Goal: Task Accomplishment & Management: Manage account settings

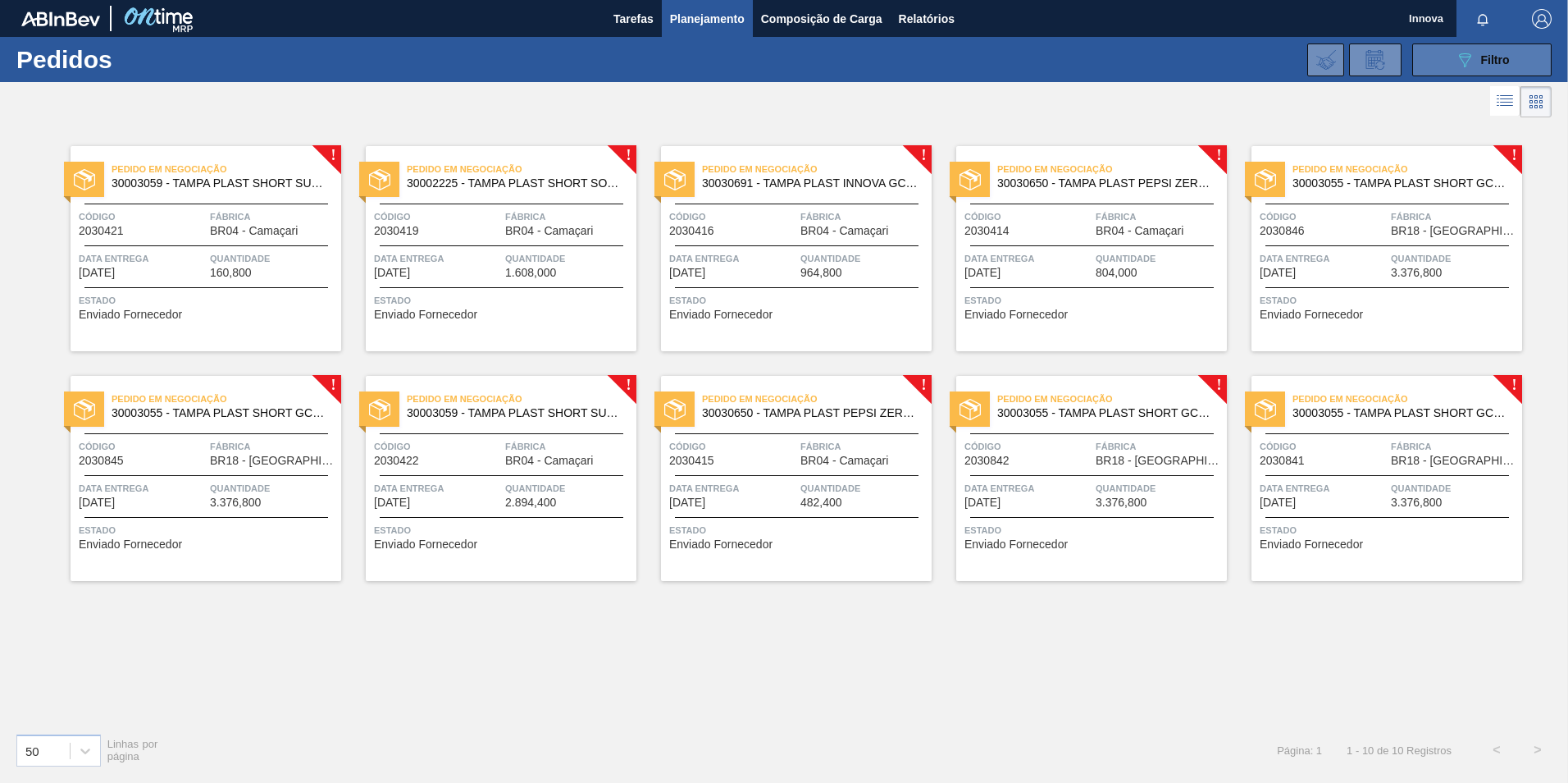
click at [1447, 68] on button "089F7B8B-B2A5-4AFE-B5C0-19BA573D28AC Filtro" at bounding box center [1482, 60] width 139 height 33
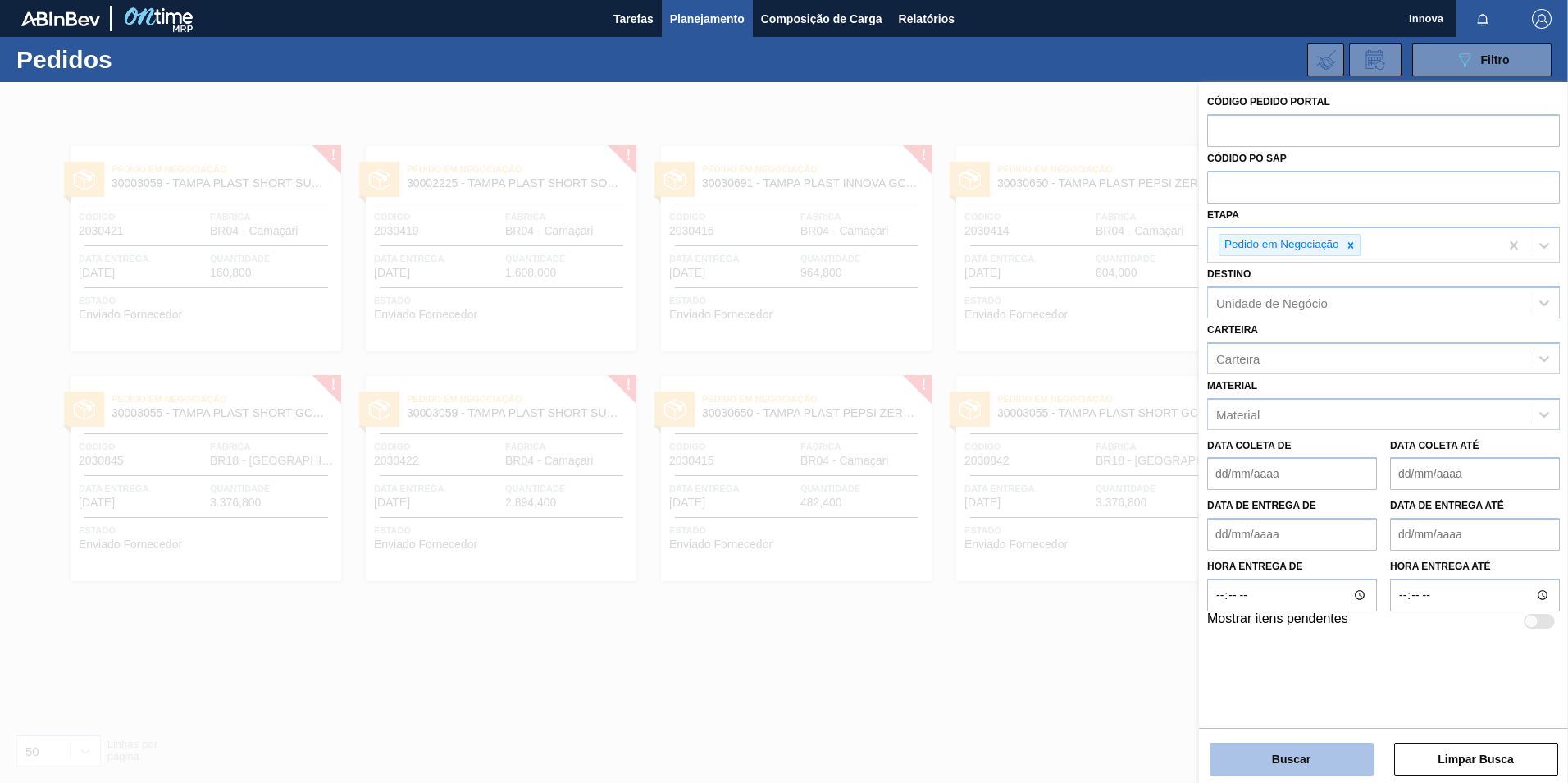
click at [1310, 753] on button "Buscar" at bounding box center [1291, 759] width 164 height 33
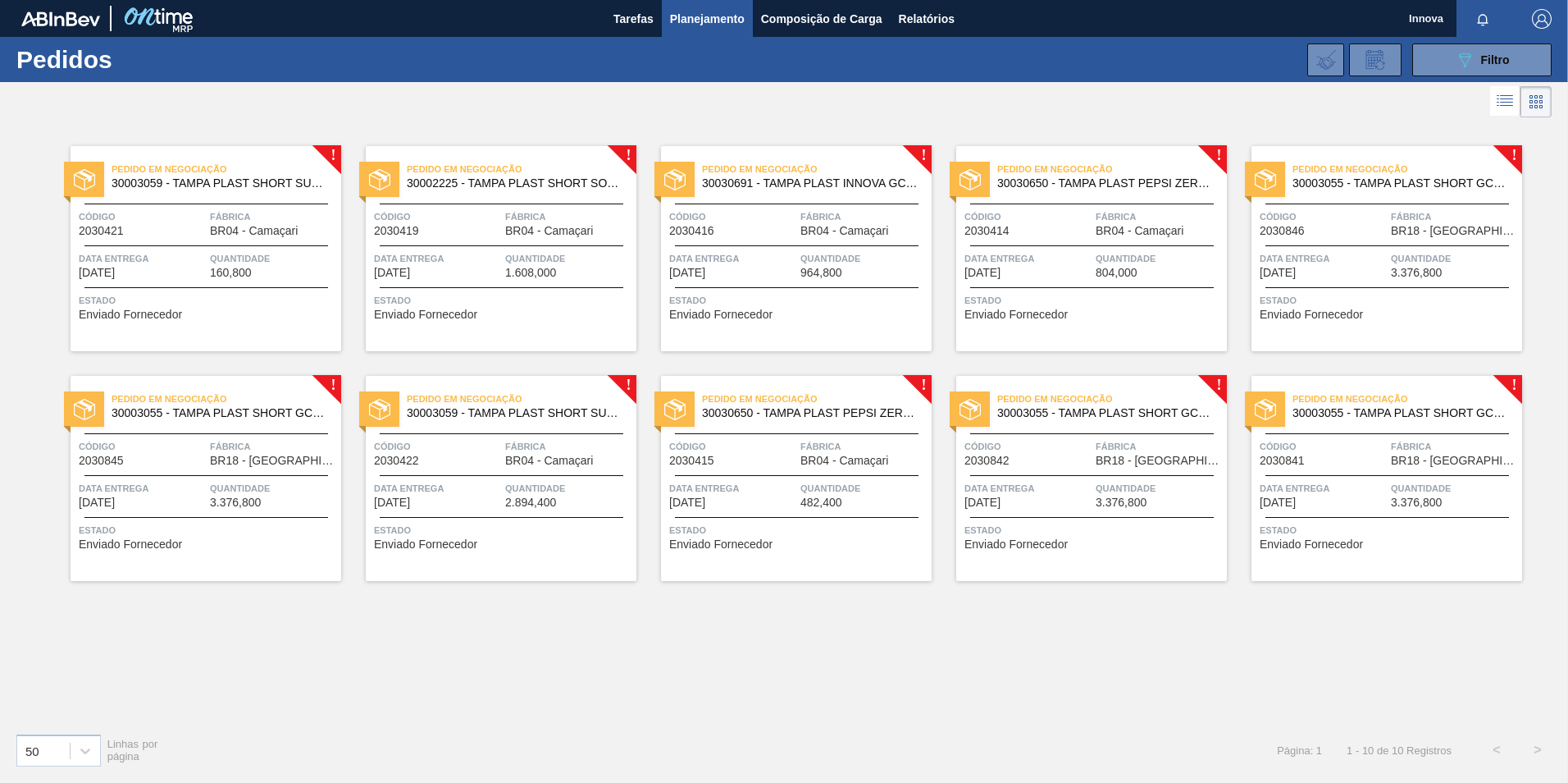
click at [1113, 468] on div "Pedido em Negociação 30003055 - TAMPA PLAST SHORT GCA S/ LINER Código 2030842 F…" at bounding box center [1092, 478] width 271 height 205
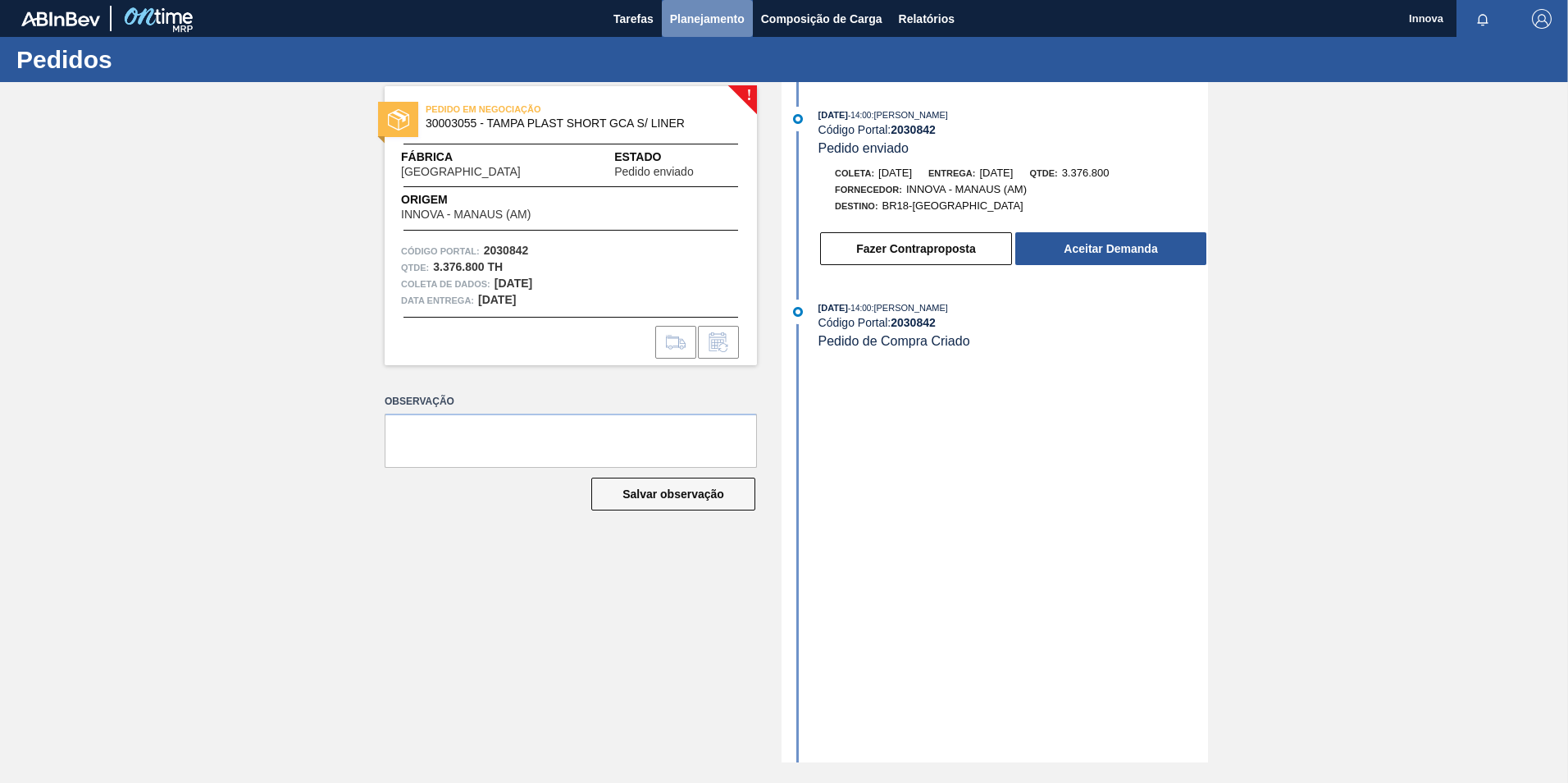
click at [703, 19] on span "Planejamento" at bounding box center [707, 19] width 75 height 20
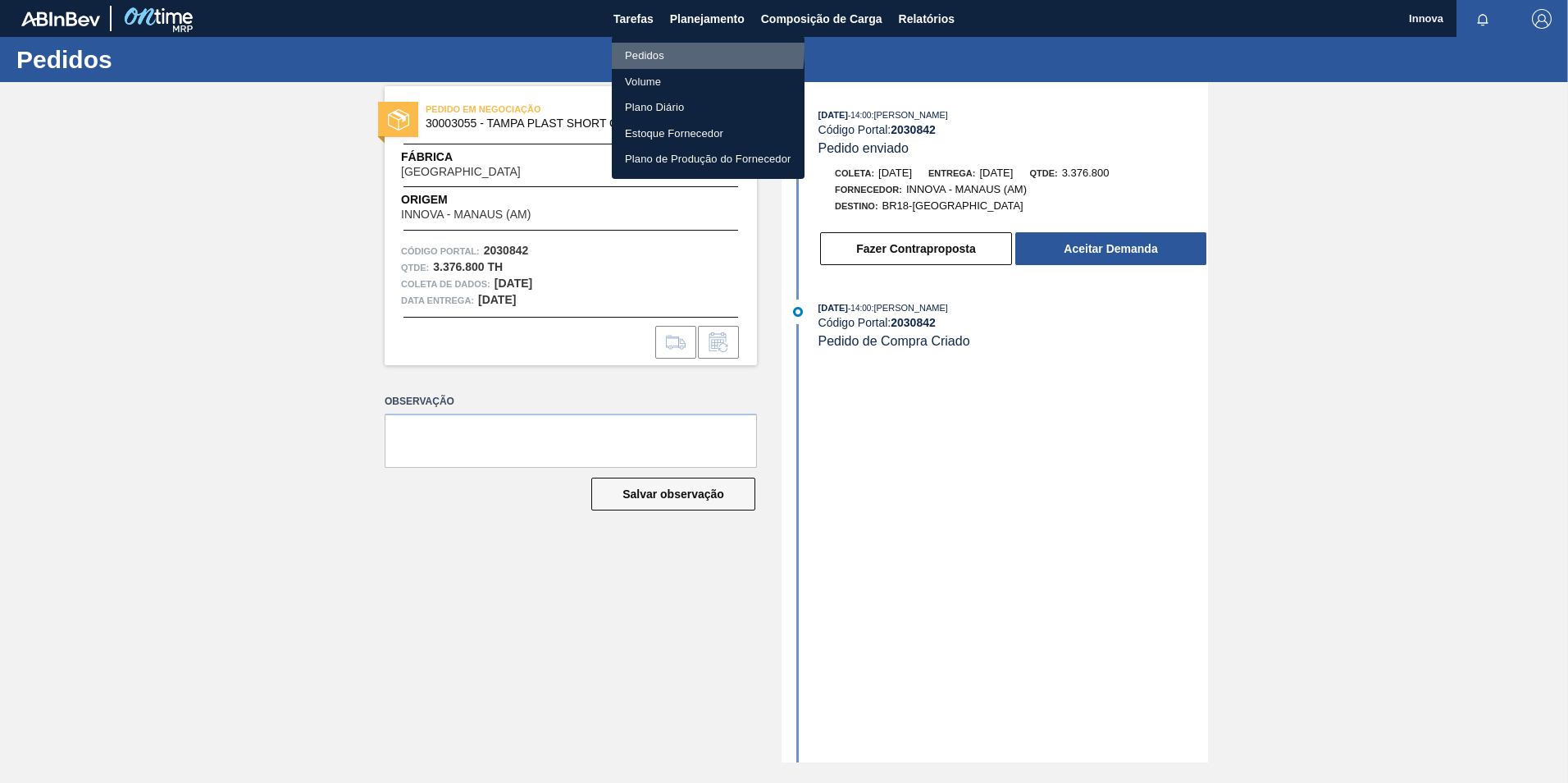
click at [642, 48] on li "Pedidos" at bounding box center [708, 56] width 193 height 26
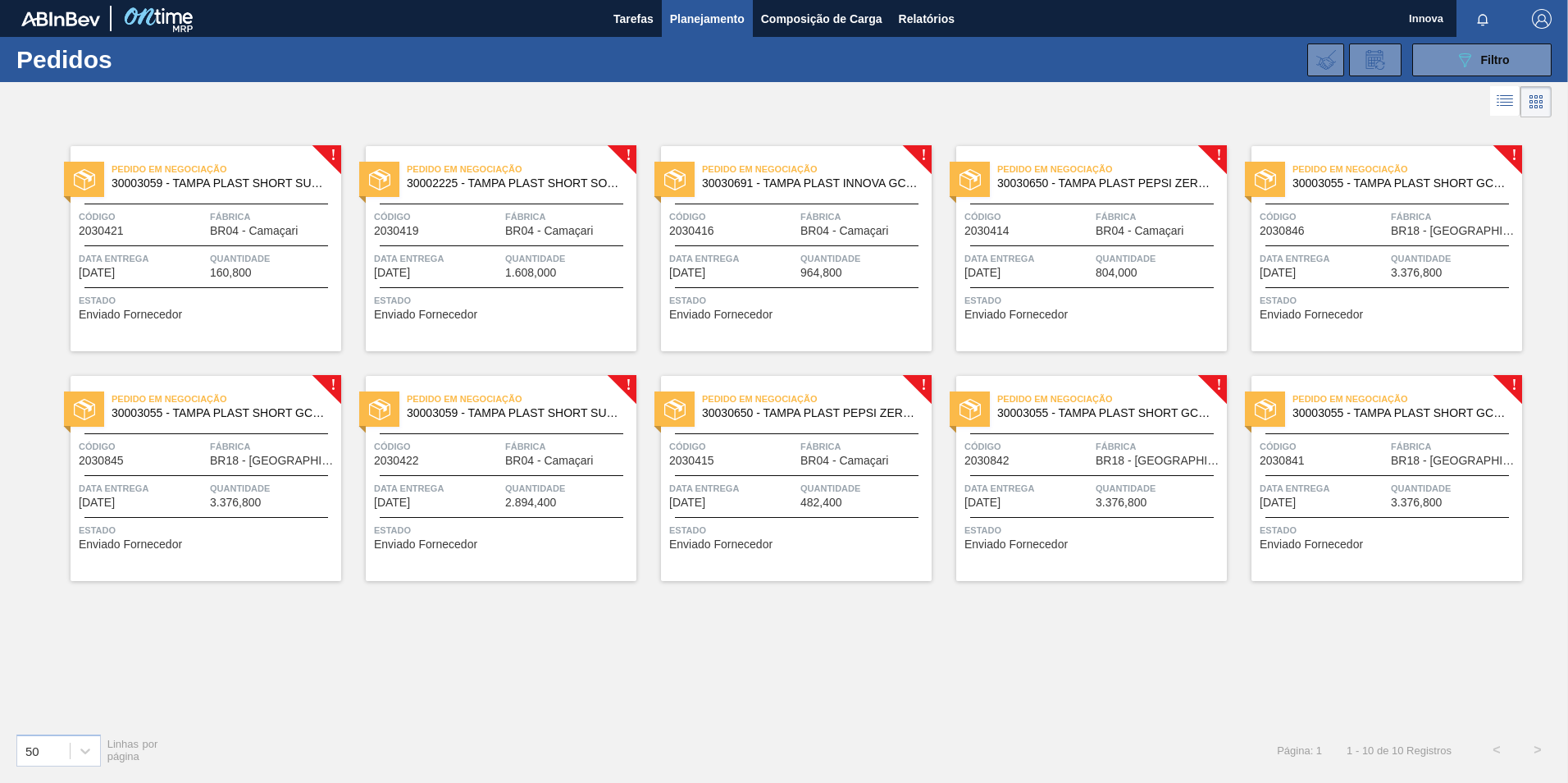
click at [222, 244] on div "Pedido em Negociação 30003059 - TAMPA PLAST SHORT SUKITA S/ LINER Código 203042…" at bounding box center [206, 249] width 271 height 205
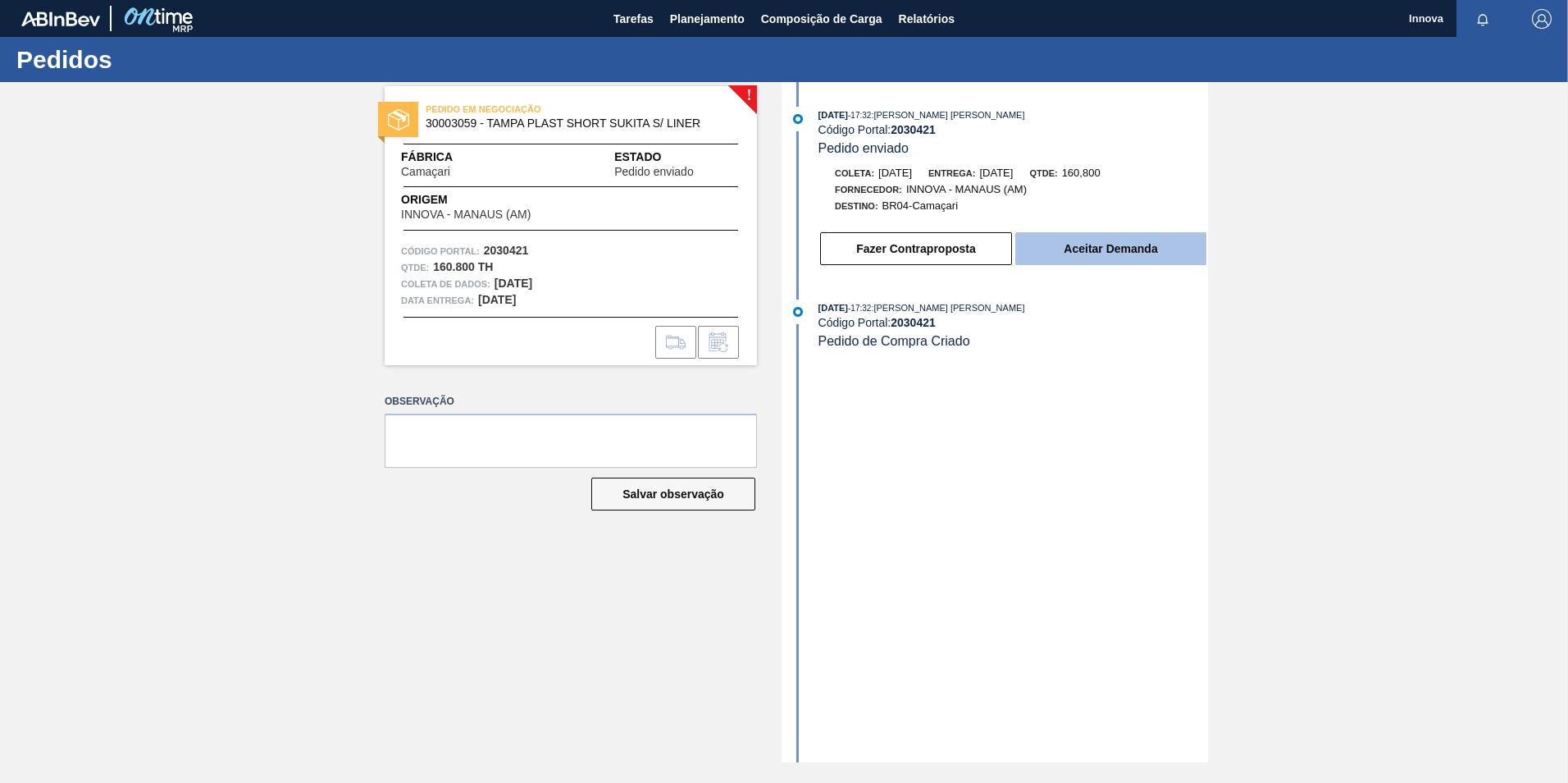
click at [1103, 236] on button "Aceitar Demanda" at bounding box center [1110, 249] width 191 height 33
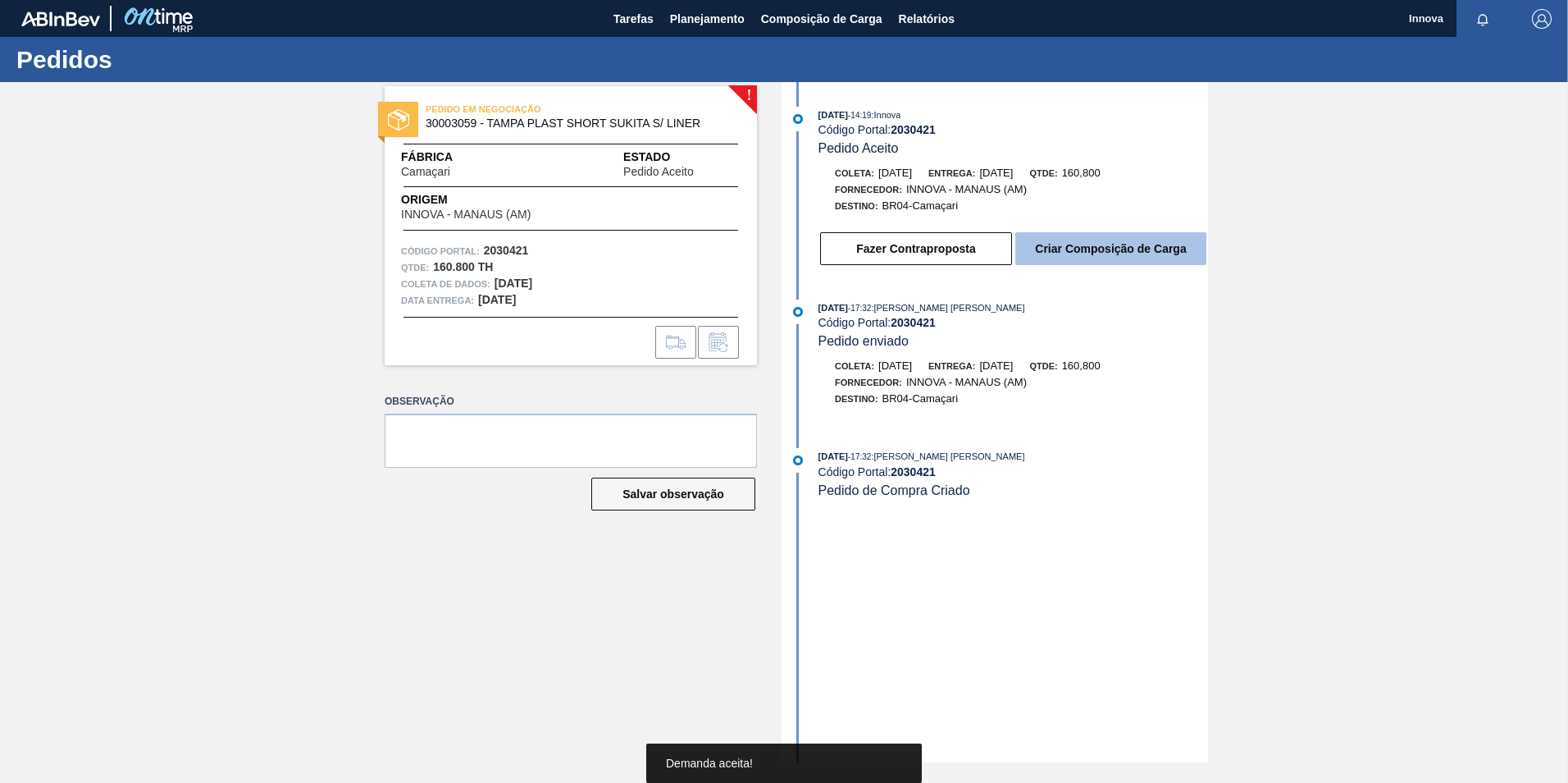
click at [1095, 252] on button "Criar Composição de Carga" at bounding box center [1110, 249] width 191 height 33
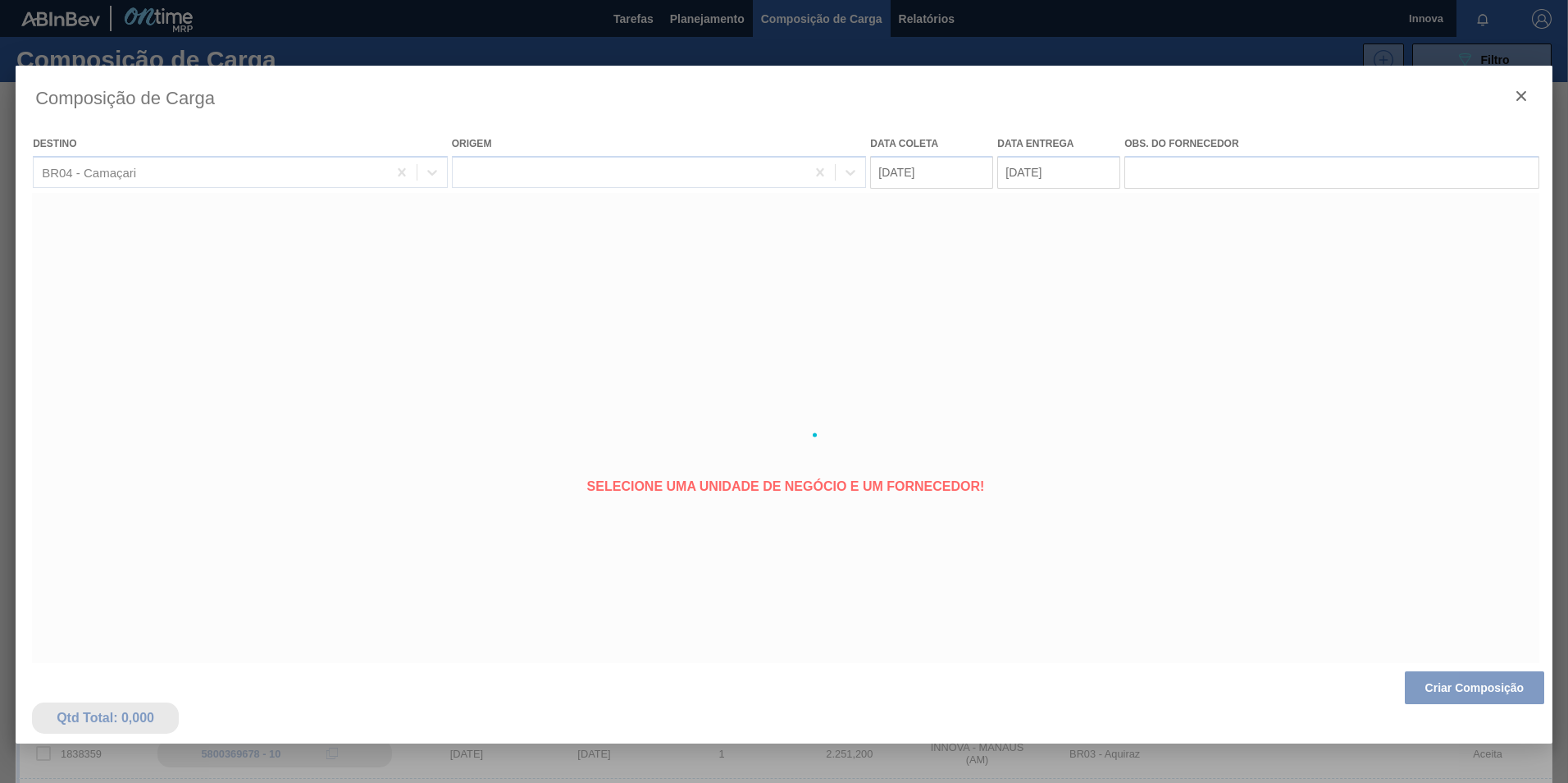
type coleta "[DATE]"
type entrega "[DATE]"
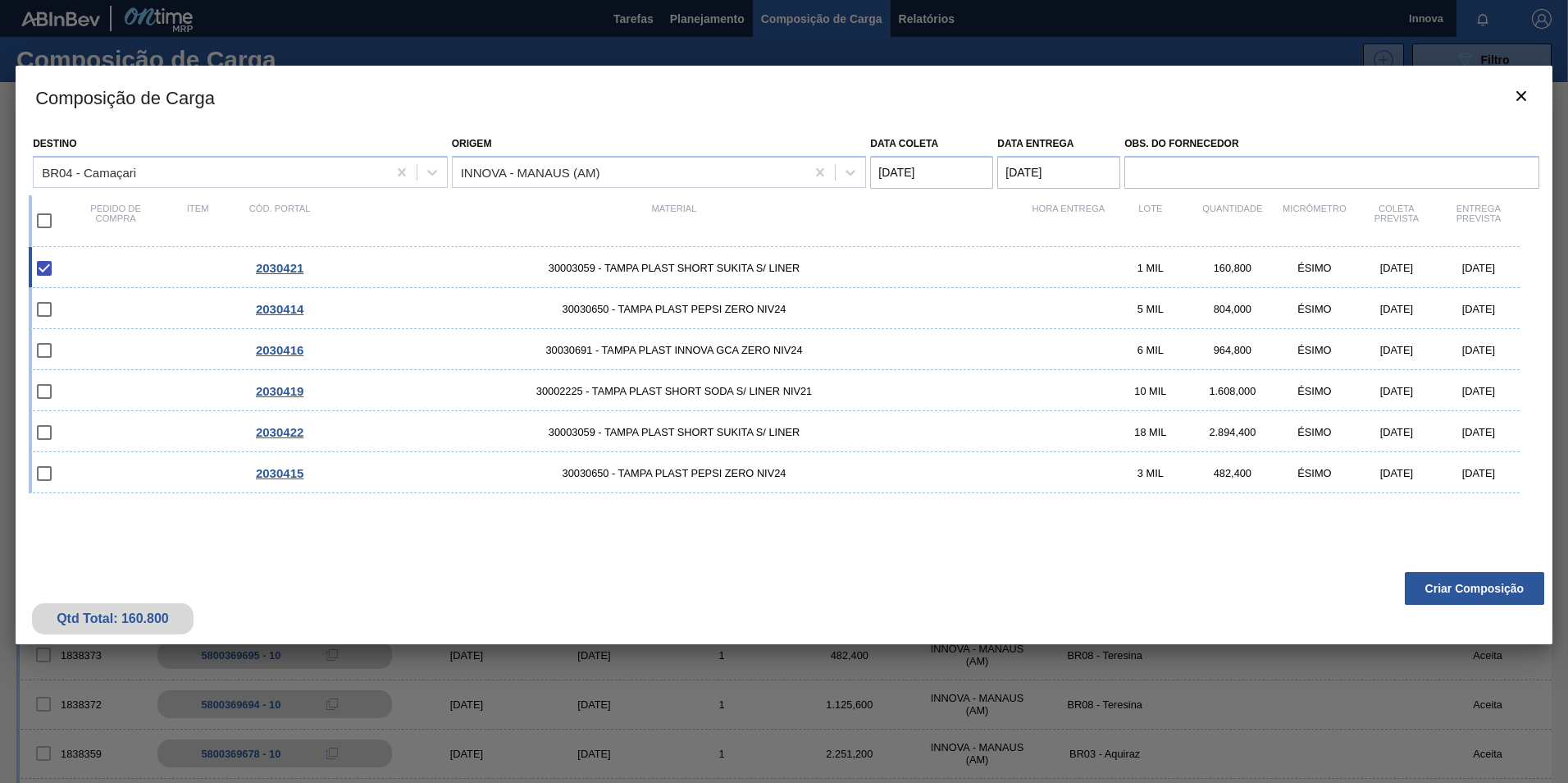
click at [1447, 571] on div "Qtd Total: 160.800 Criar Composição" at bounding box center [784, 604] width 1537 height 80
click at [1447, 591] on button "Criar Composição" at bounding box center [1474, 588] width 139 height 33
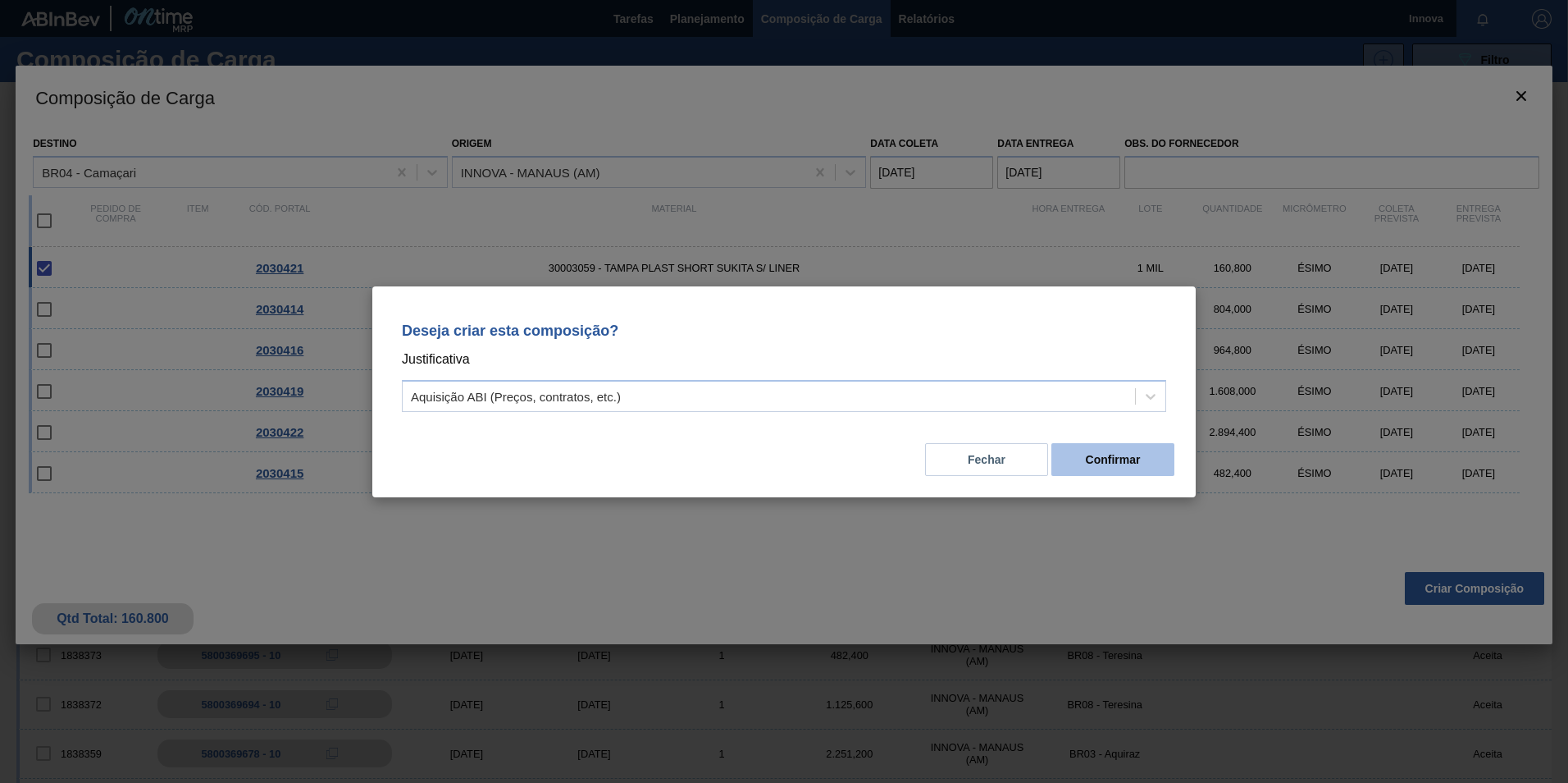
click at [1081, 454] on button "Confirmar" at bounding box center [1113, 460] width 123 height 33
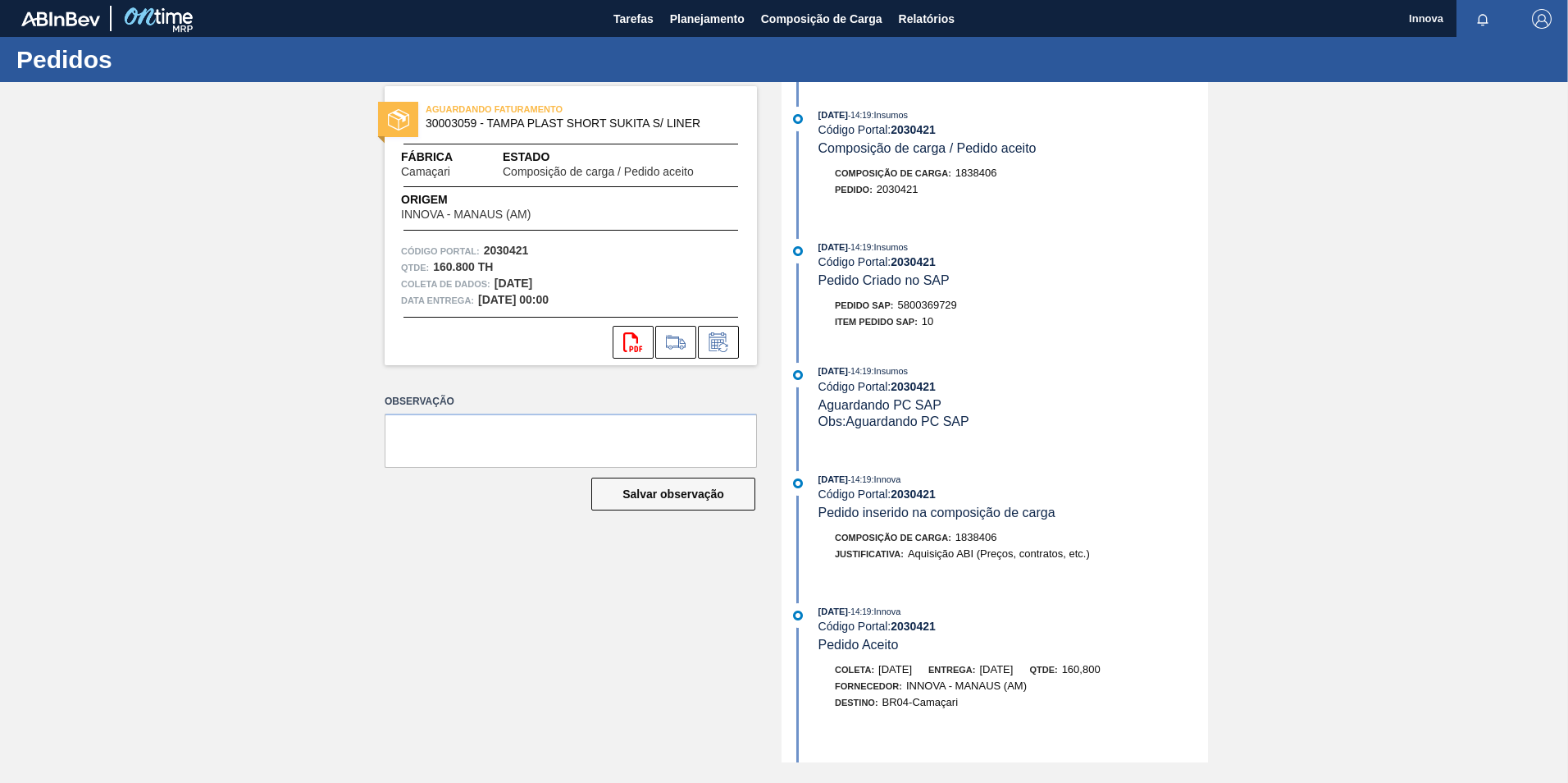
click at [932, 301] on span "5800369729" at bounding box center [928, 304] width 59 height 12
copy span "5800369729"
drag, startPoint x: 847, startPoint y: 382, endPoint x: 873, endPoint y: 358, distance: 35.4
click at [847, 382] on div "Código Portal: 2030421" at bounding box center [1013, 387] width 390 height 13
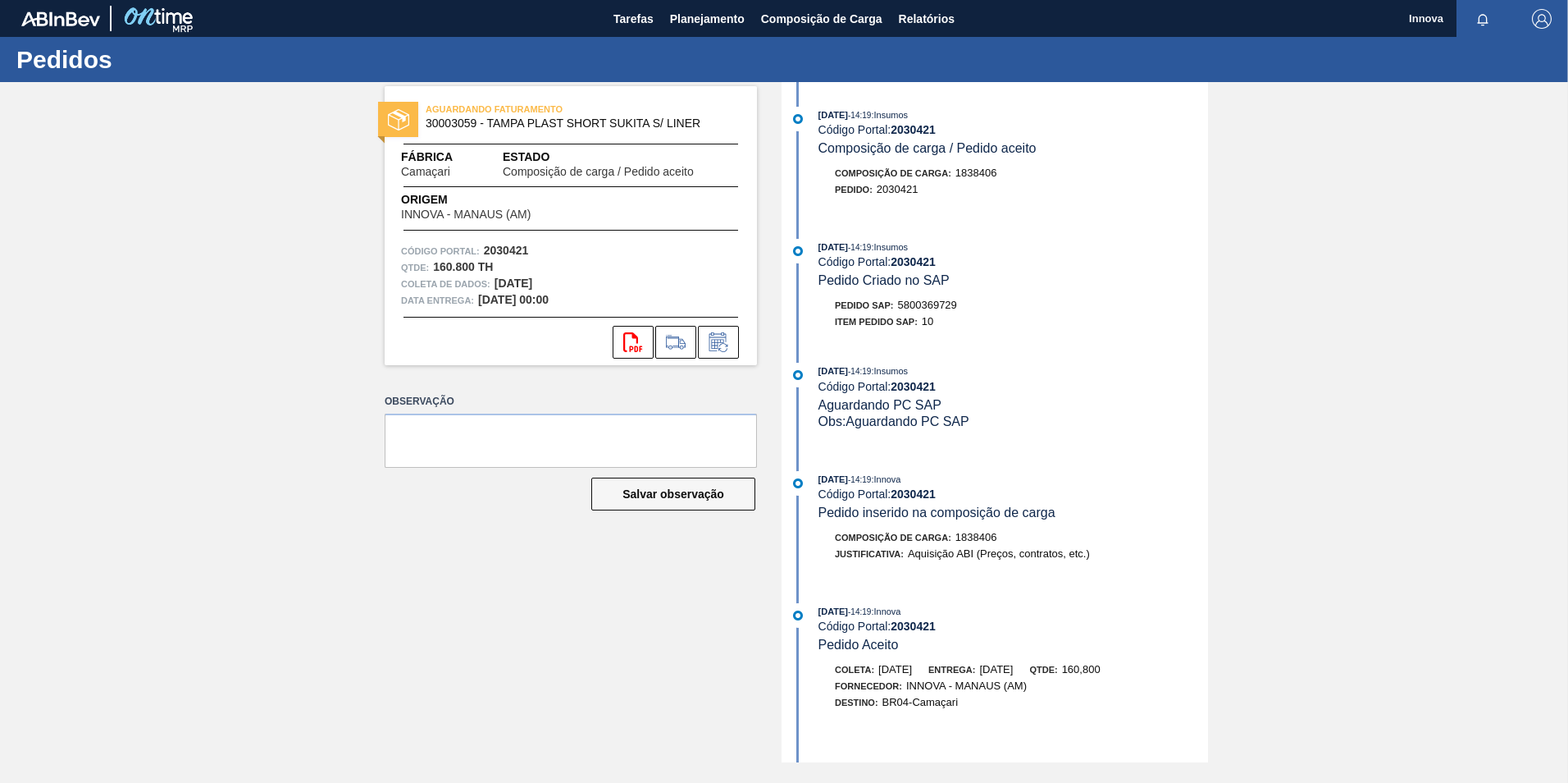
click at [908, 250] on span ": Insumos" at bounding box center [889, 247] width 37 height 10
click at [913, 263] on strong "2030421" at bounding box center [913, 262] width 45 height 13
copy strong "2030421"
click at [566, 568] on div "AGUARDANDO FATURAMENTO 30003059 - TAMPA PLAST SHORT SUKITA S/ LINER Fábrica Cam…" at bounding box center [559, 422] width 397 height 680
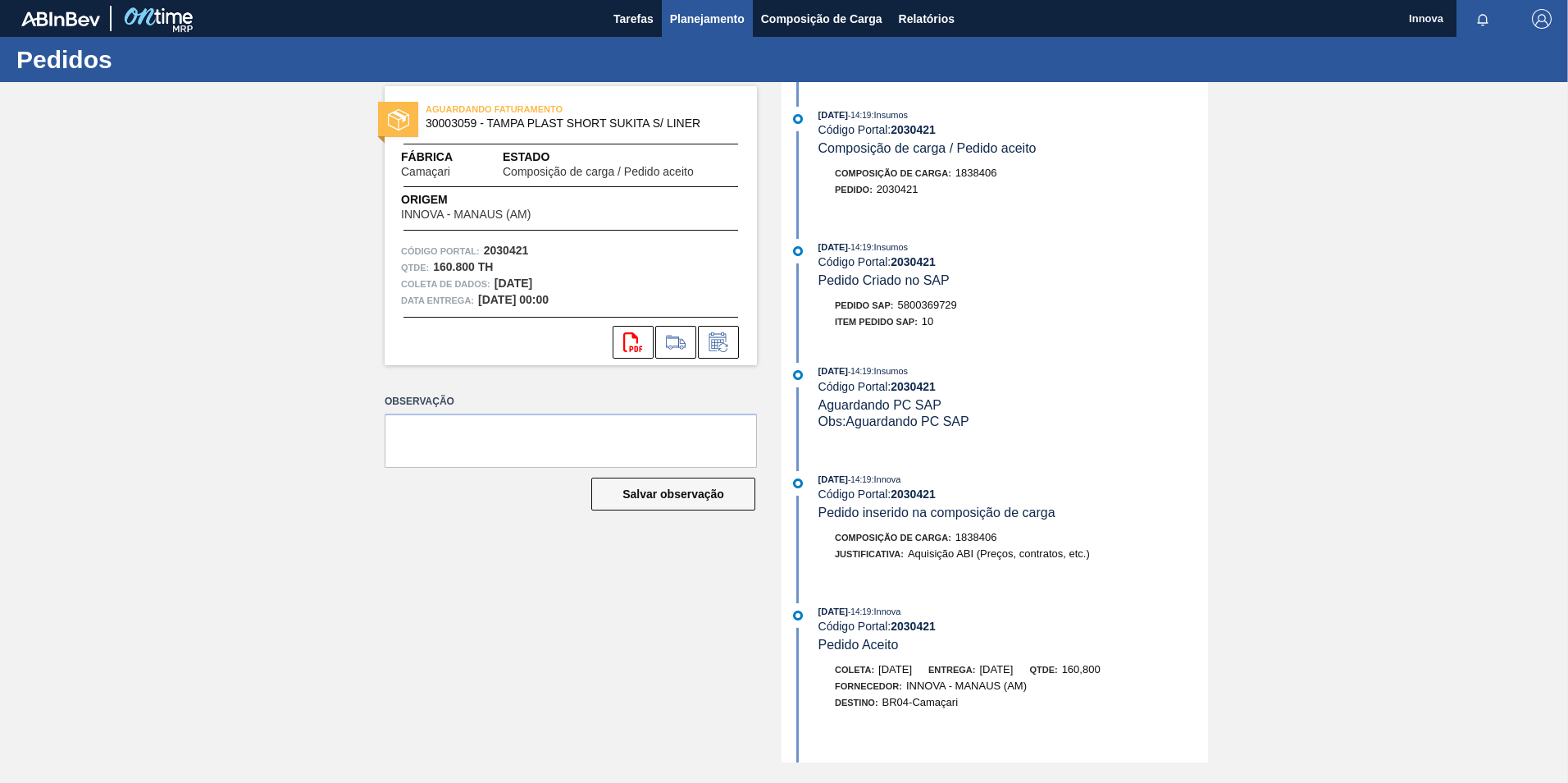
click at [740, 22] on span "Planejamento" at bounding box center [707, 19] width 75 height 20
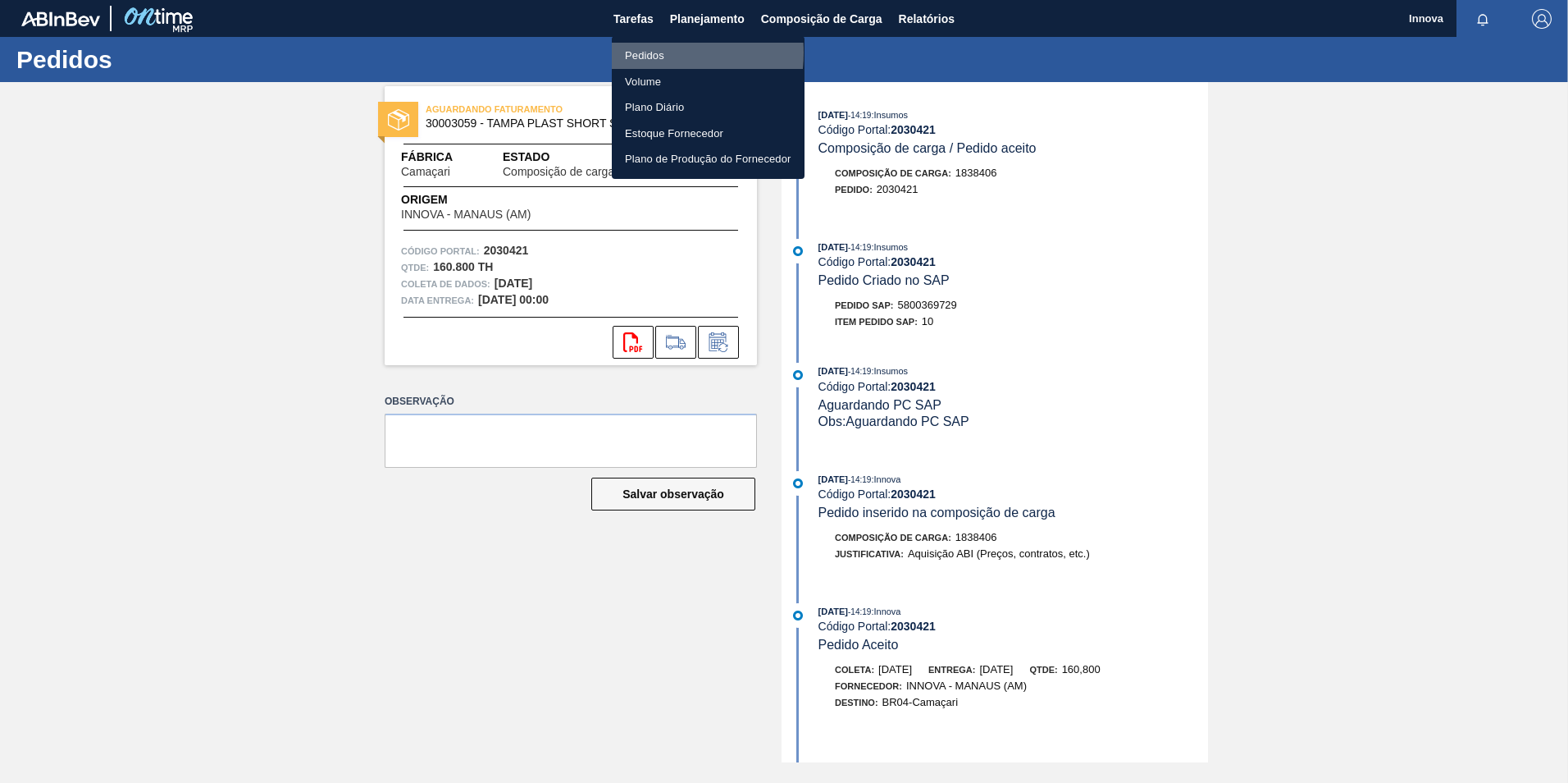
click at [642, 53] on li "Pedidos" at bounding box center [708, 56] width 193 height 26
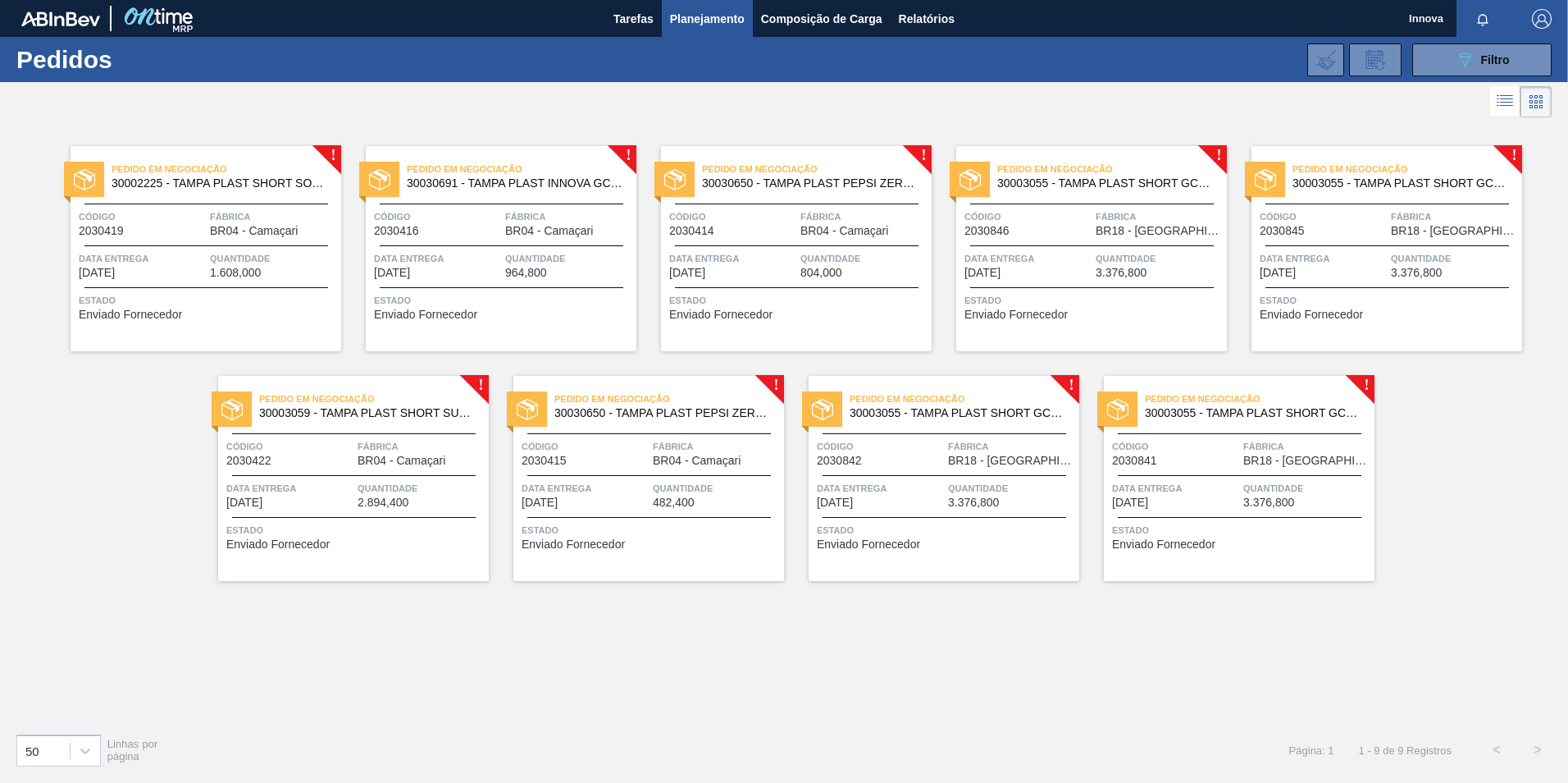
click at [264, 264] on span "Quantidade" at bounding box center [273, 259] width 127 height 16
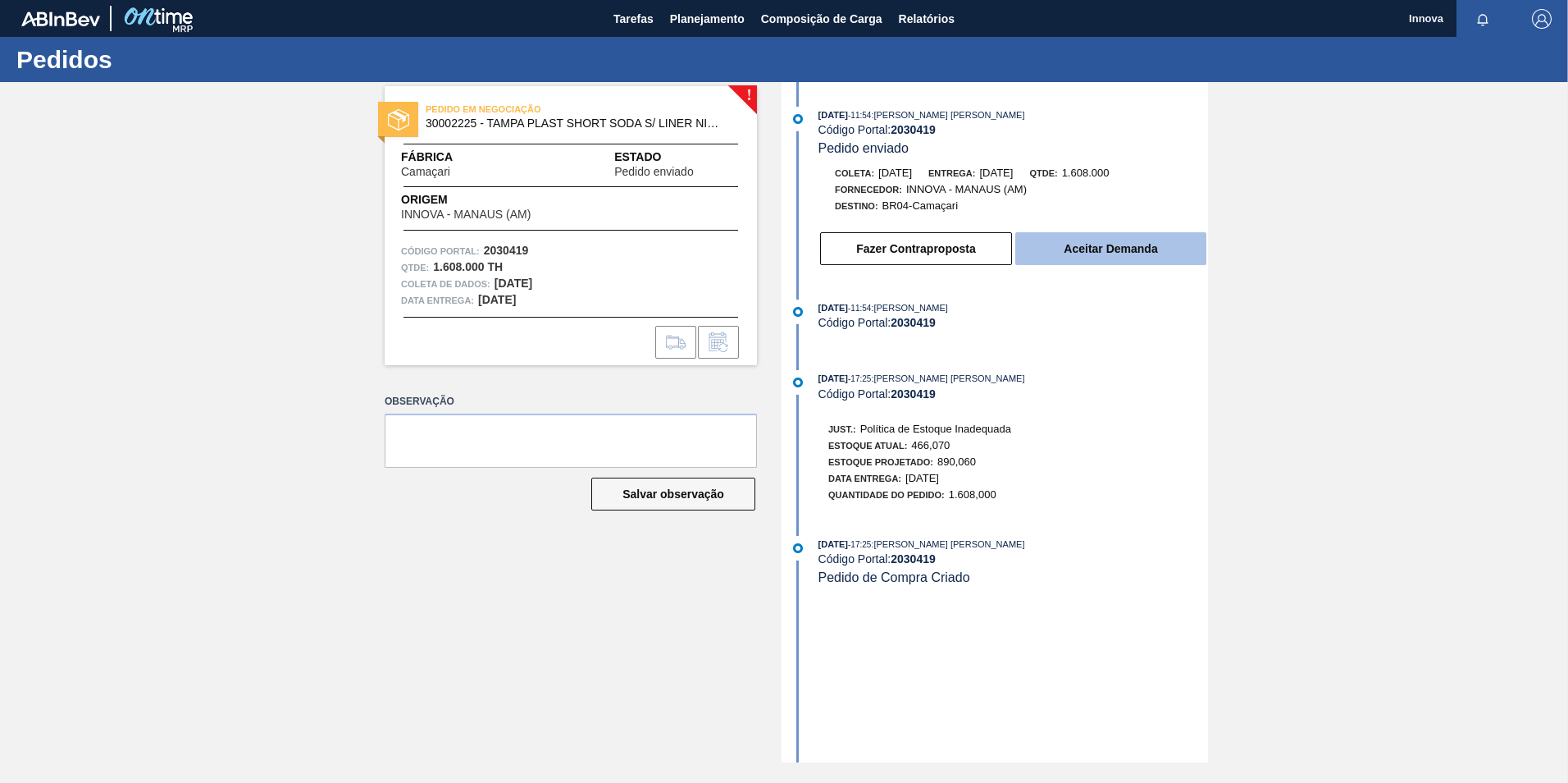
click at [1092, 250] on button "Aceitar Demanda" at bounding box center [1110, 249] width 191 height 33
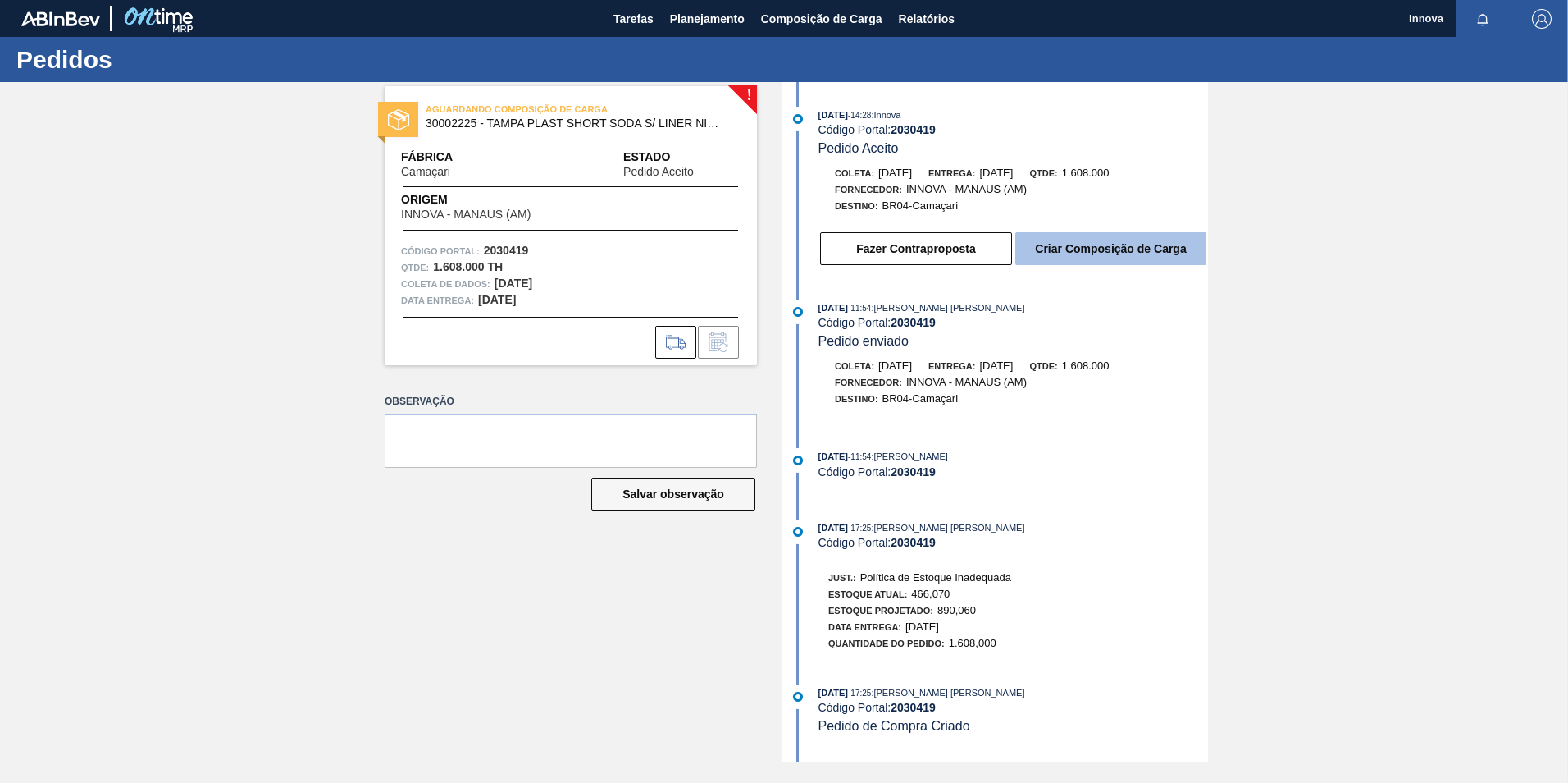
click at [1057, 237] on button "Criar Composição de Carga" at bounding box center [1110, 249] width 191 height 33
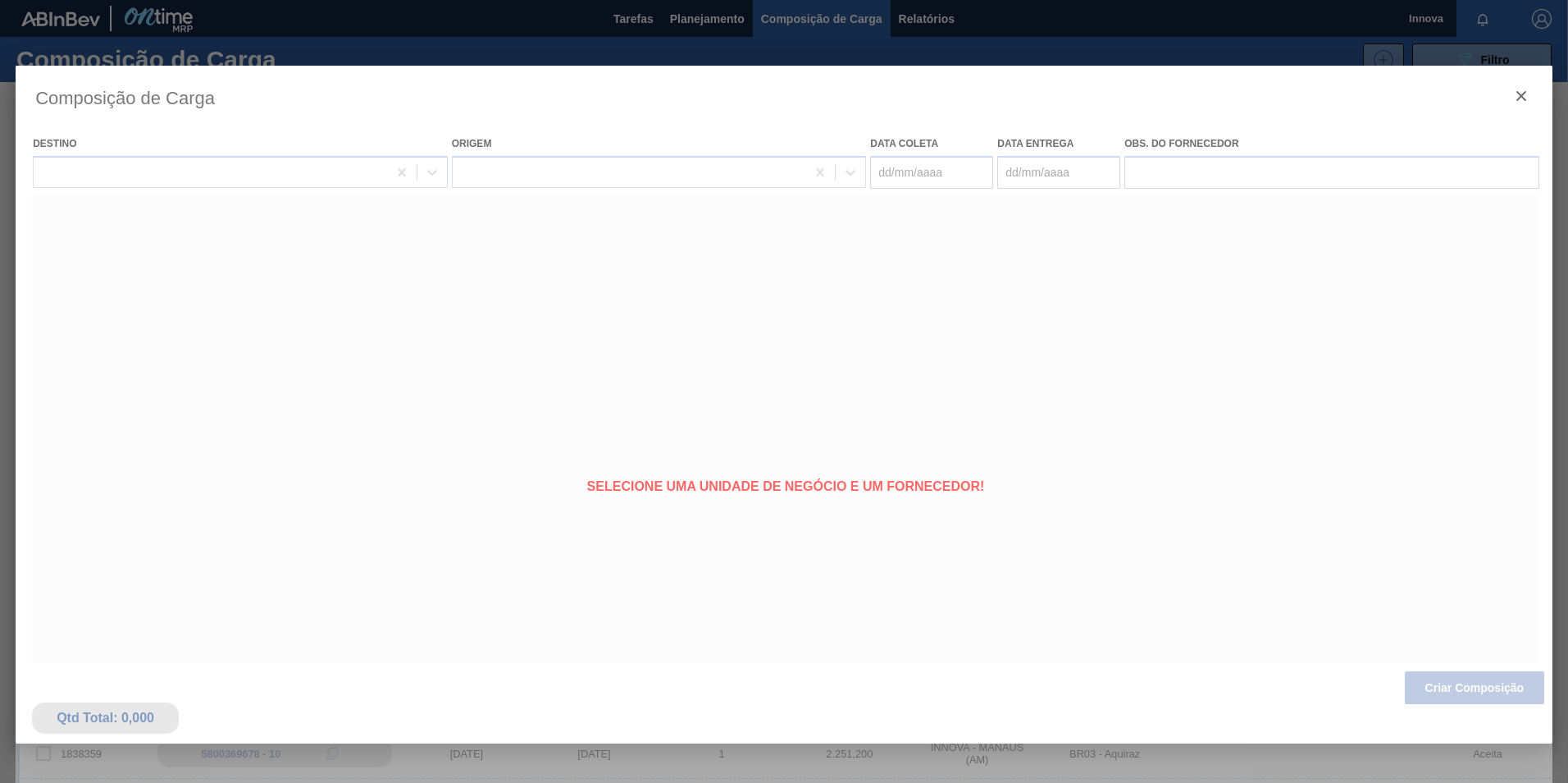
type coleta "30/09/2025"
type entrega "30/10/2025"
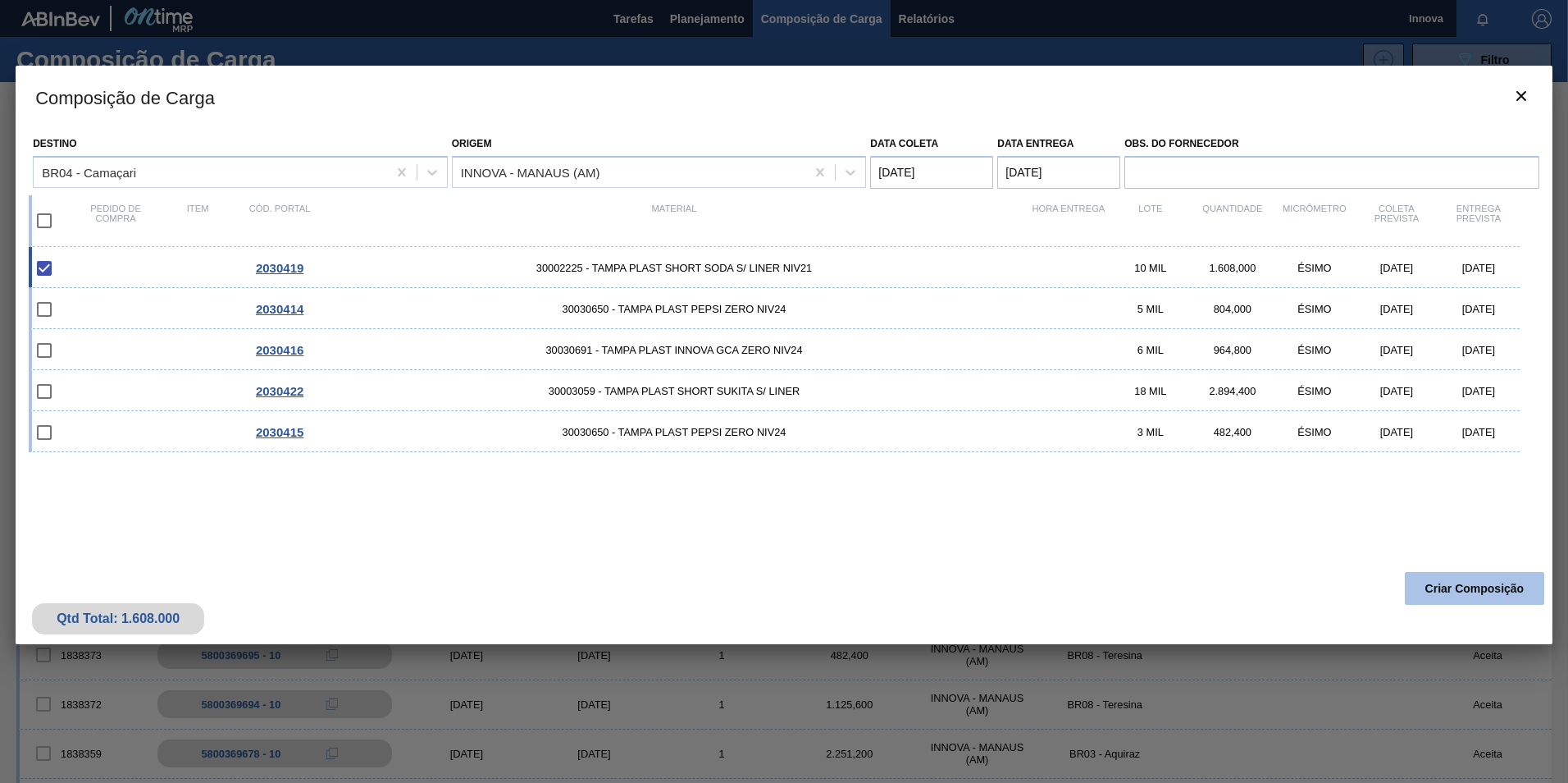
click at [1465, 589] on button "Criar Composição" at bounding box center [1474, 588] width 139 height 33
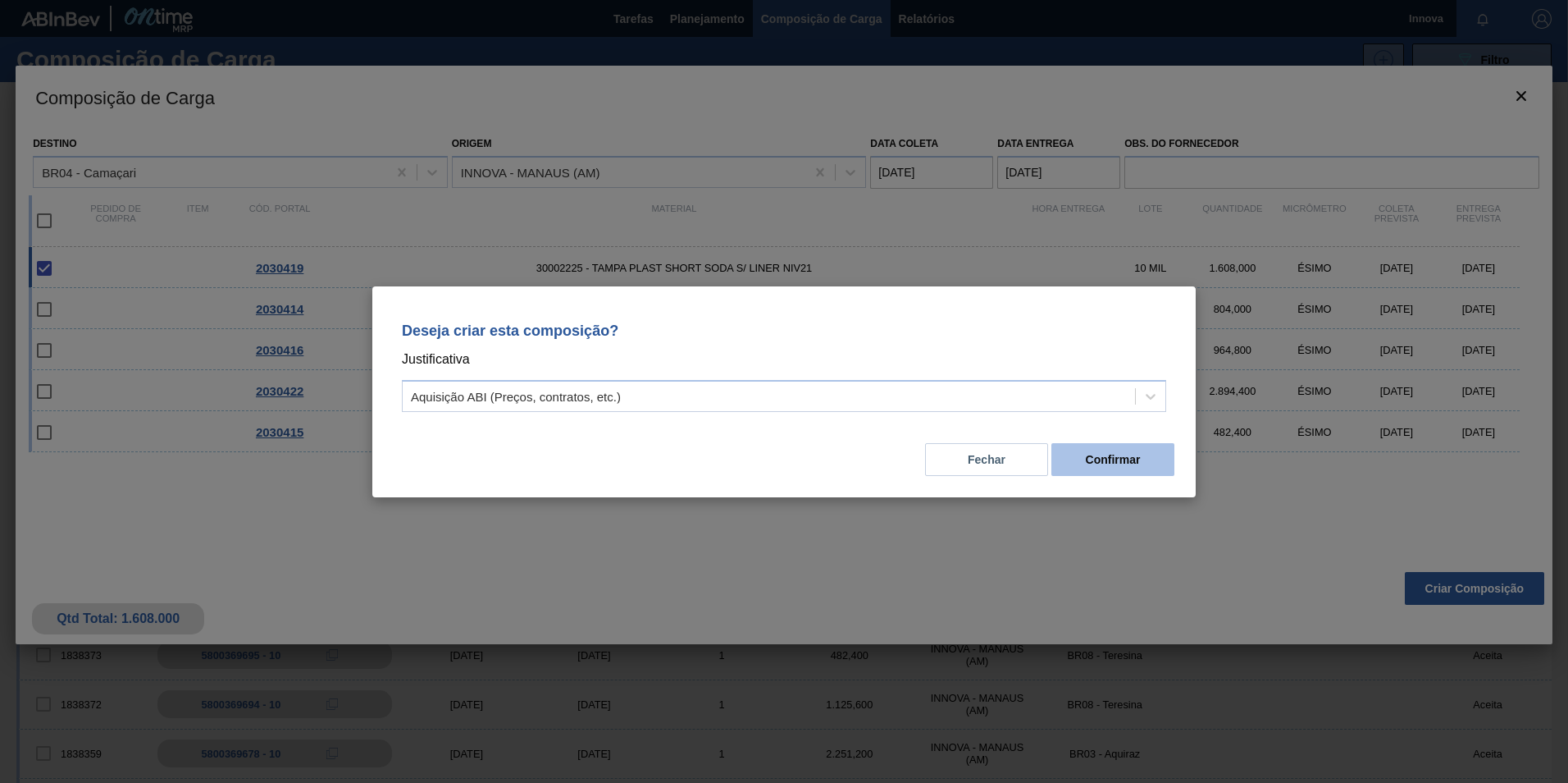
click at [1107, 467] on button "Confirmar" at bounding box center [1113, 460] width 123 height 33
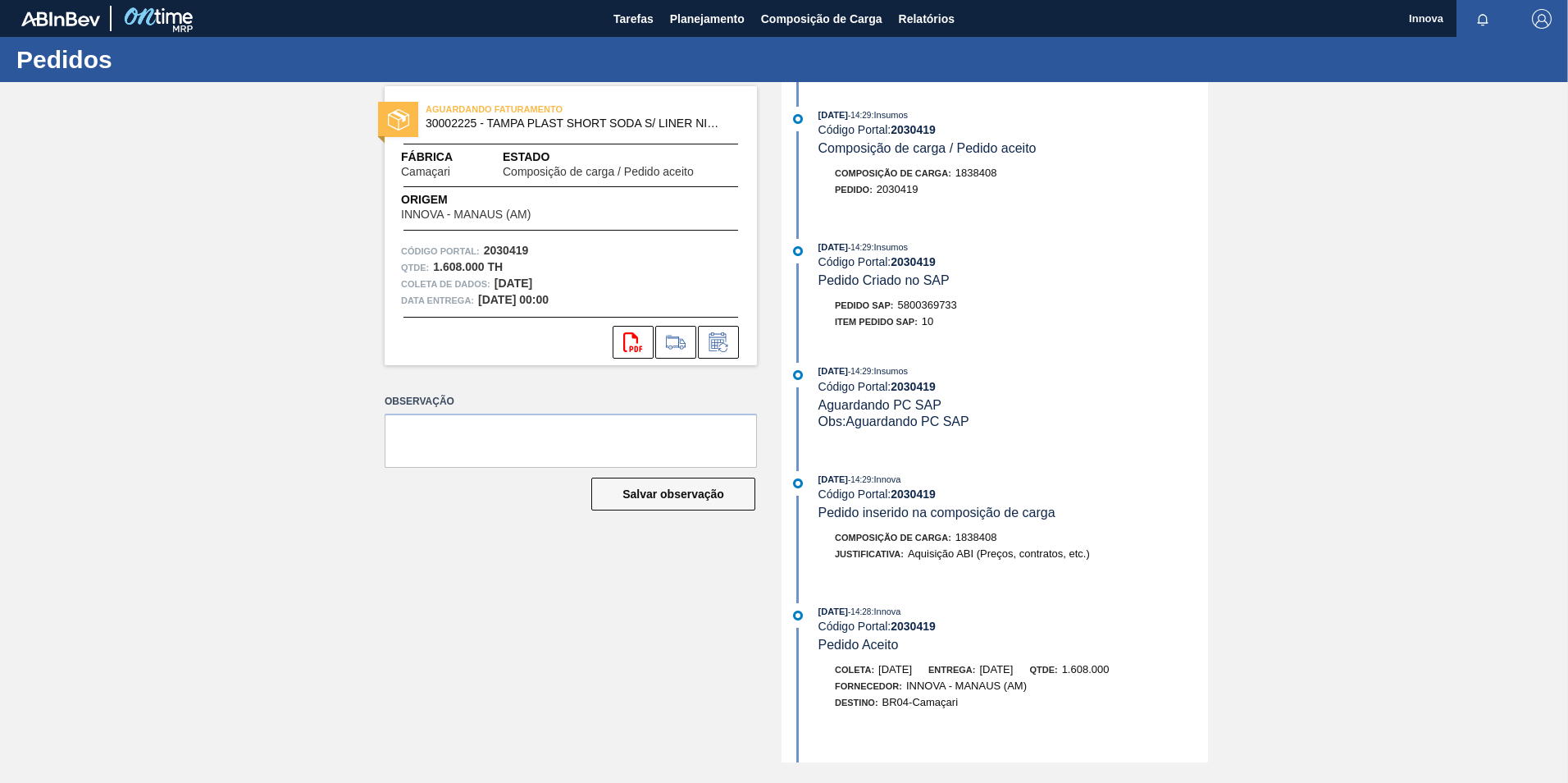
click at [928, 304] on span "5800369733" at bounding box center [928, 304] width 59 height 12
copy span "5800369733"
click at [907, 262] on strong "2030419" at bounding box center [913, 262] width 45 height 13
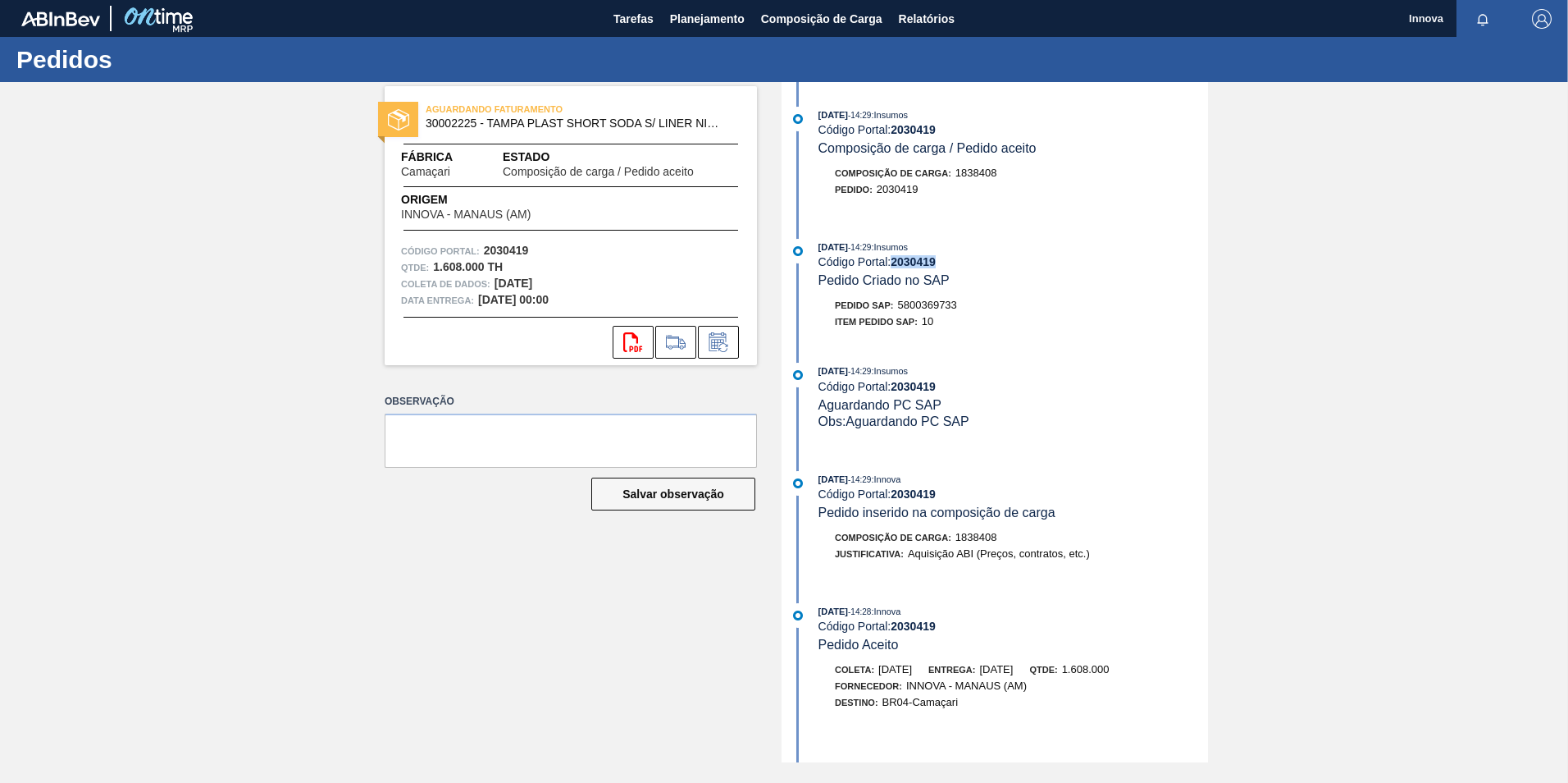
copy strong "2030419"
click at [703, 27] on span "Planejamento" at bounding box center [707, 19] width 75 height 20
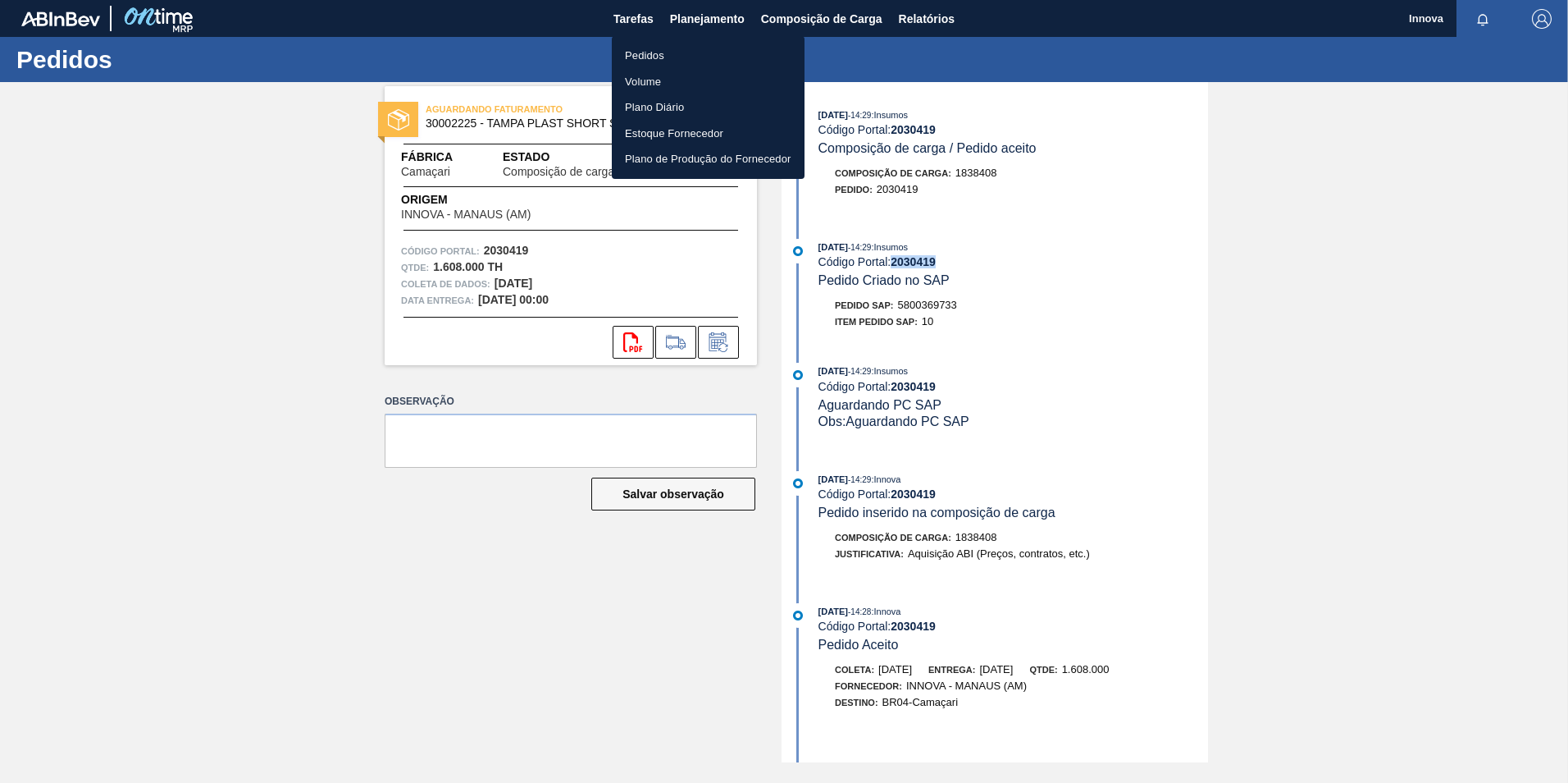
click at [643, 58] on li "Pedidos" at bounding box center [708, 56] width 193 height 26
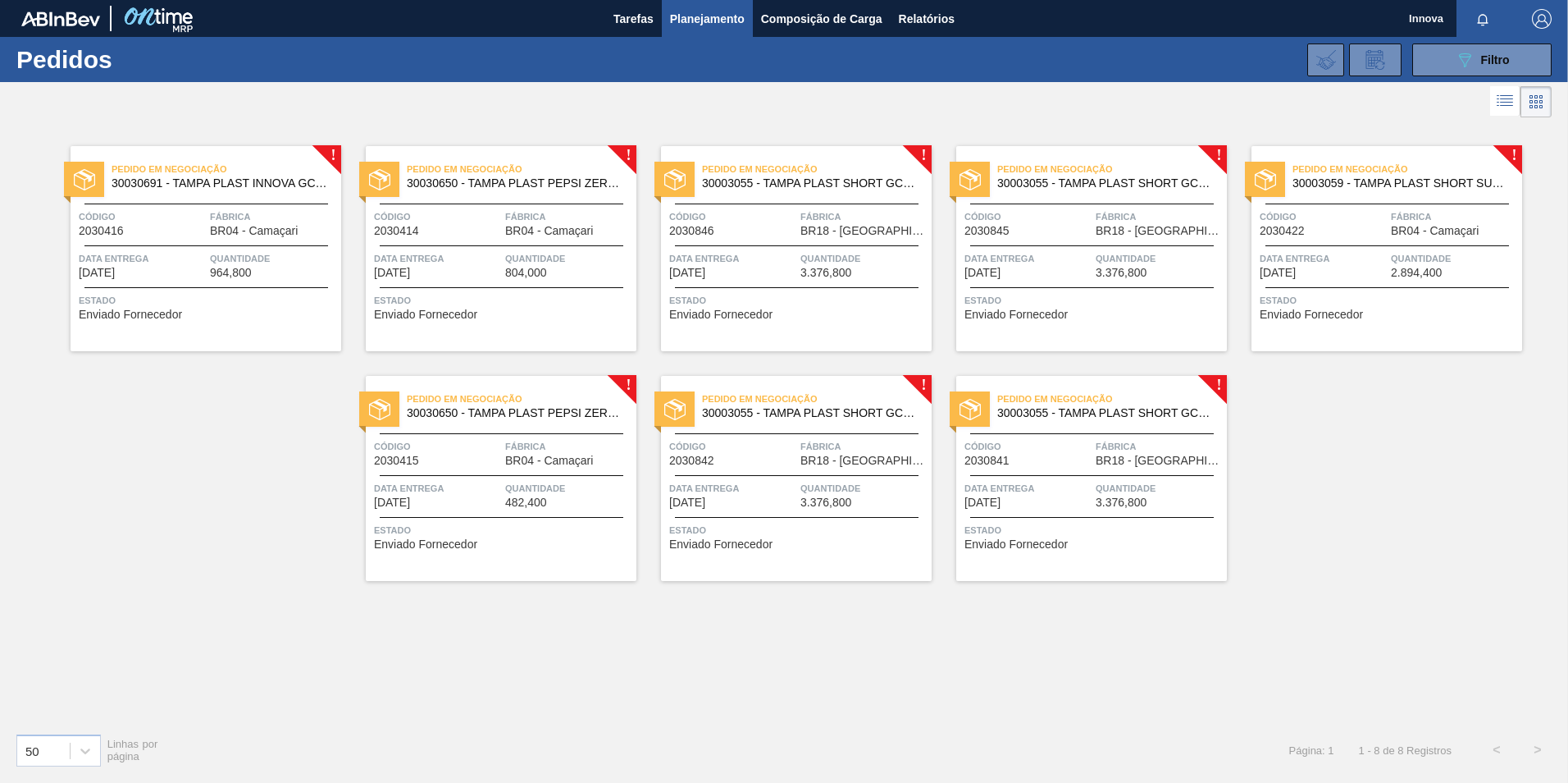
click at [290, 309] on div "Estado Enviado Fornecedor" at bounding box center [208, 305] width 258 height 26
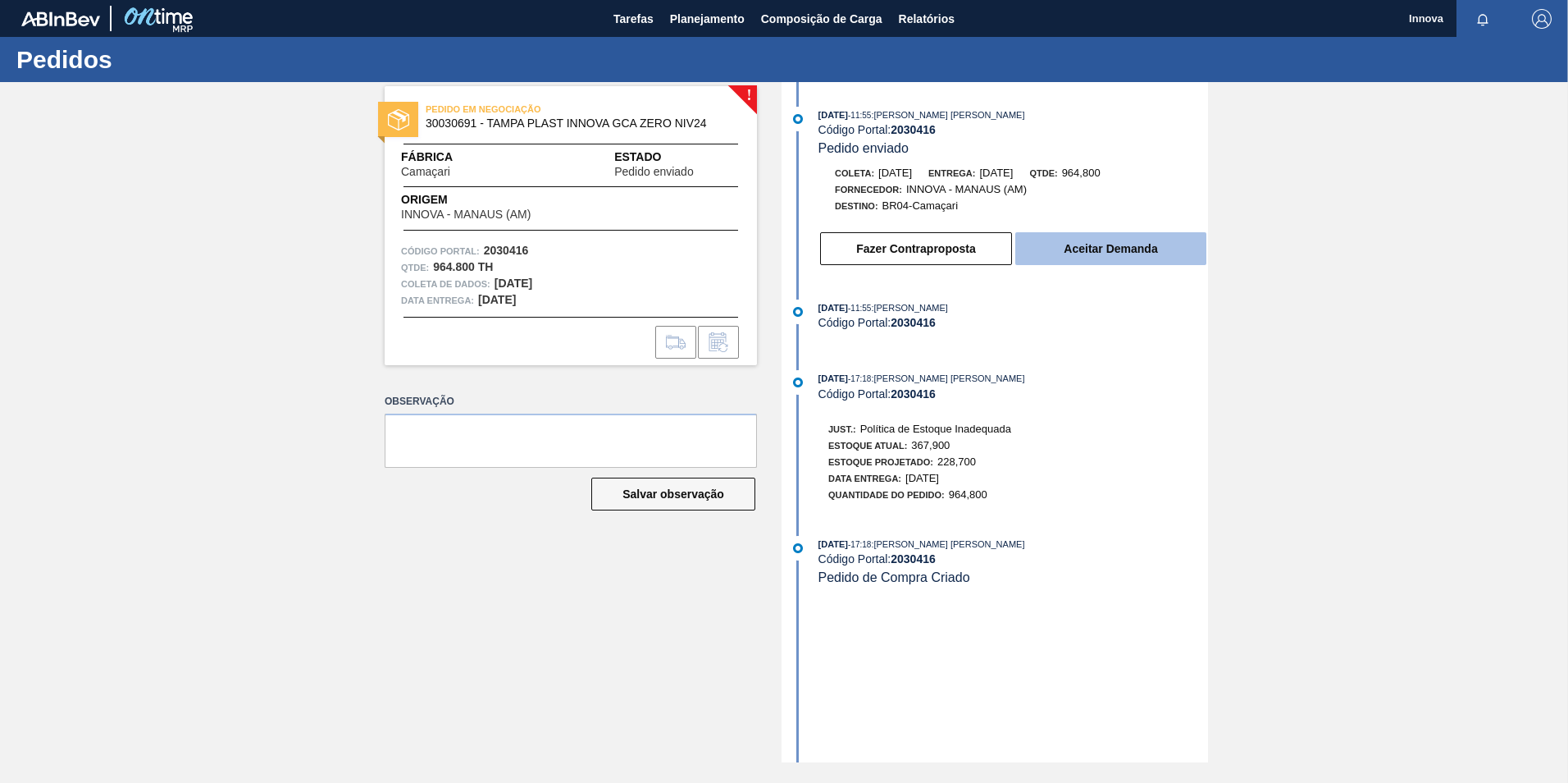
click at [1111, 253] on button "Aceitar Demanda" at bounding box center [1110, 249] width 191 height 33
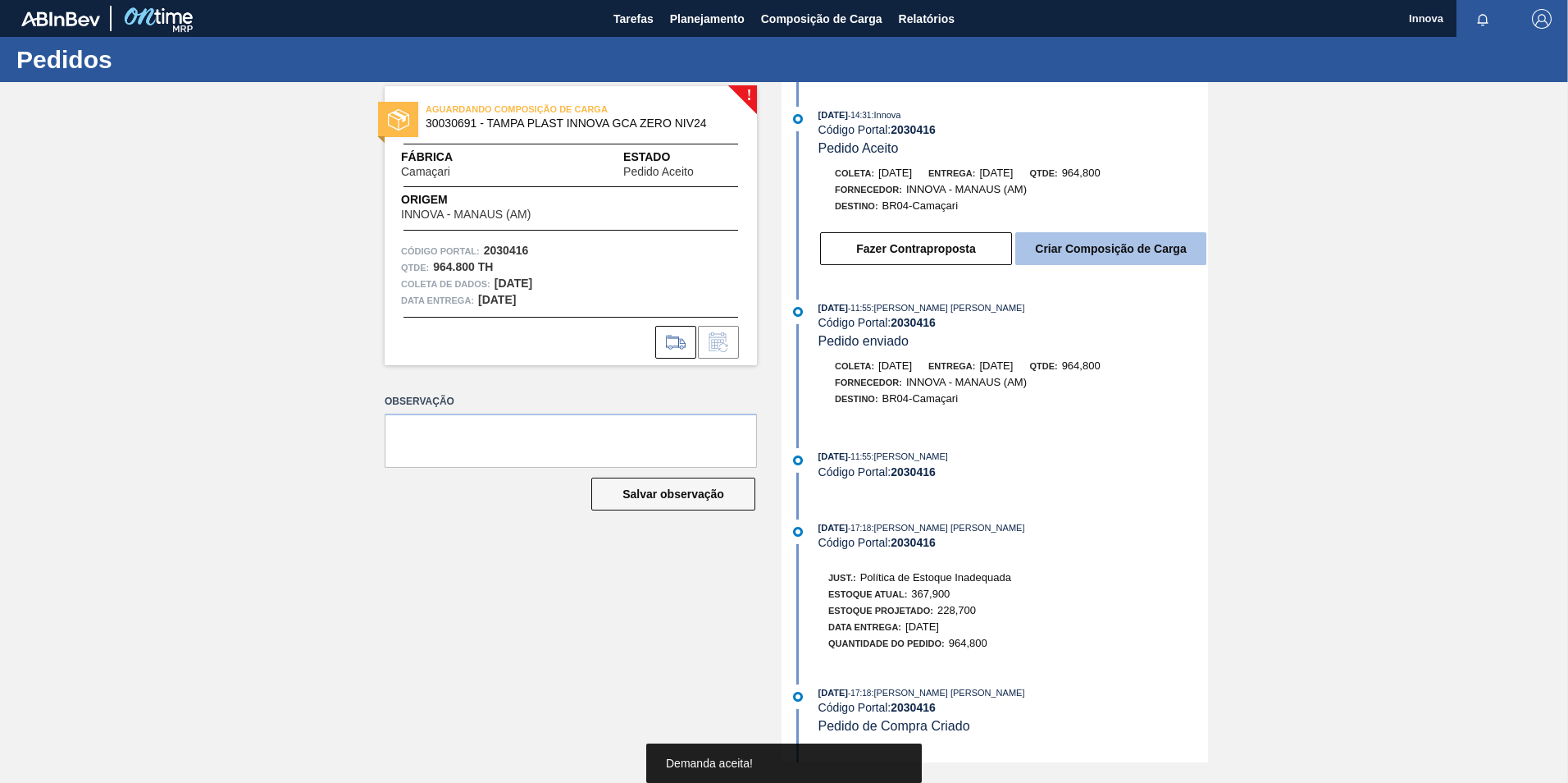
click at [1086, 255] on button "Criar Composição de Carga" at bounding box center [1110, 249] width 191 height 33
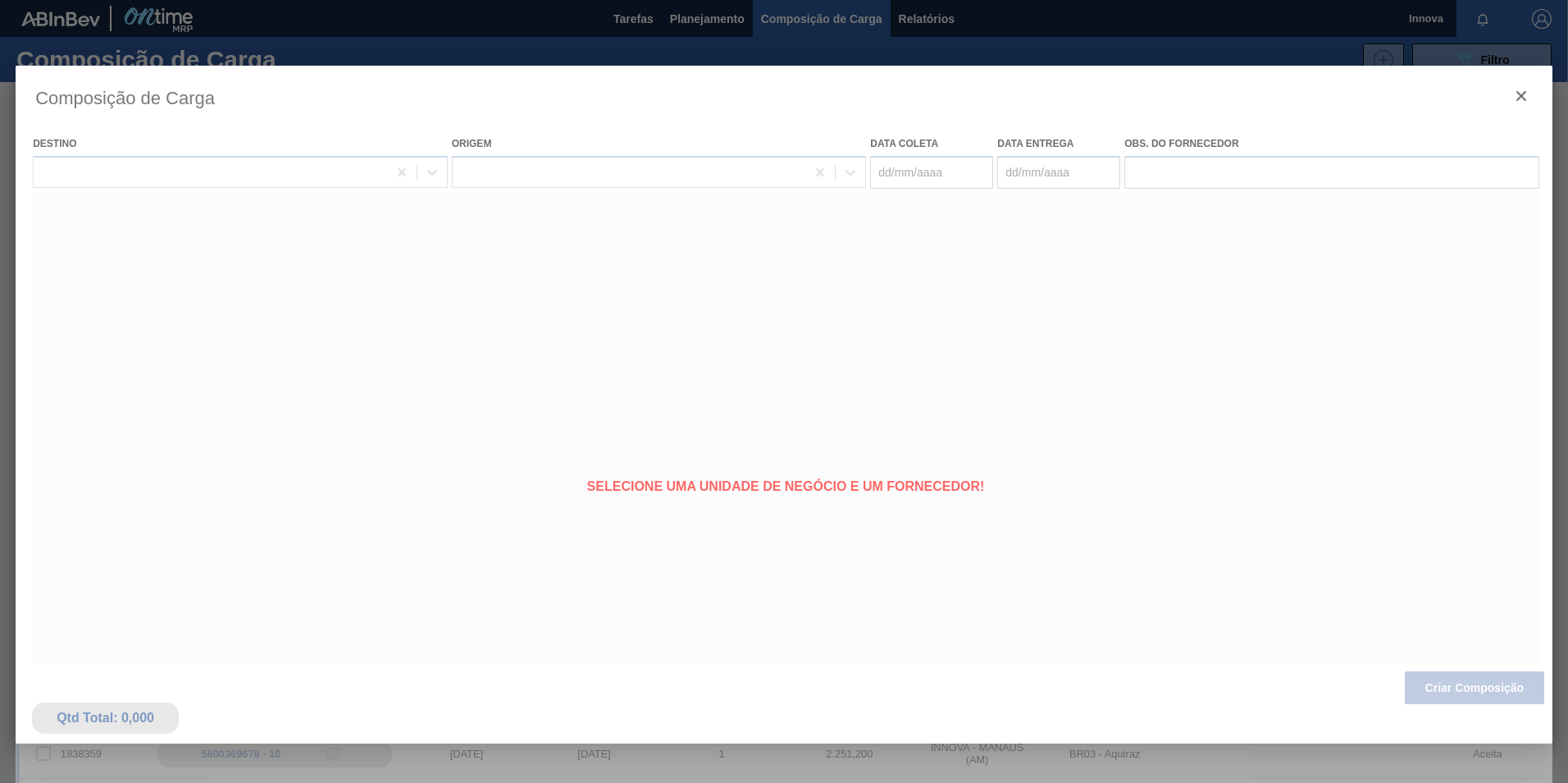
type coleta "30/09/2025"
type entrega "30/10/2025"
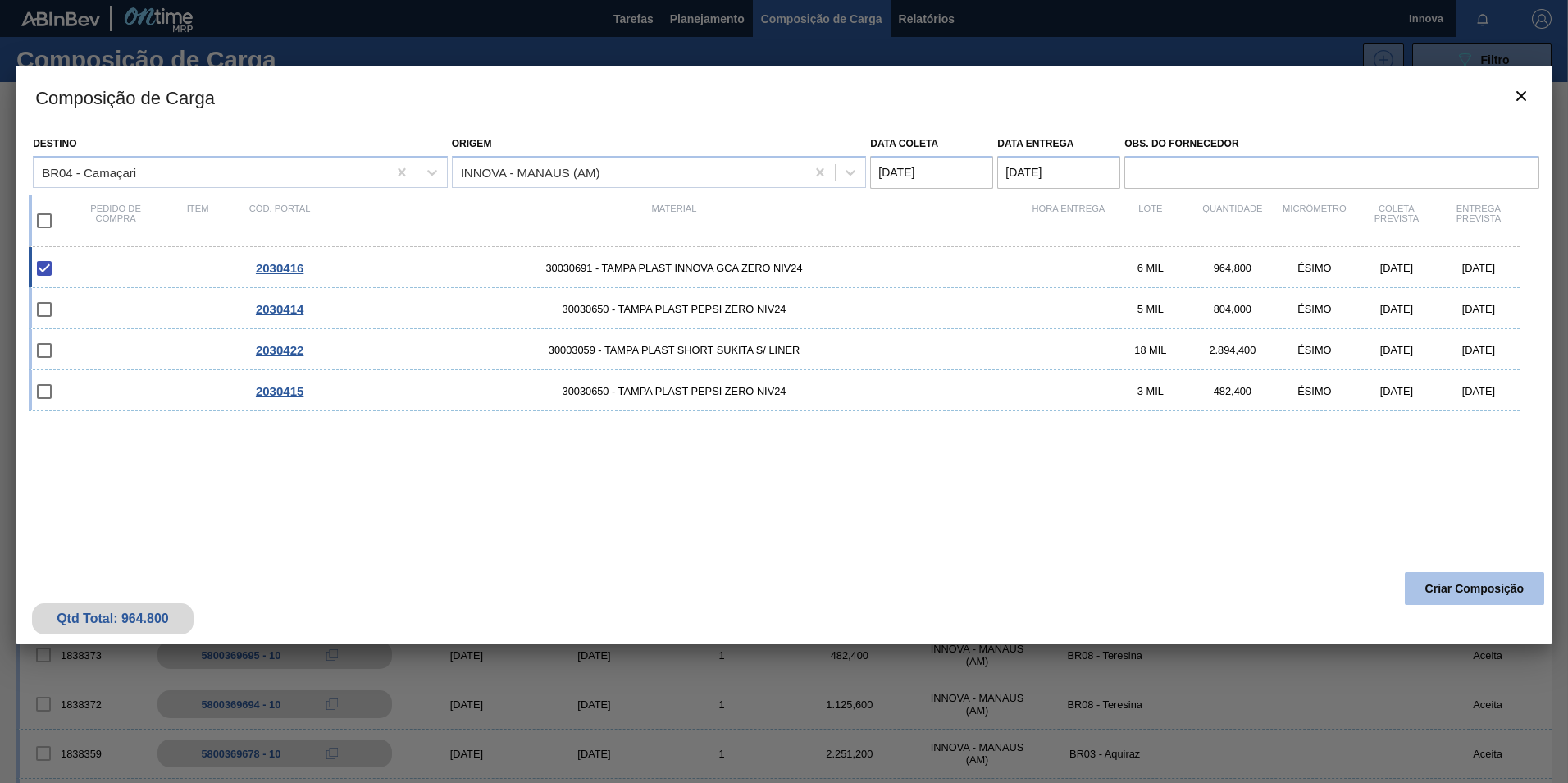
click at [1469, 593] on button "Criar Composição" at bounding box center [1474, 588] width 139 height 33
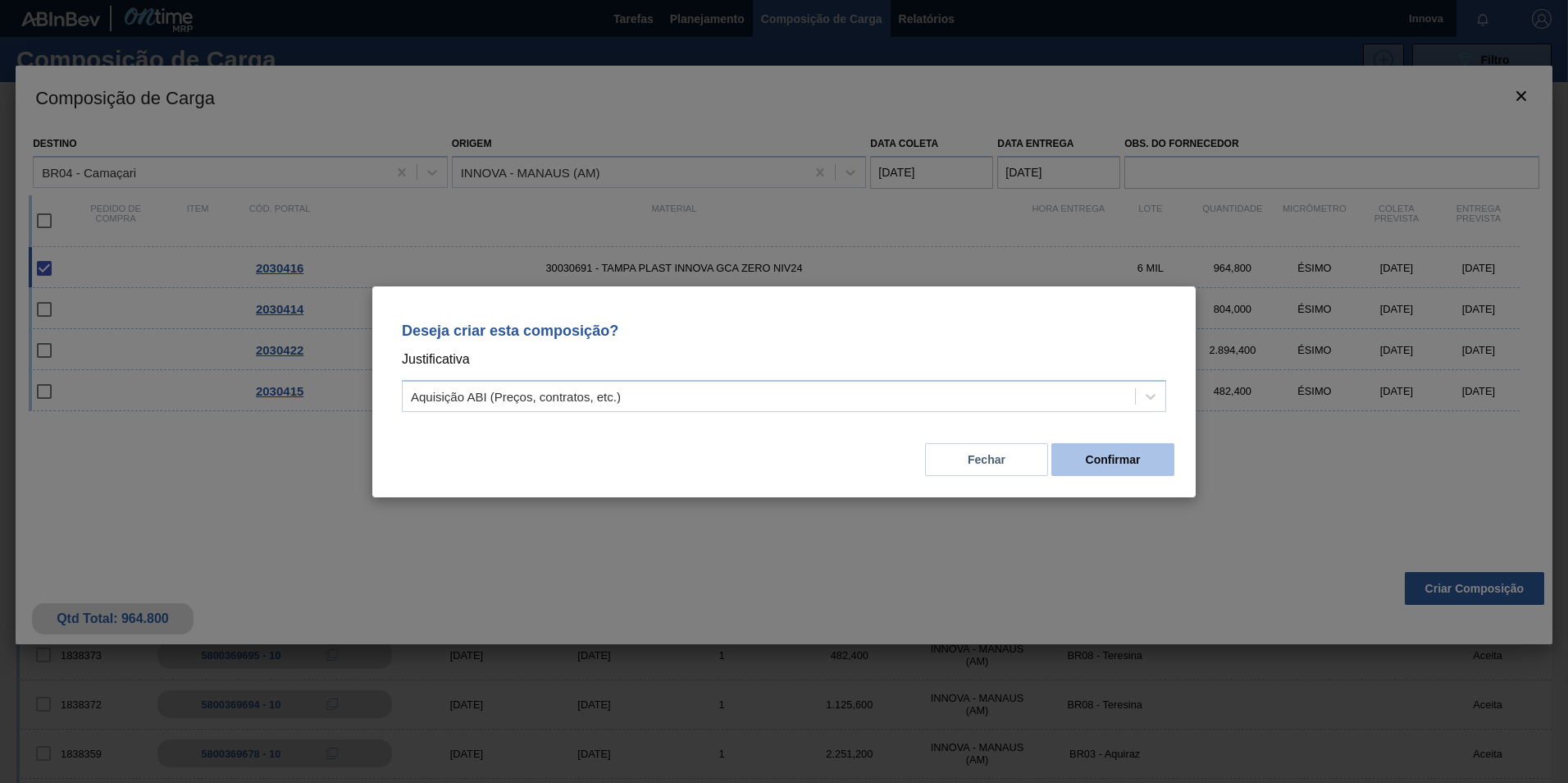
click at [1106, 453] on button "Confirmar" at bounding box center [1113, 460] width 123 height 33
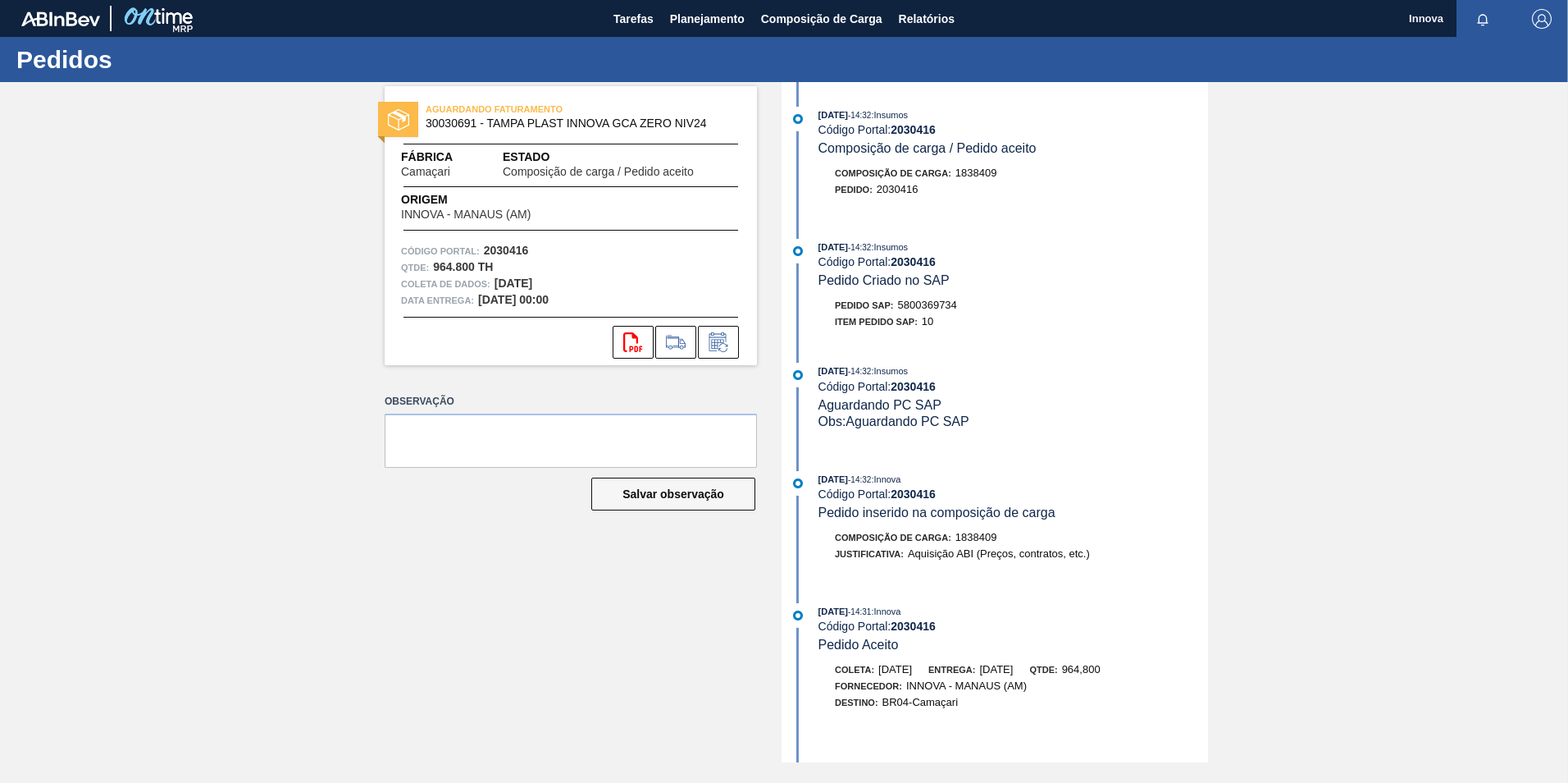
click at [927, 302] on span "5800369734" at bounding box center [928, 304] width 59 height 12
copy span "5800369734"
click at [912, 257] on strong "2030416" at bounding box center [913, 262] width 45 height 13
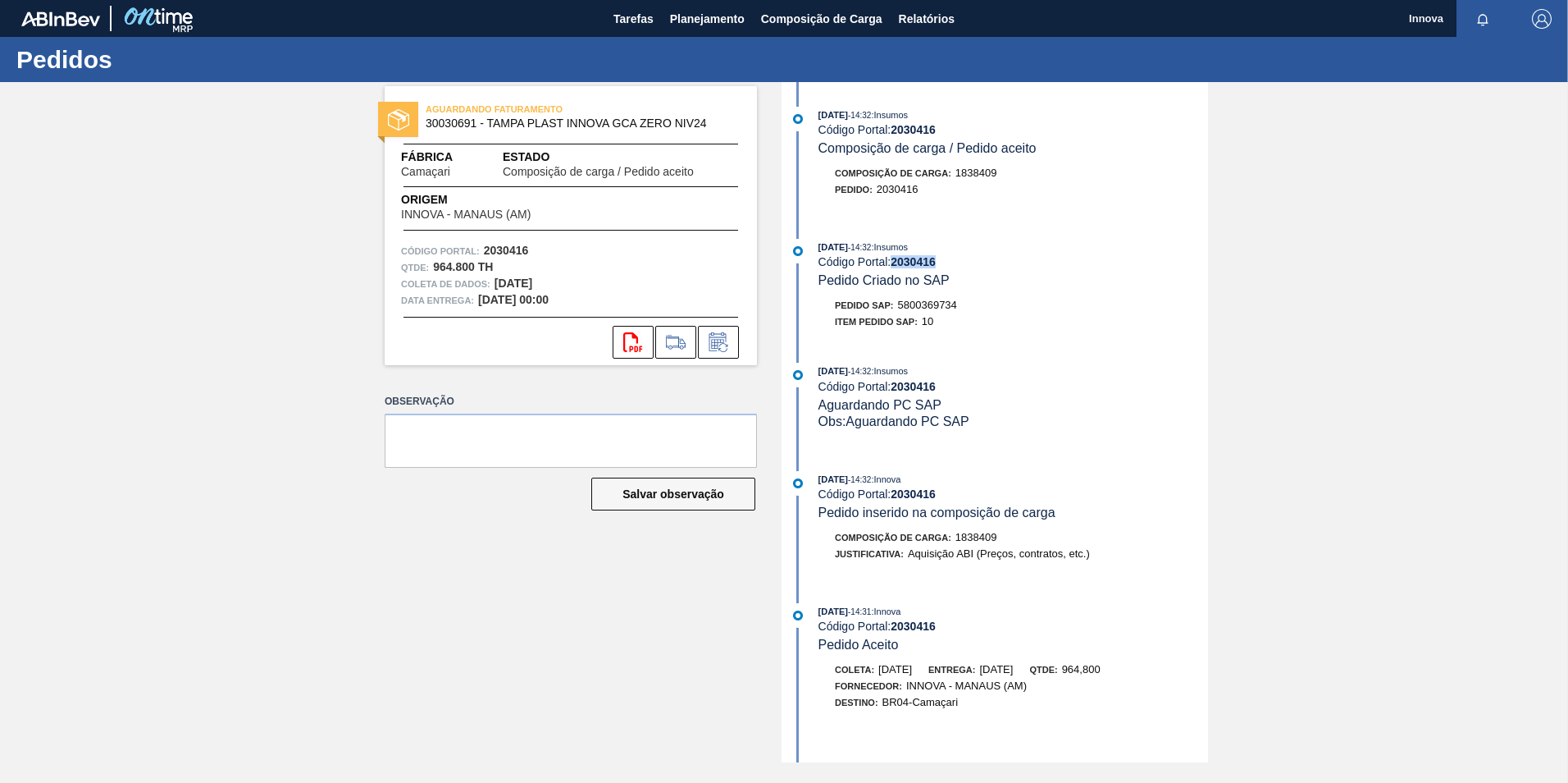
copy strong "2030416"
click at [688, 25] on span "Planejamento" at bounding box center [707, 19] width 75 height 20
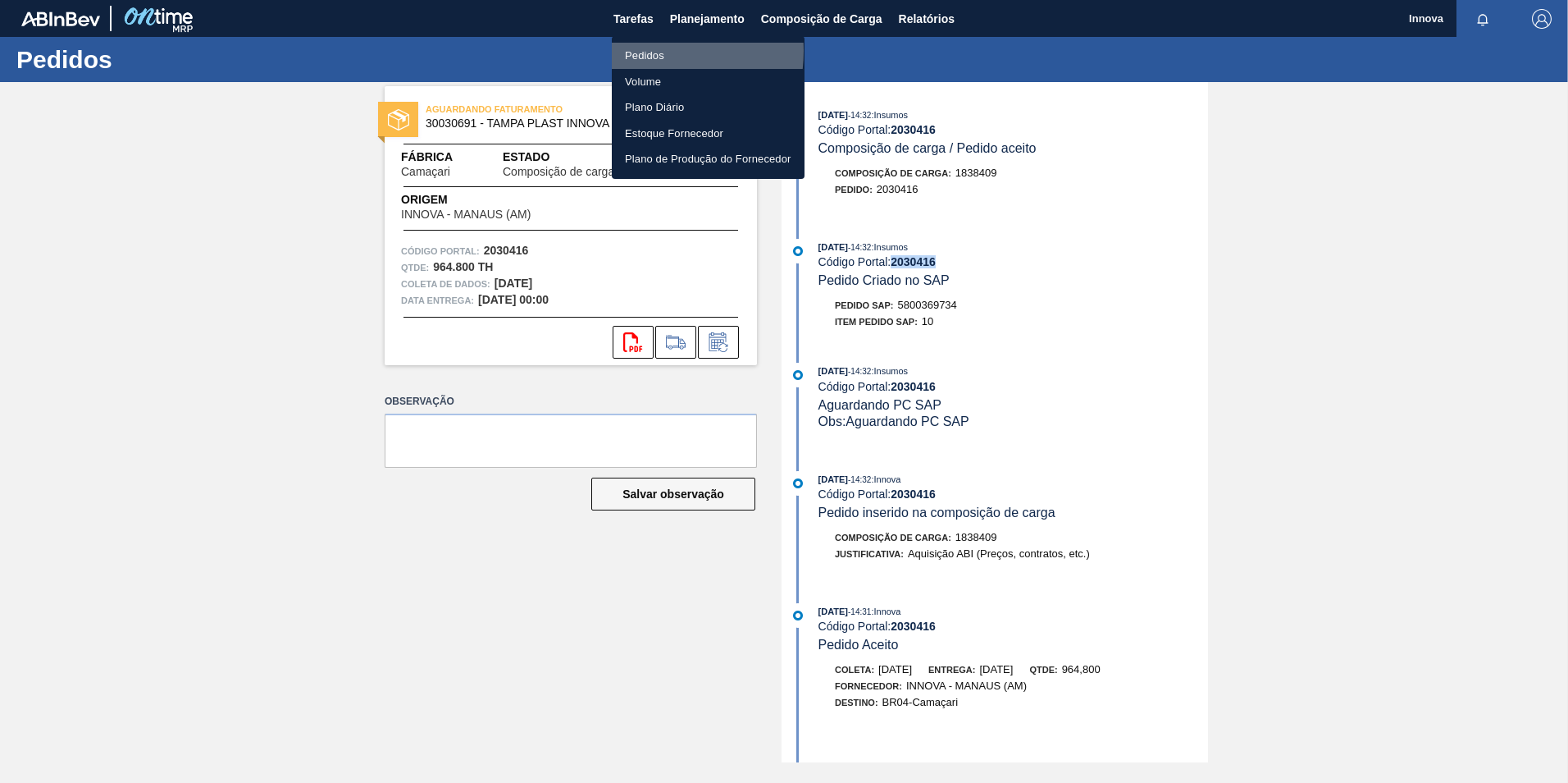
click at [641, 51] on li "Pedidos" at bounding box center [708, 56] width 193 height 26
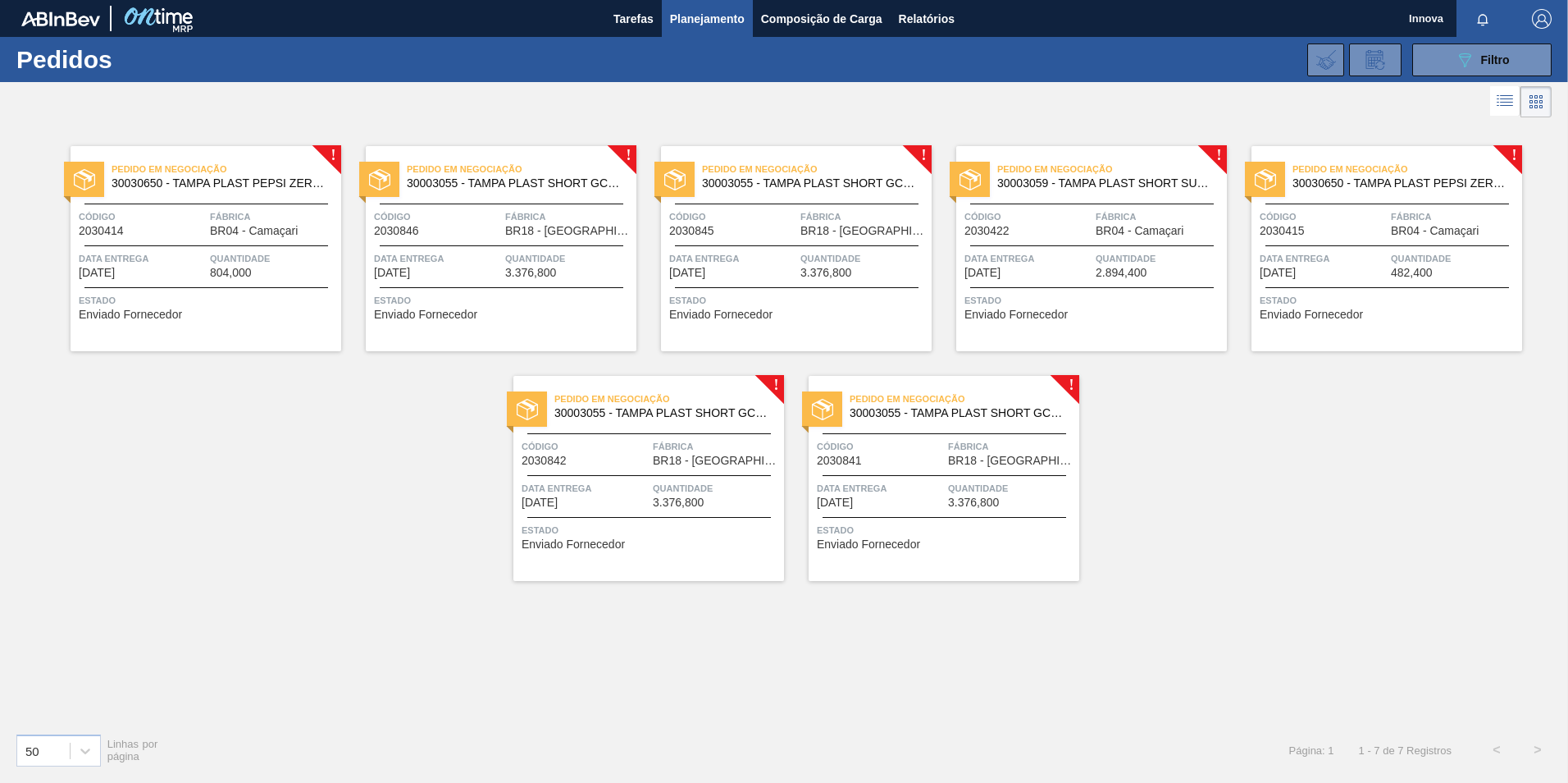
click at [210, 237] on div "Pedido em Negociação 30030650 - TAMPA PLAST PEPSI ZERO NIV24 Código 2030414 Fáb…" at bounding box center [206, 249] width 271 height 205
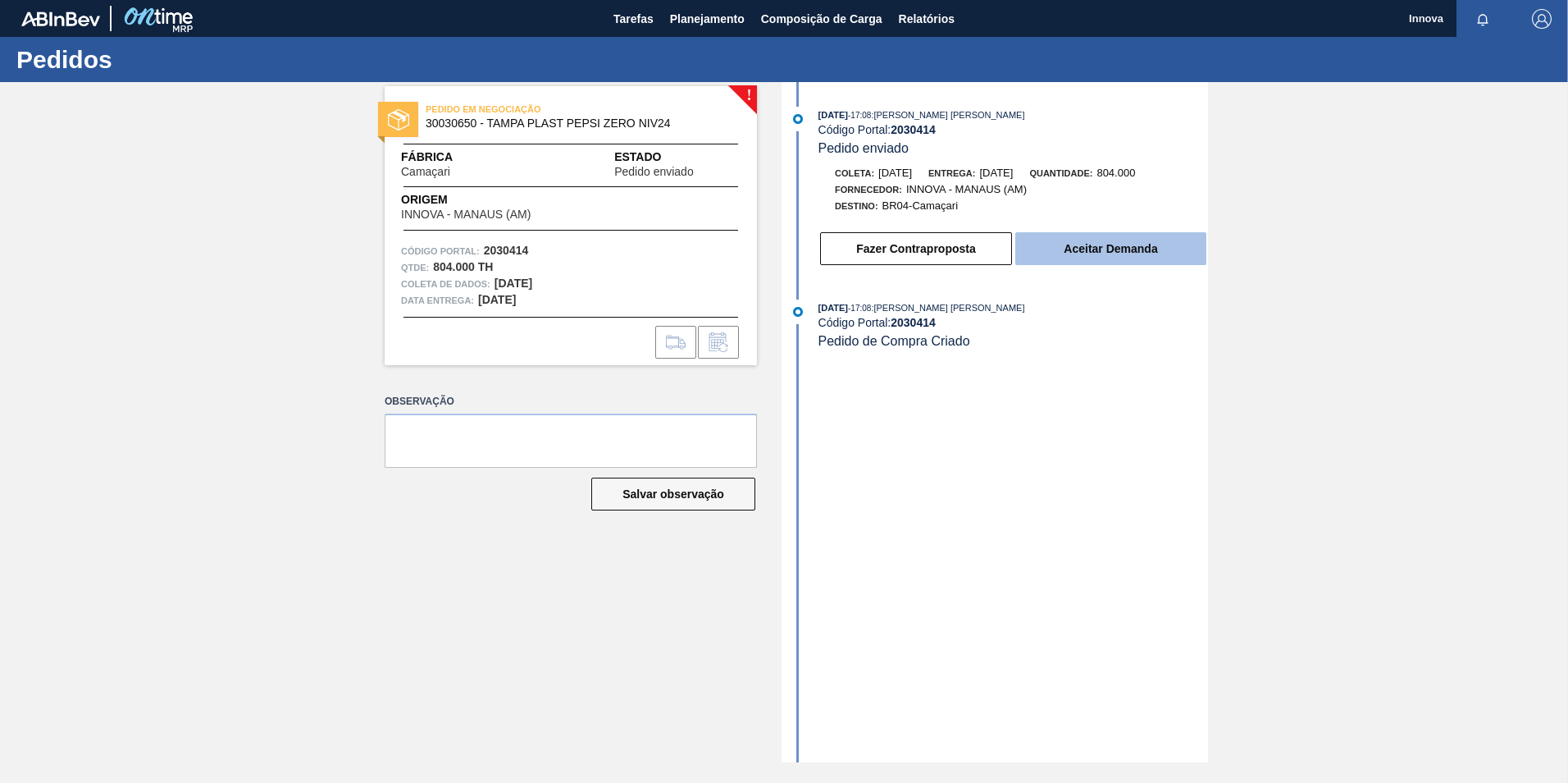
click at [1146, 237] on button "Aceitar Demanda" at bounding box center [1110, 249] width 191 height 33
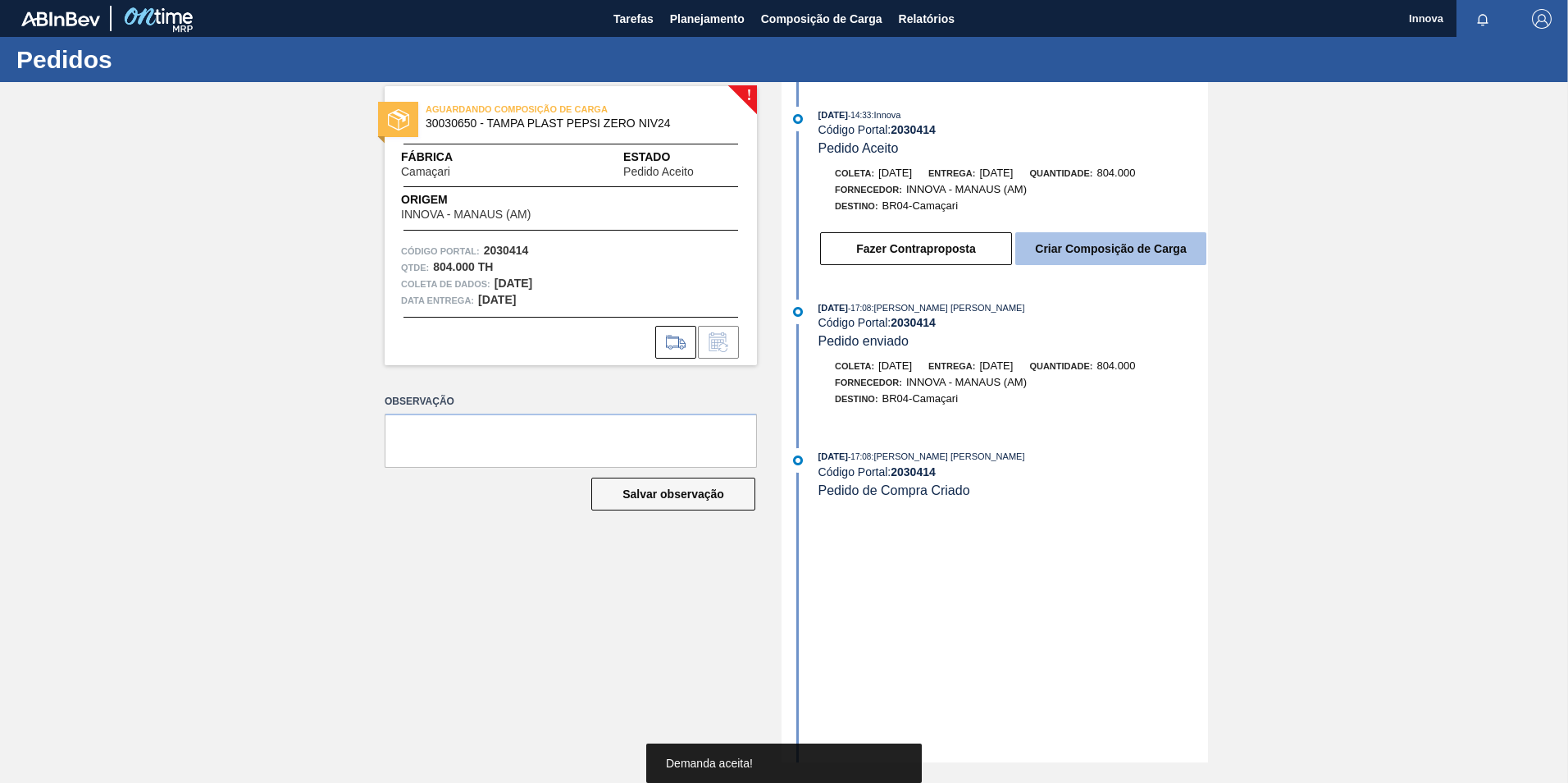
click at [1124, 254] on button "Criar Composição de Carga" at bounding box center [1110, 249] width 191 height 33
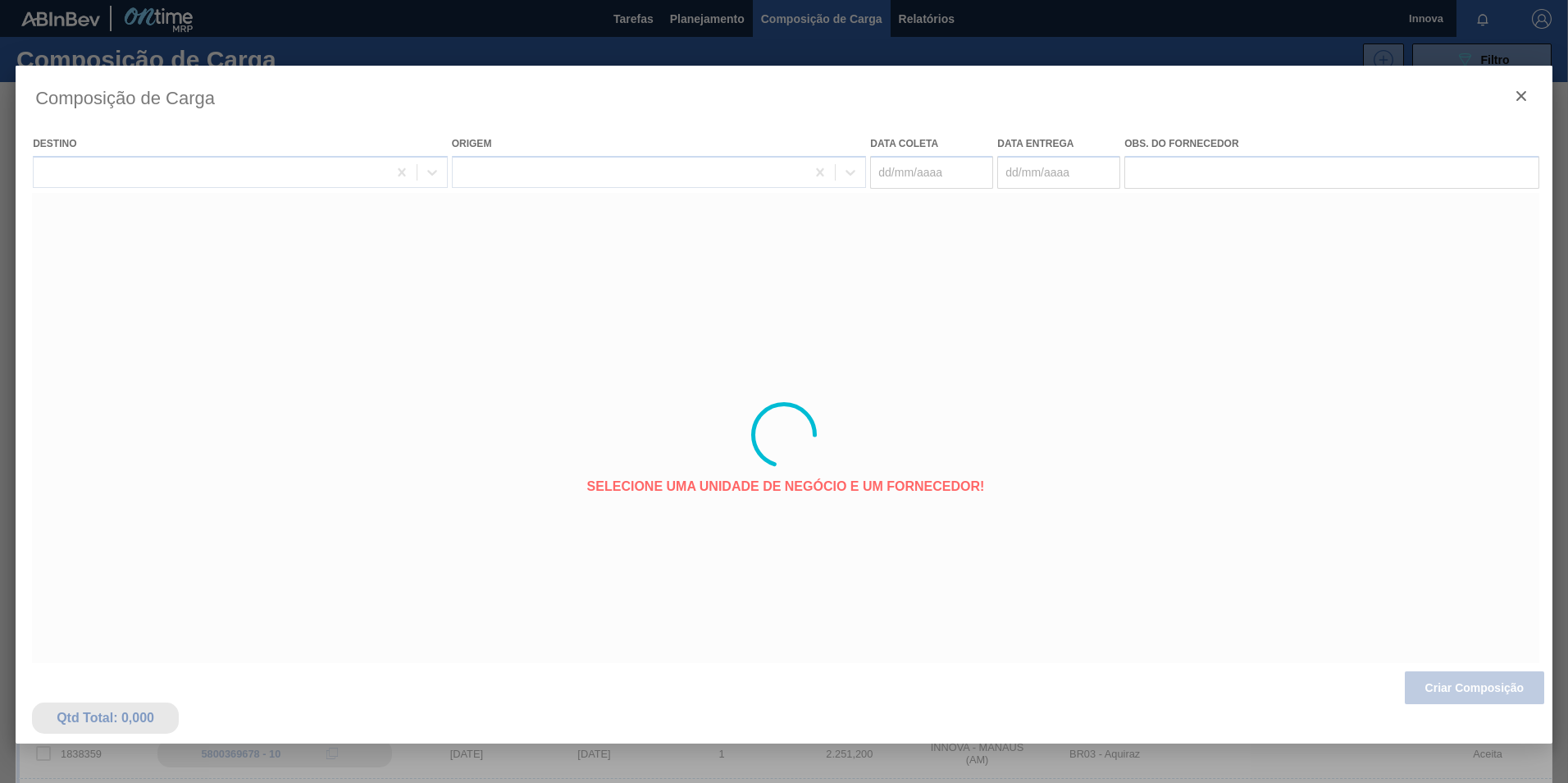
type coleta "[DATE]"
type entrega "[DATE]"
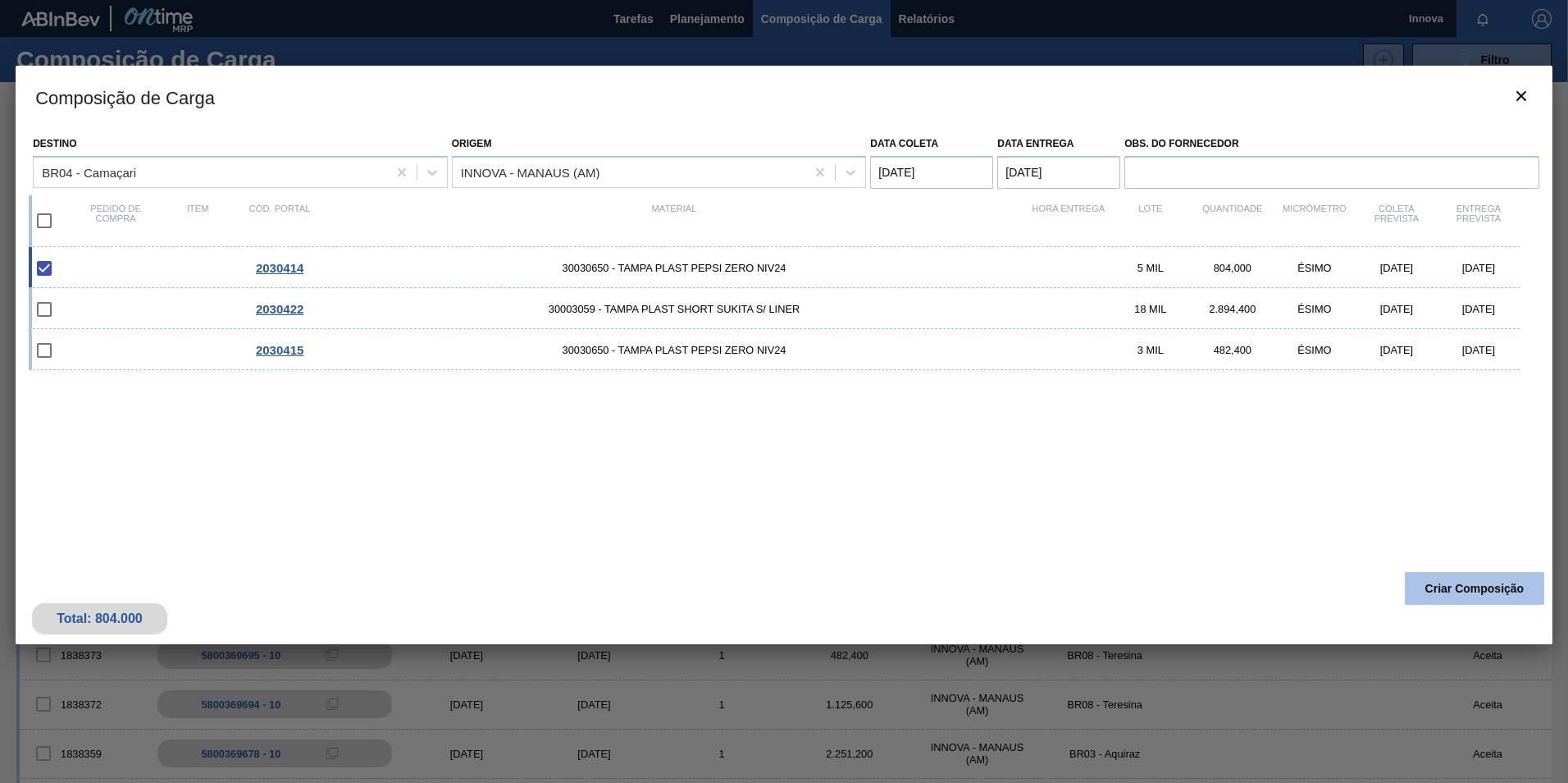
click at [1470, 599] on button "Criar Composição" at bounding box center [1474, 588] width 139 height 33
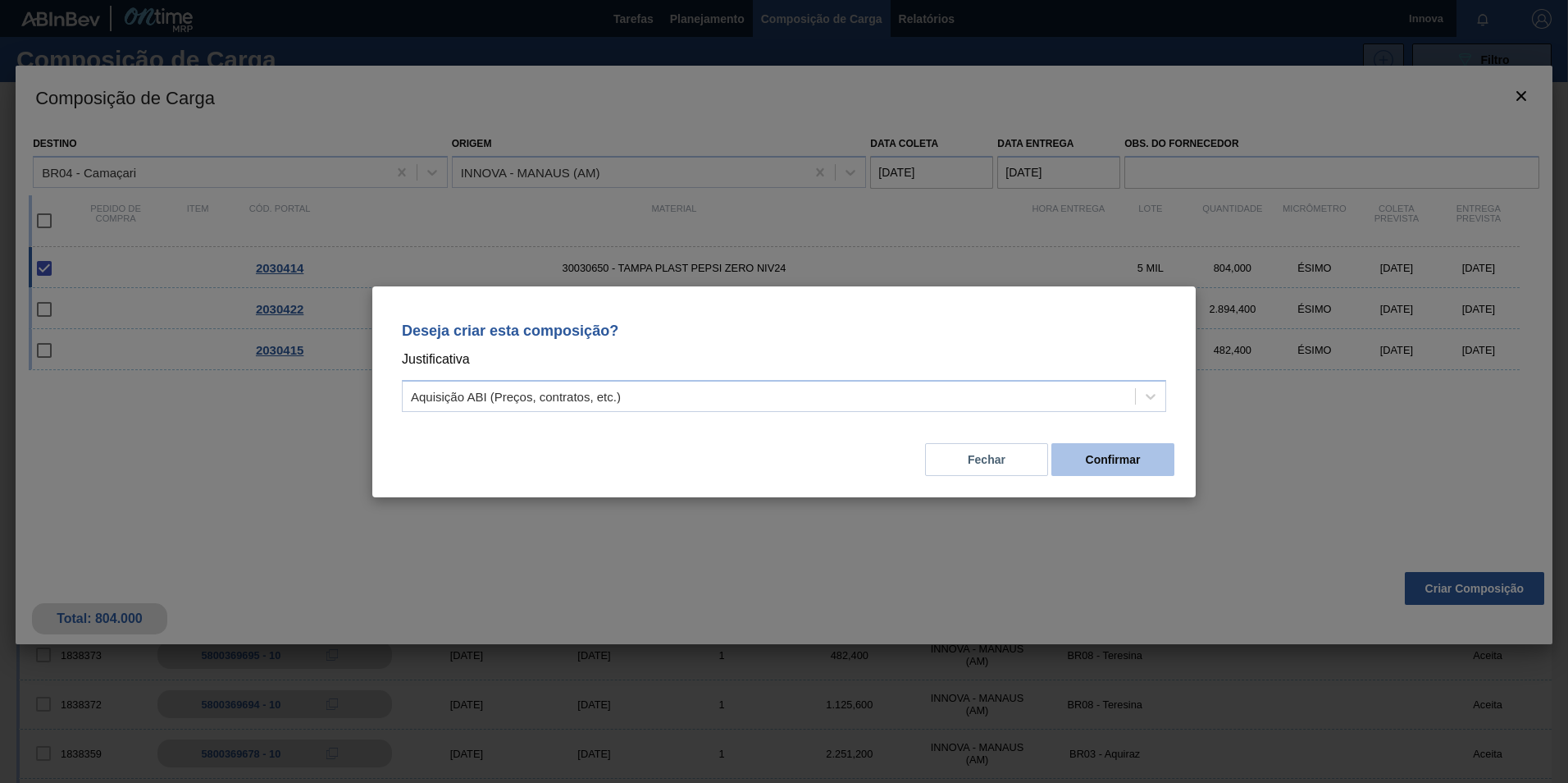
click at [1064, 465] on button "Confirmar" at bounding box center [1113, 460] width 123 height 33
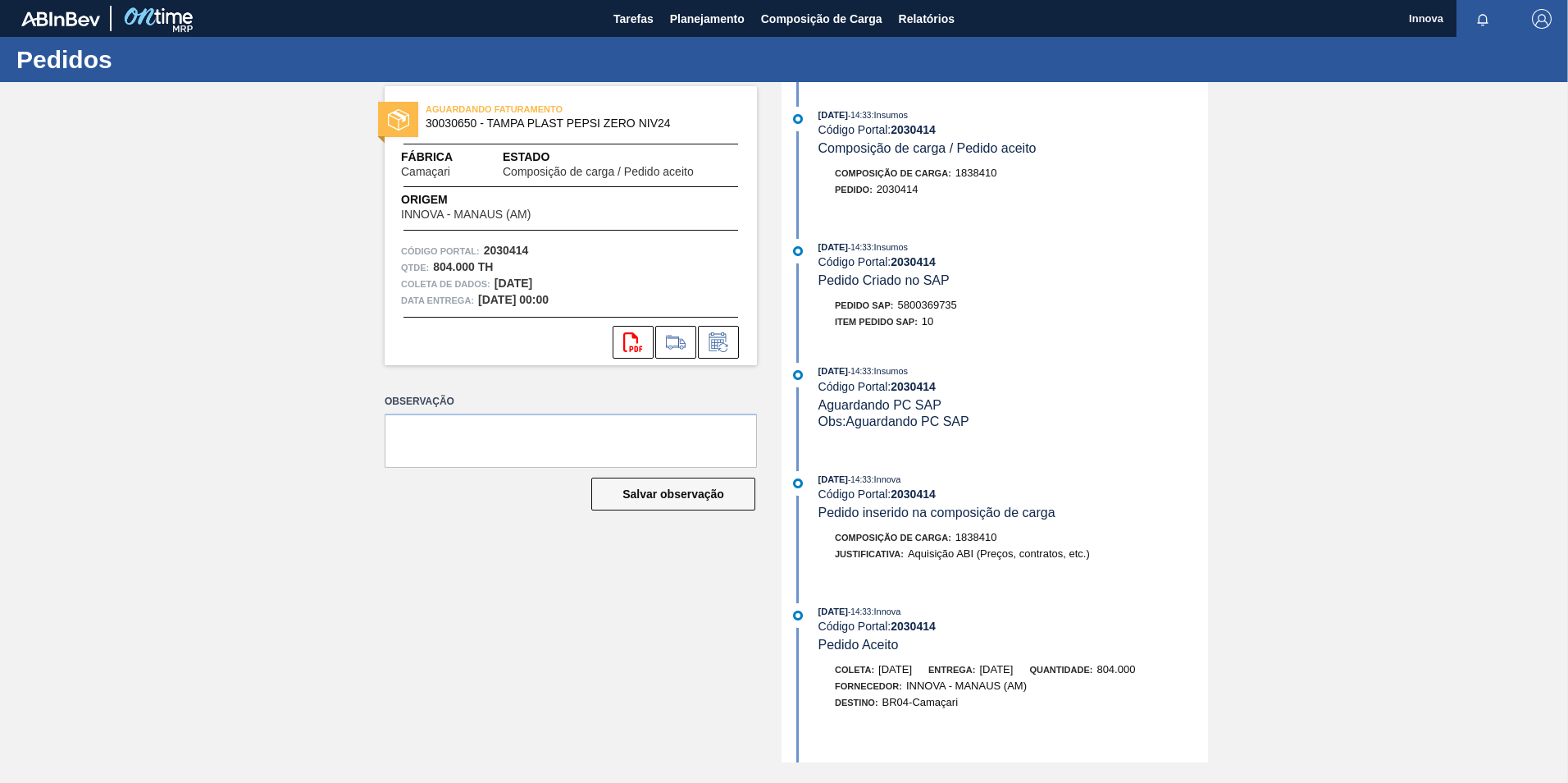
click at [935, 304] on span "5800369735" at bounding box center [928, 304] width 59 height 12
copy span "5800369735"
click at [914, 257] on strong "2030414" at bounding box center [913, 262] width 45 height 13
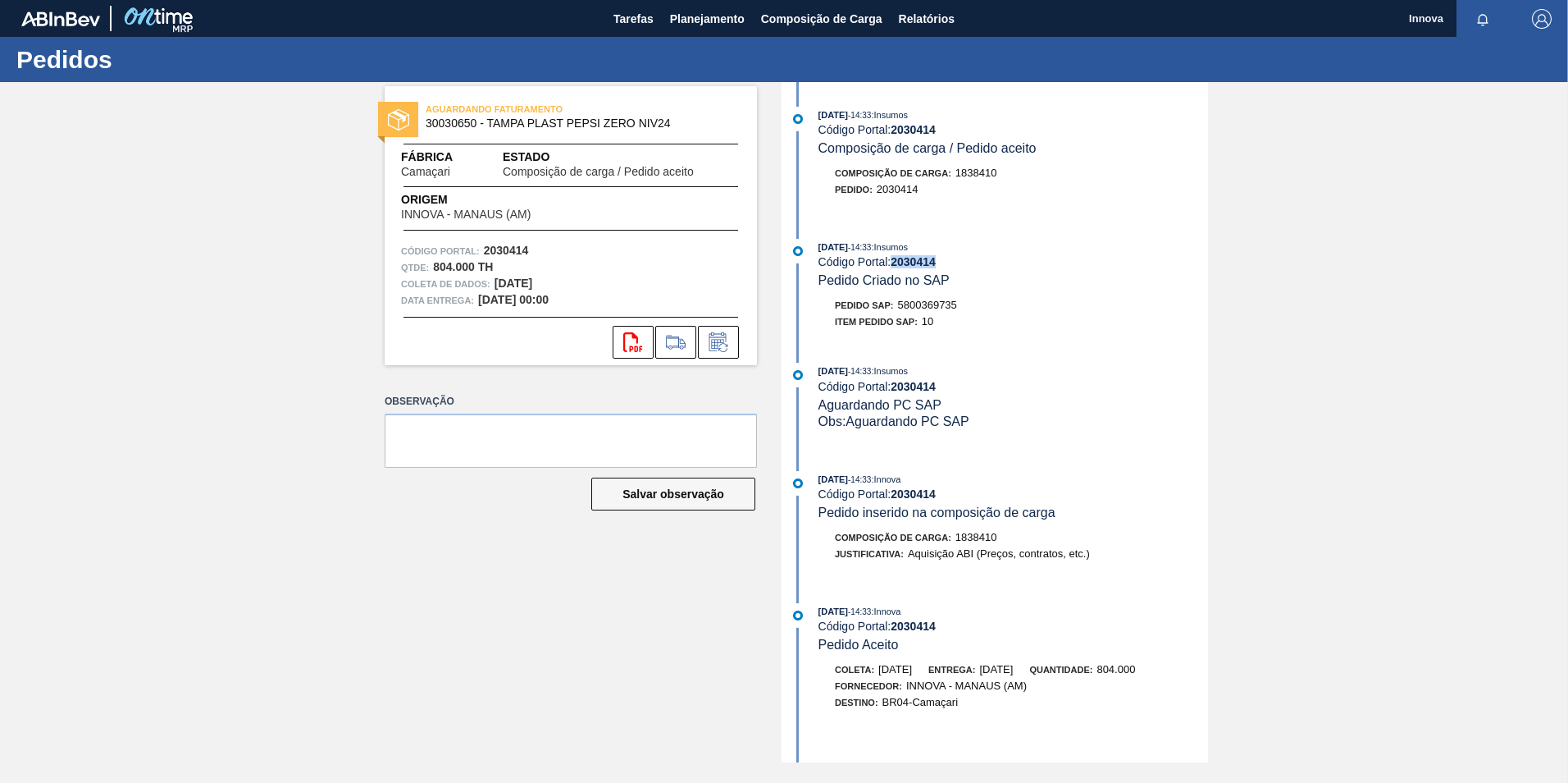
copy strong "2030414"
click at [687, 12] on span "Planejamento" at bounding box center [707, 19] width 75 height 20
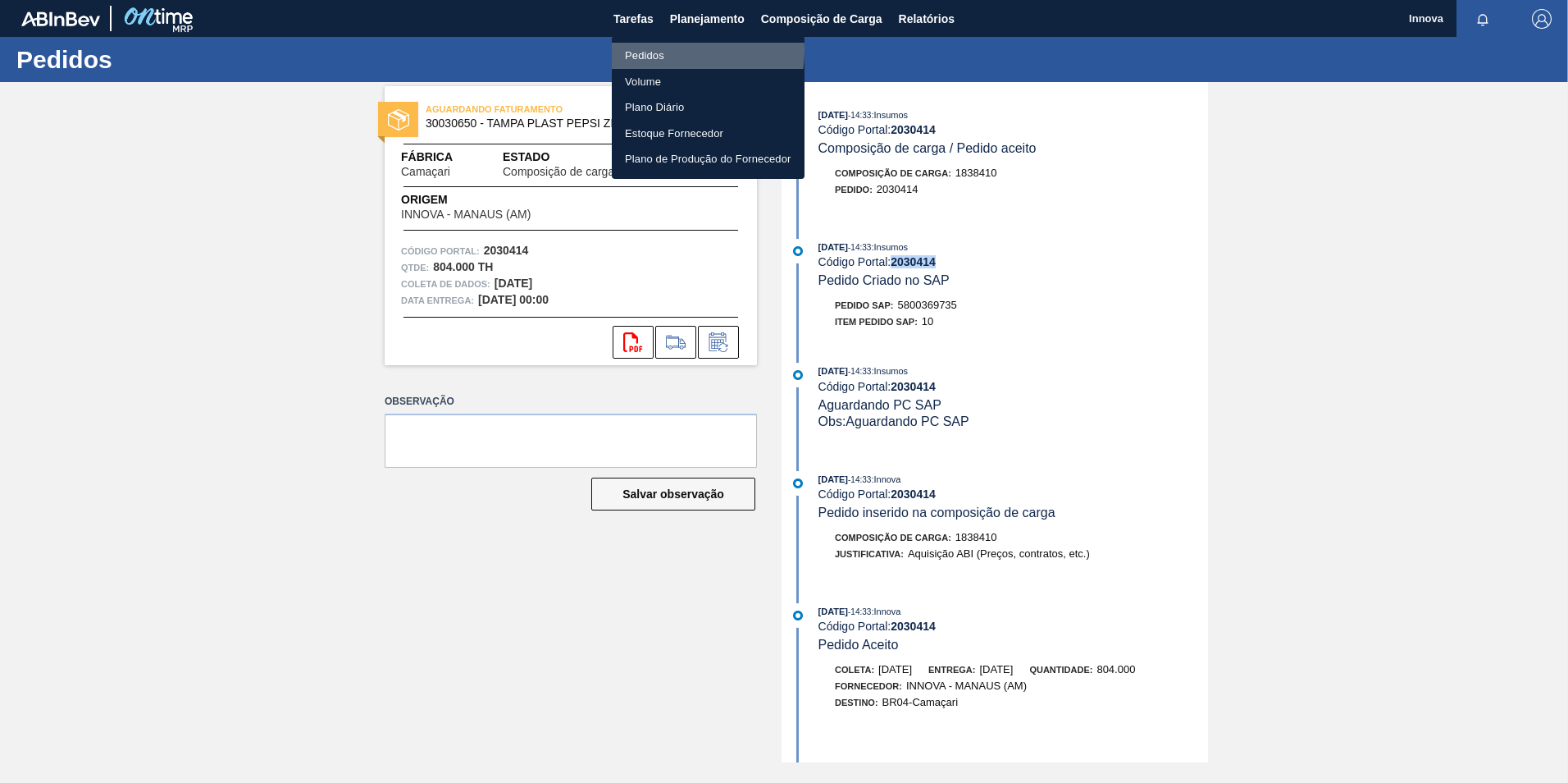
click at [651, 50] on li "Pedidos" at bounding box center [708, 56] width 193 height 26
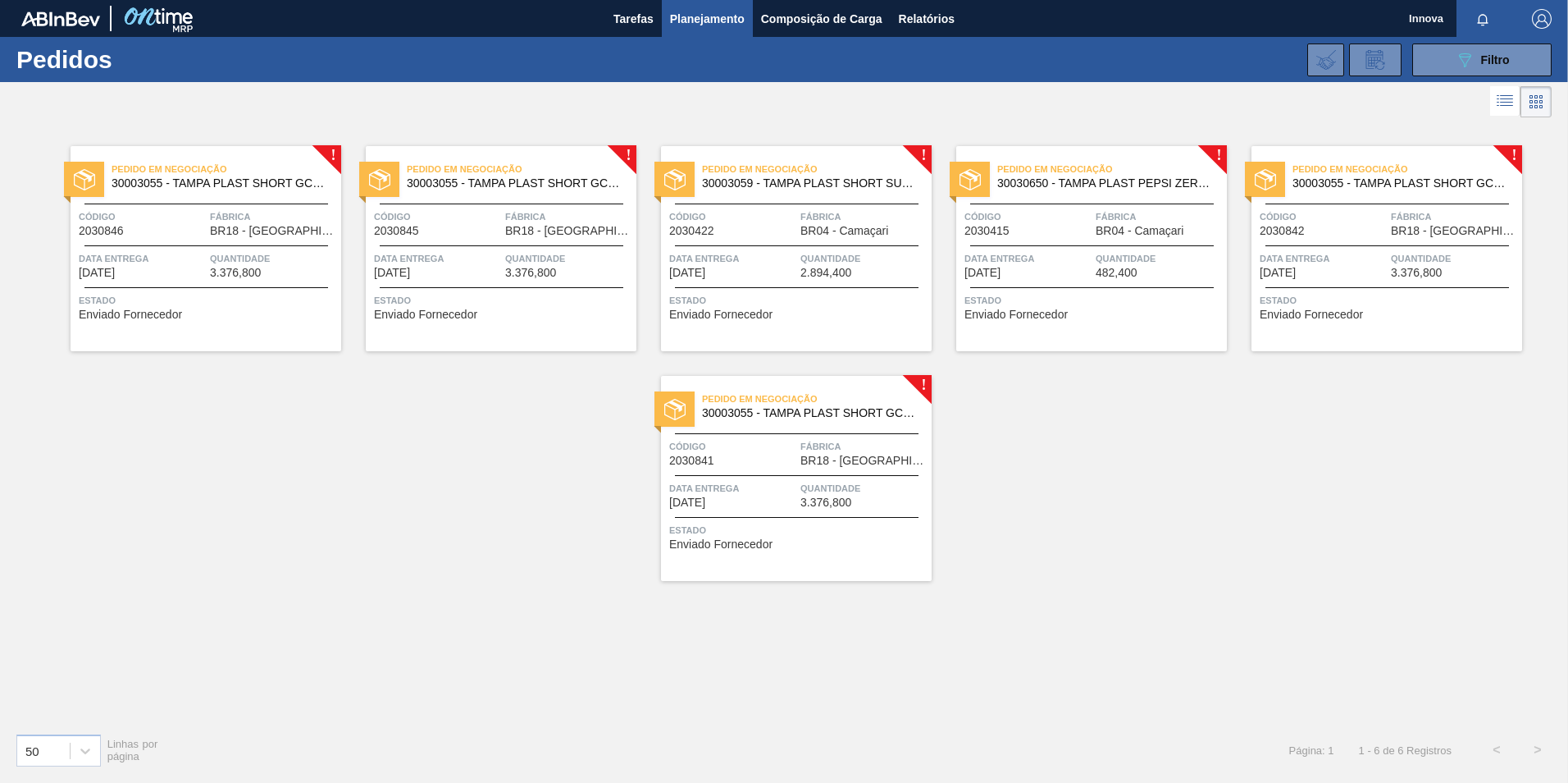
click at [777, 246] on div "Pedido em Negociação 30003059 - TAMPA PLAST SHORT SUKITA S/ LINER Código 203042…" at bounding box center [797, 249] width 271 height 205
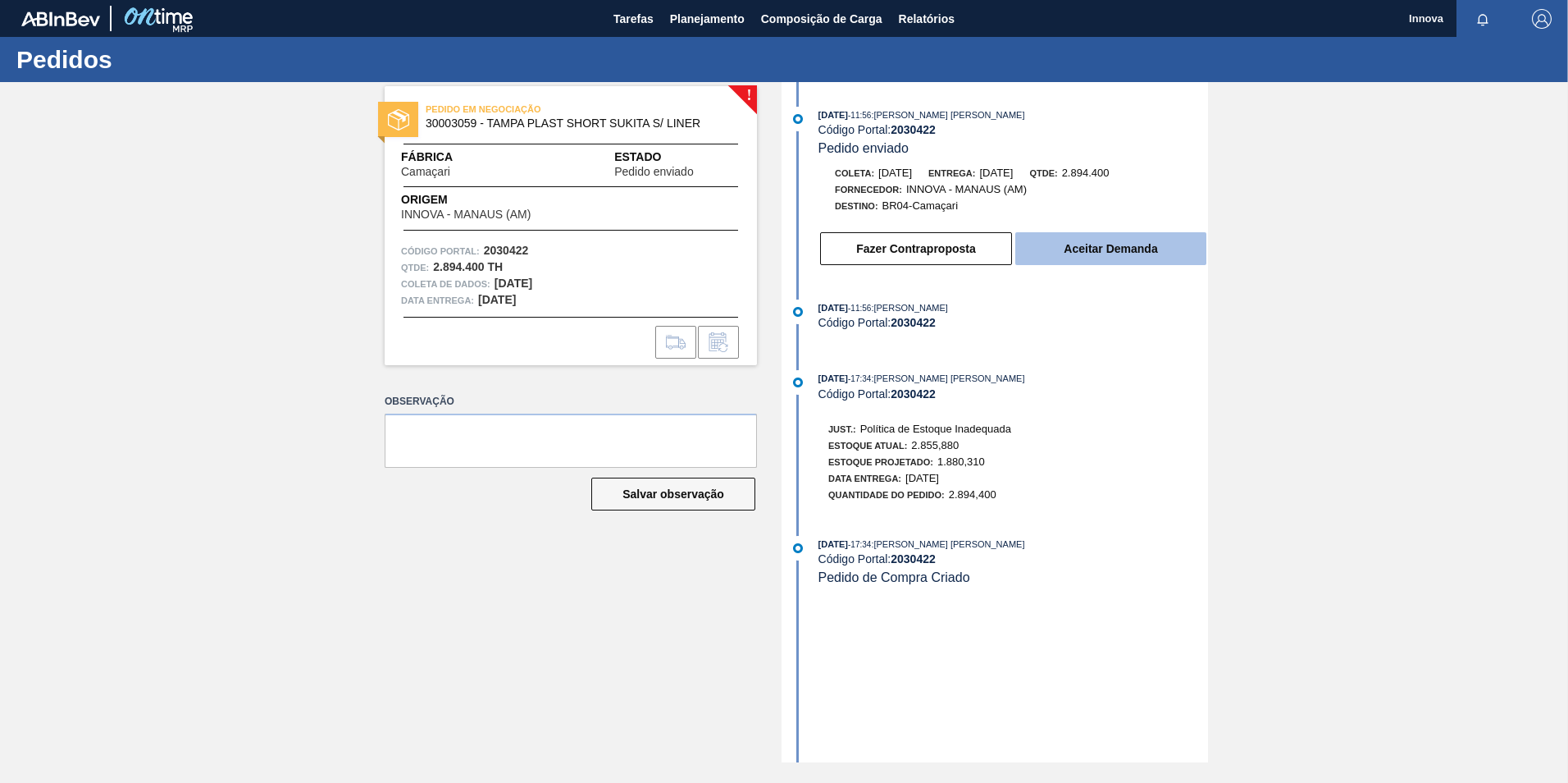
click at [1113, 244] on button "Aceitar Demanda" at bounding box center [1110, 249] width 191 height 33
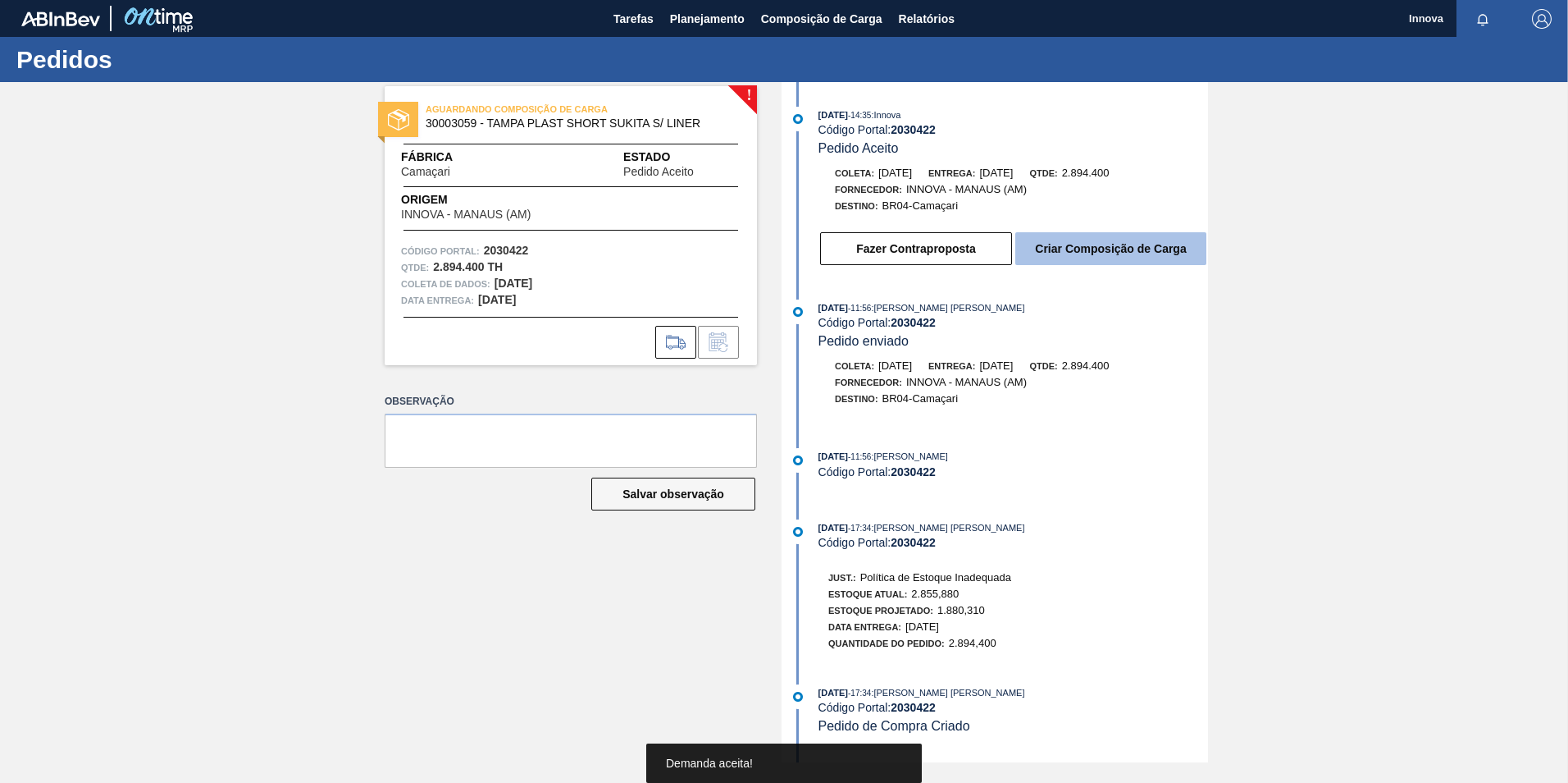
click at [1118, 256] on button "Criar Composição de Carga" at bounding box center [1110, 249] width 191 height 33
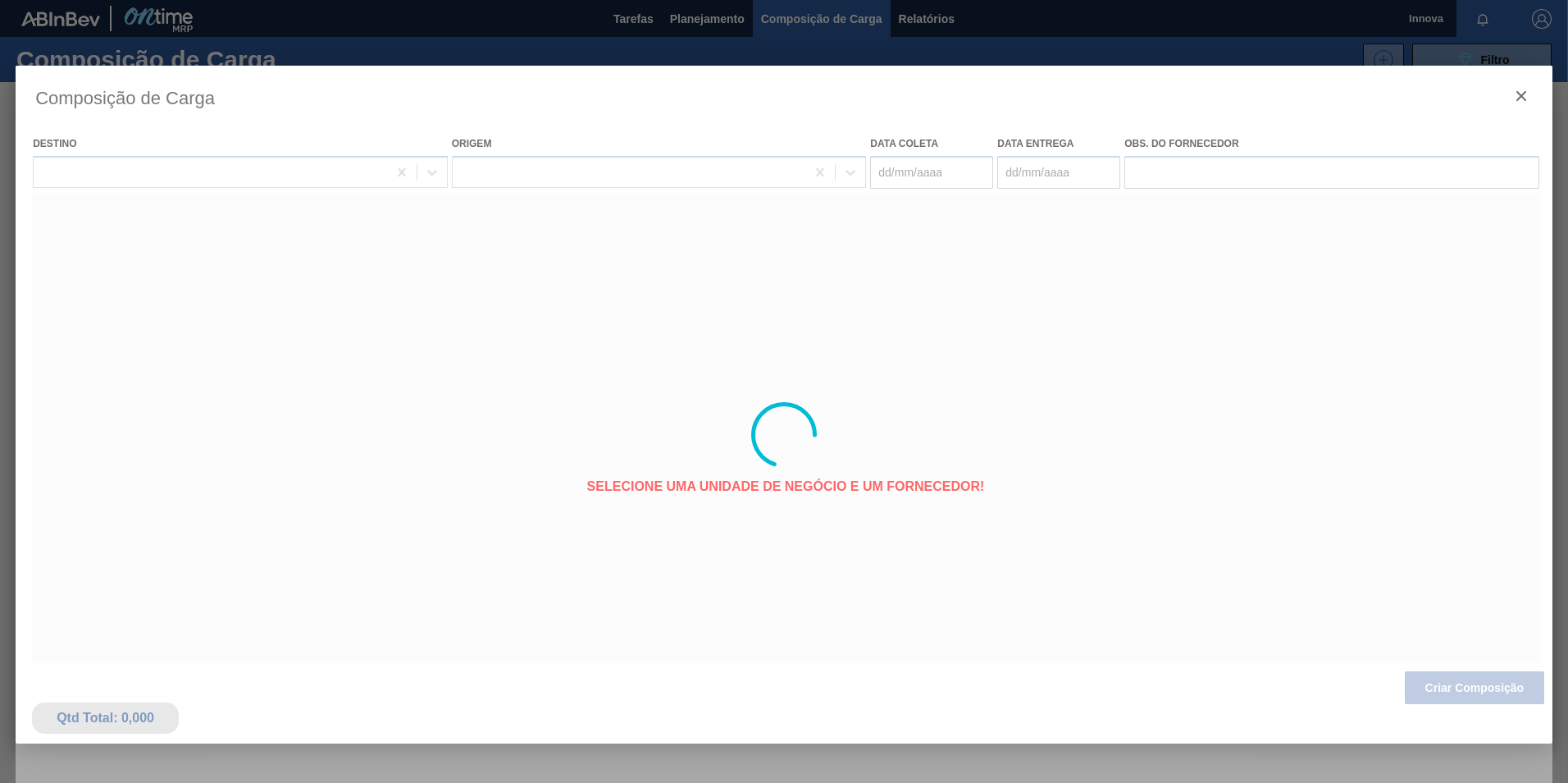
type coleta "[DATE]"
type entrega "[DATE]"
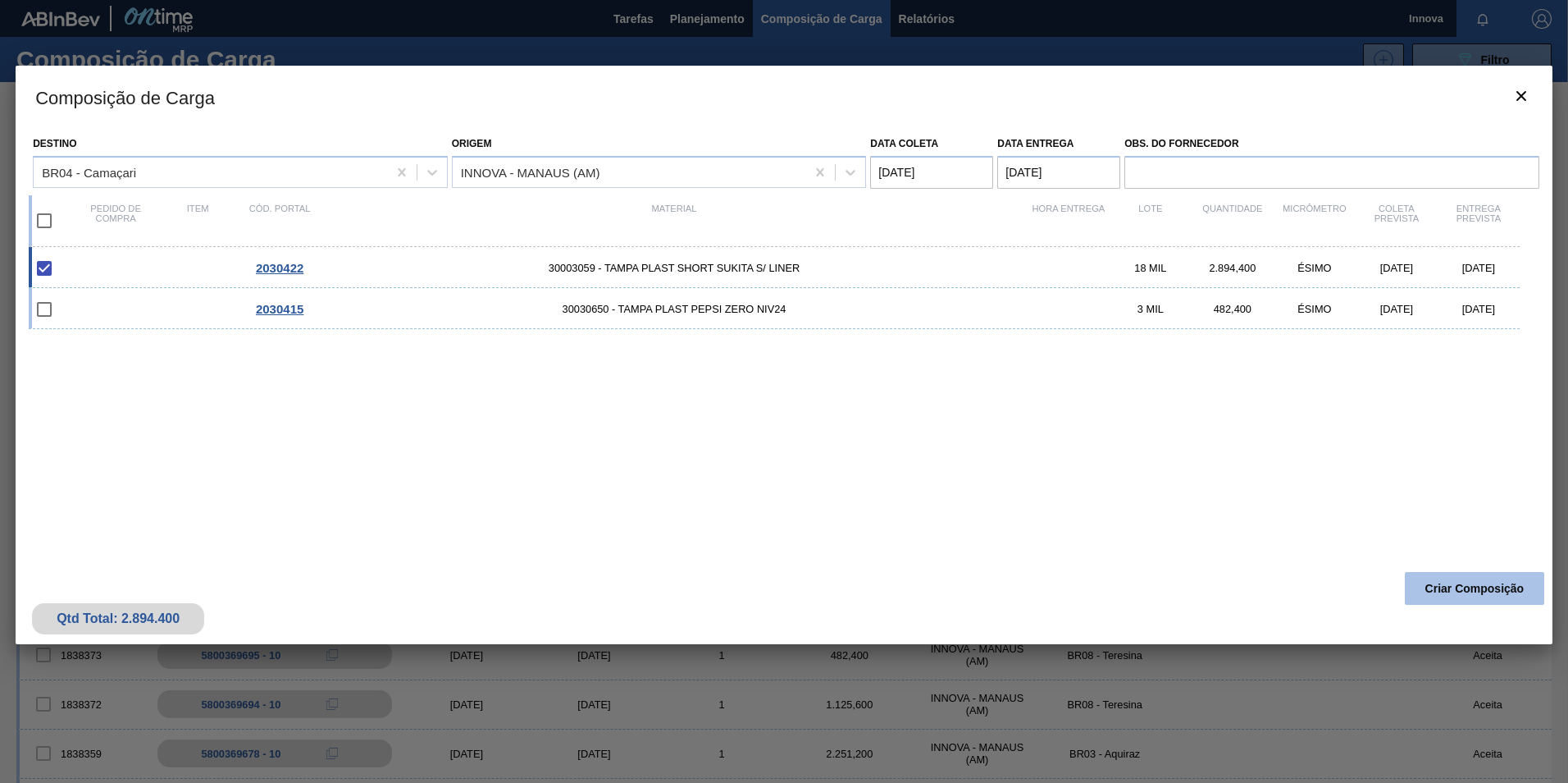
click at [1513, 579] on button "Criar Composição" at bounding box center [1474, 588] width 139 height 33
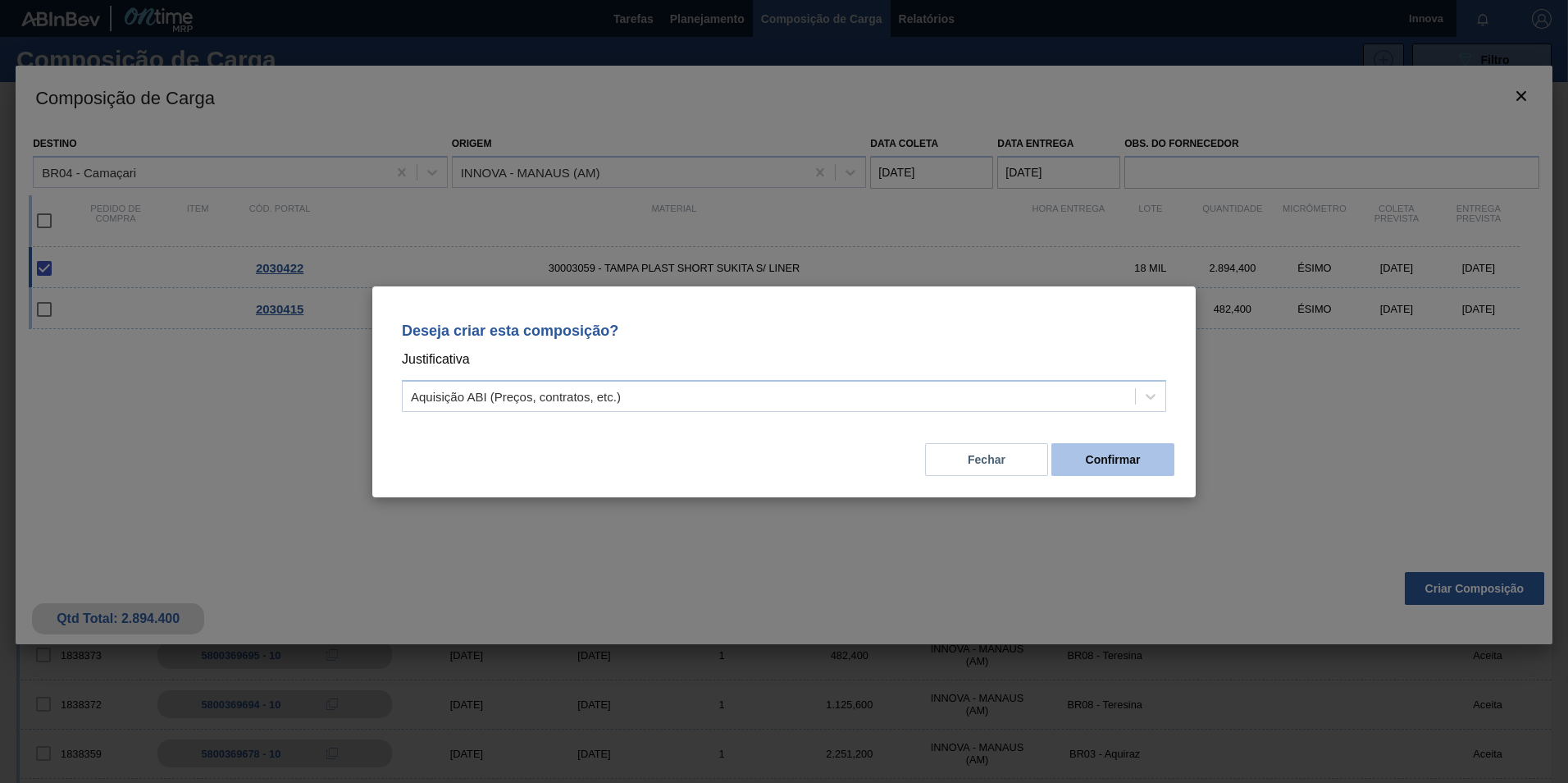
click at [1143, 460] on button "Confirmar" at bounding box center [1113, 460] width 123 height 33
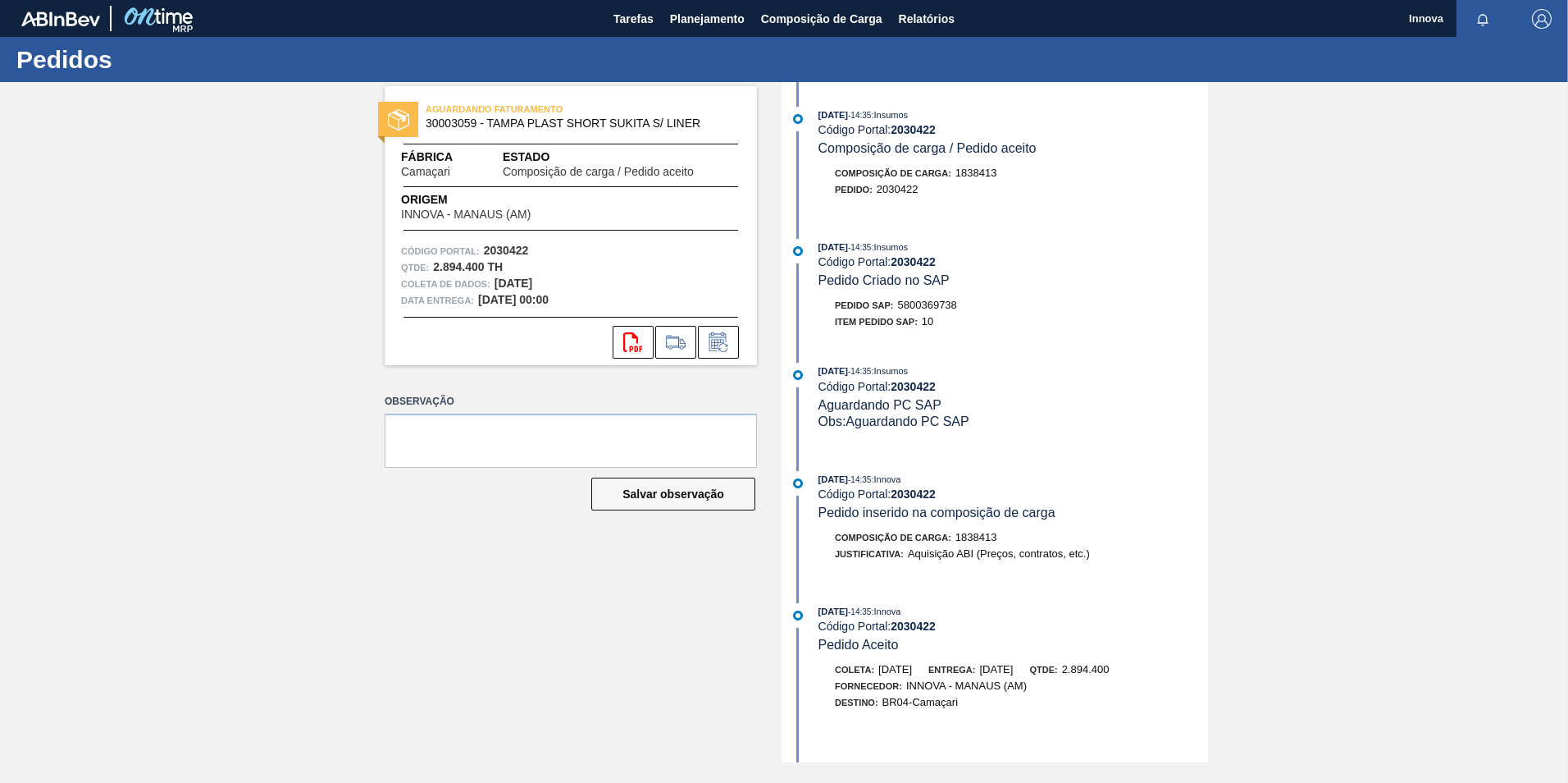
click at [934, 304] on span "5800369738" at bounding box center [928, 304] width 59 height 12
copy span "5800369738"
click at [912, 259] on strong "2030422" at bounding box center [913, 262] width 45 height 13
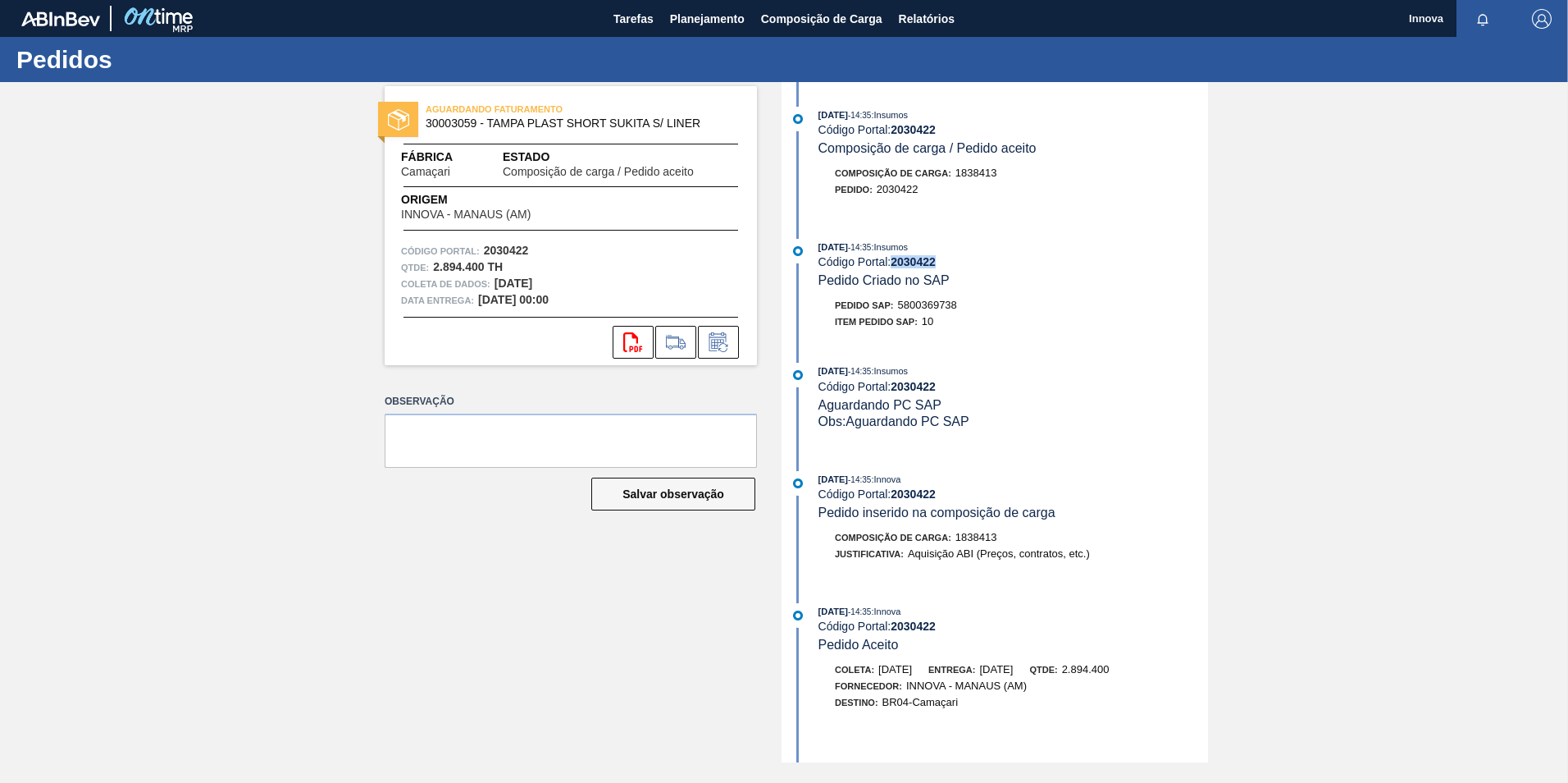
copy strong "2030422"
click at [708, 24] on span "Planejamento" at bounding box center [707, 19] width 75 height 20
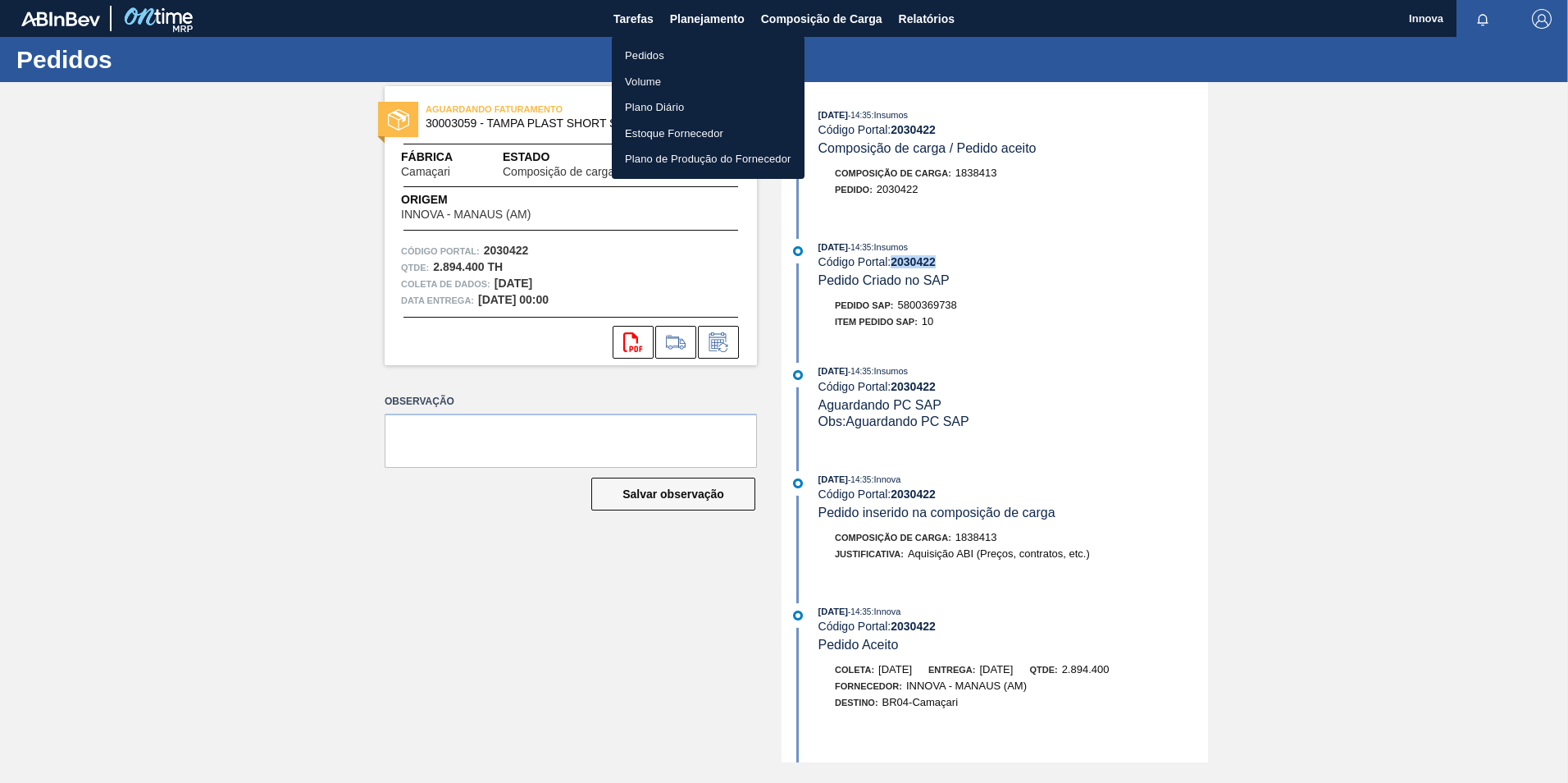
click at [673, 51] on li "Pedidos" at bounding box center [708, 56] width 193 height 26
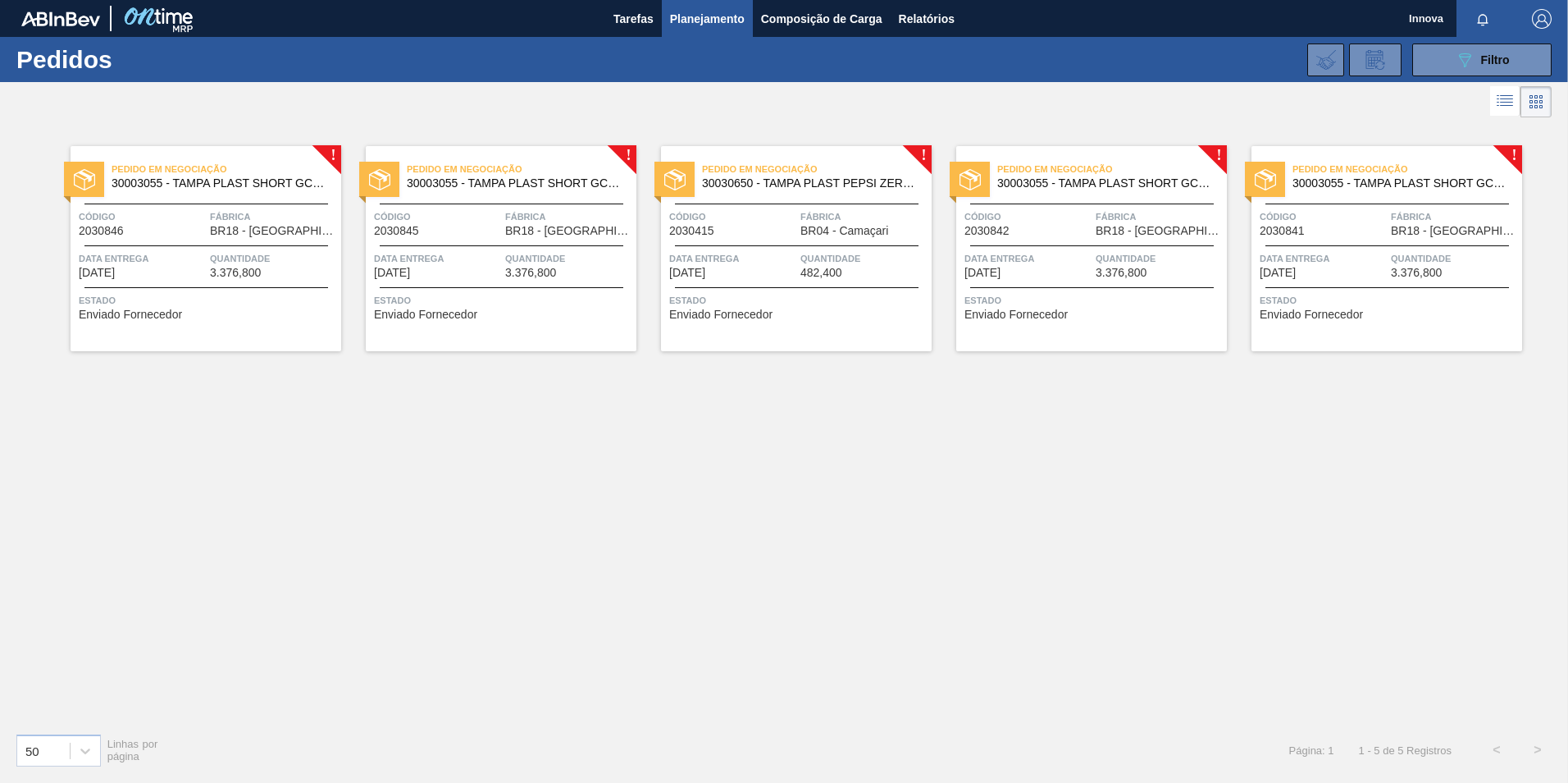
click at [762, 241] on div "Pedido em Negociação 30030650 - TAMPA PLAST PEPSI ZERO NIV24 Código 2030415 Fáb…" at bounding box center [797, 249] width 271 height 205
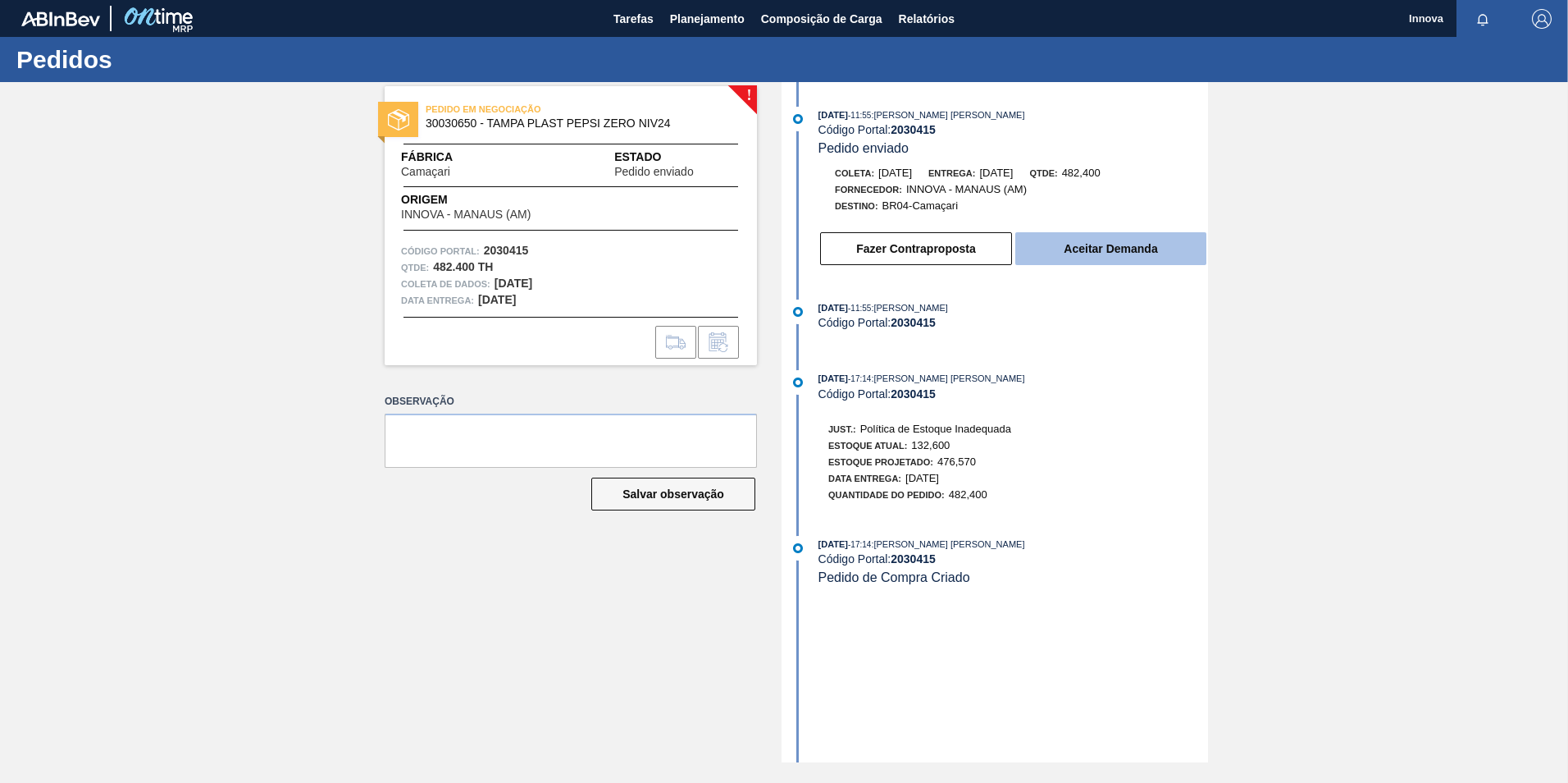
click at [1044, 246] on button "Aceitar Demanda" at bounding box center [1110, 249] width 191 height 33
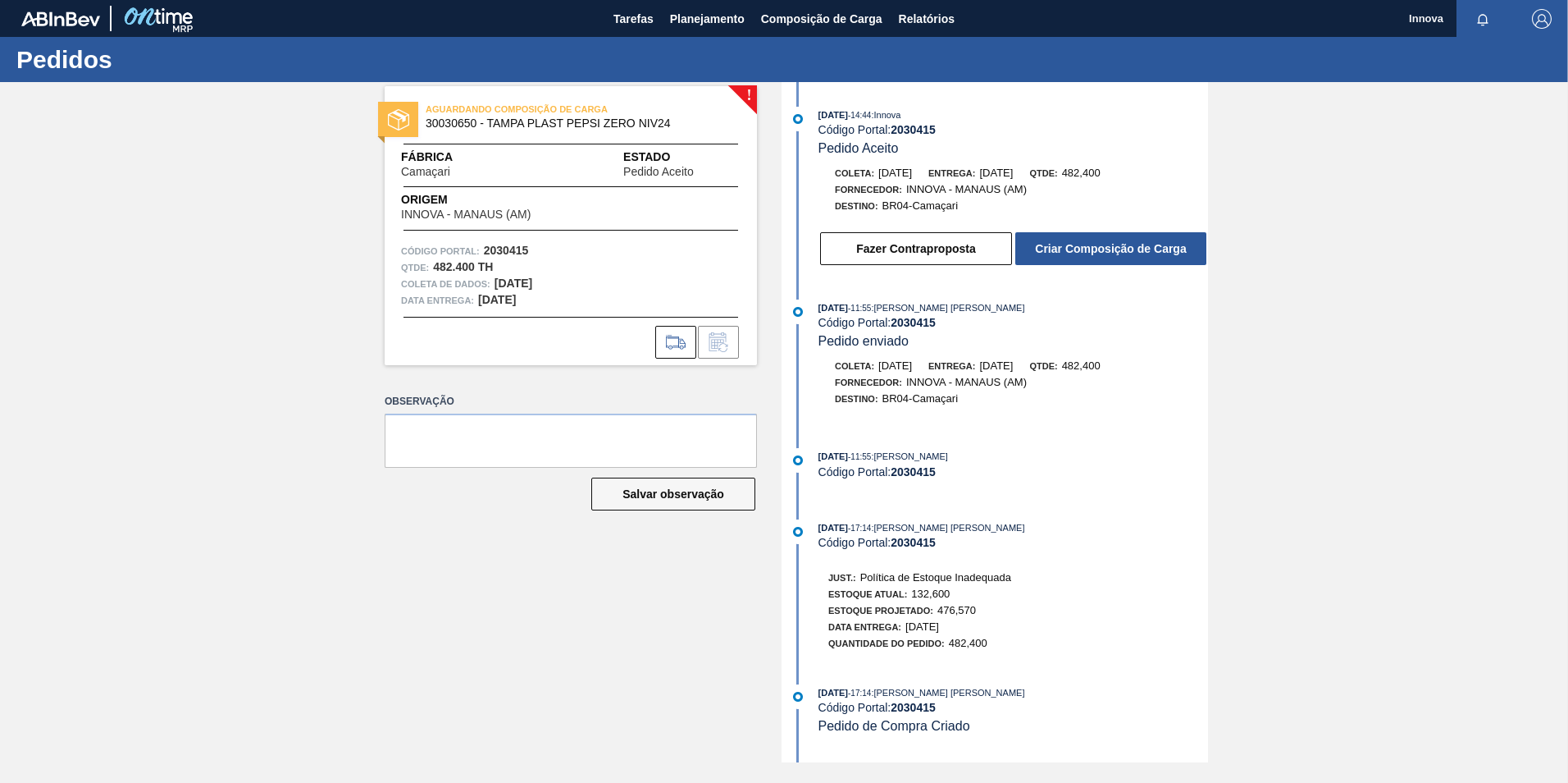
click at [1109, 274] on div "15/09/2025 - 14:44 : Innova Código Portal: 2030415 Pedido Aceito Coleta: 23/10/…" at bounding box center [997, 190] width 423 height 168
click at [1107, 260] on button "Criar Composição de Carga" at bounding box center [1110, 249] width 191 height 33
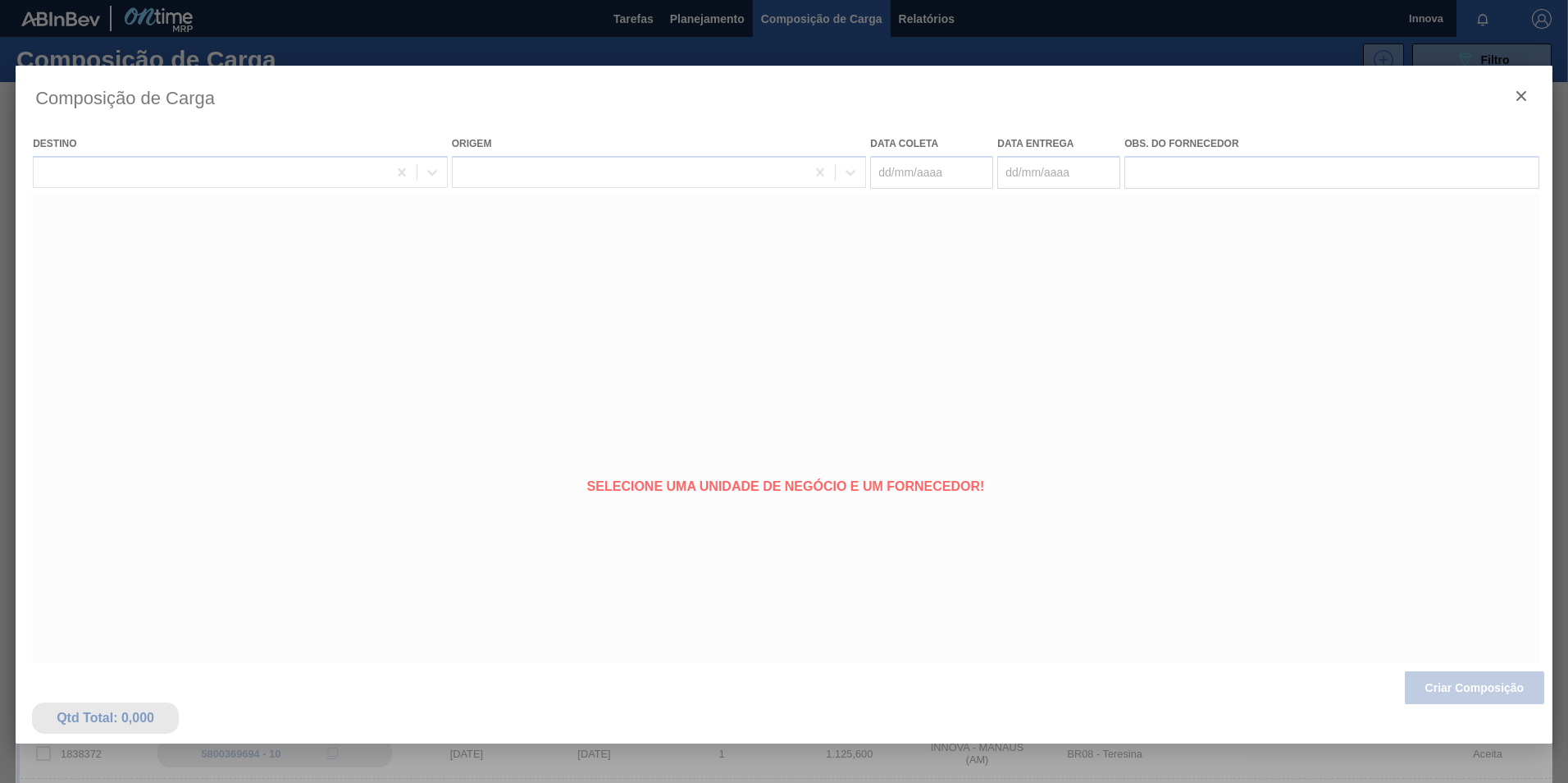
type coleta "23/10/2025"
type entrega "22/11/2025"
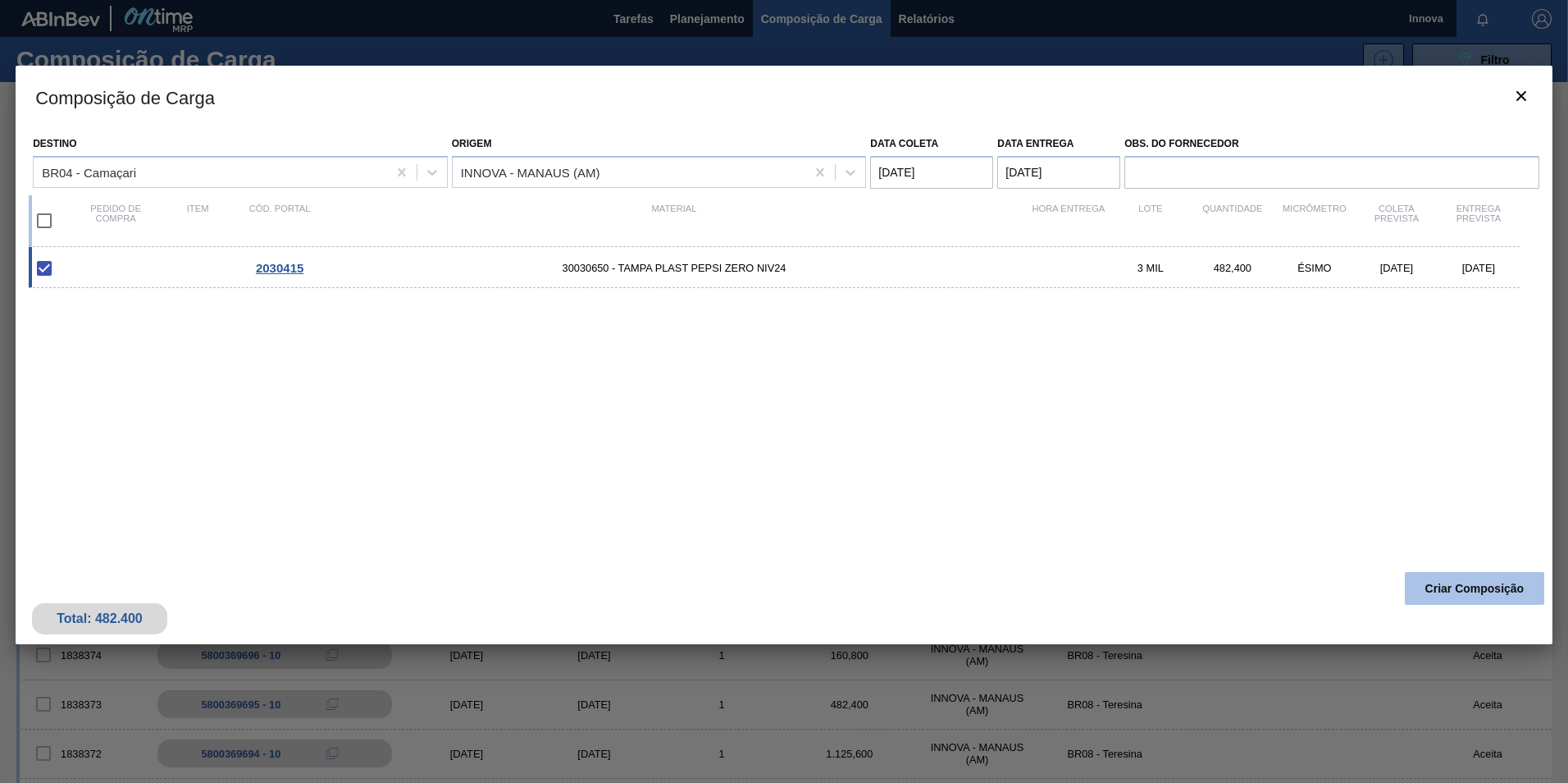
click at [1471, 603] on button "Criar Composição" at bounding box center [1474, 588] width 139 height 33
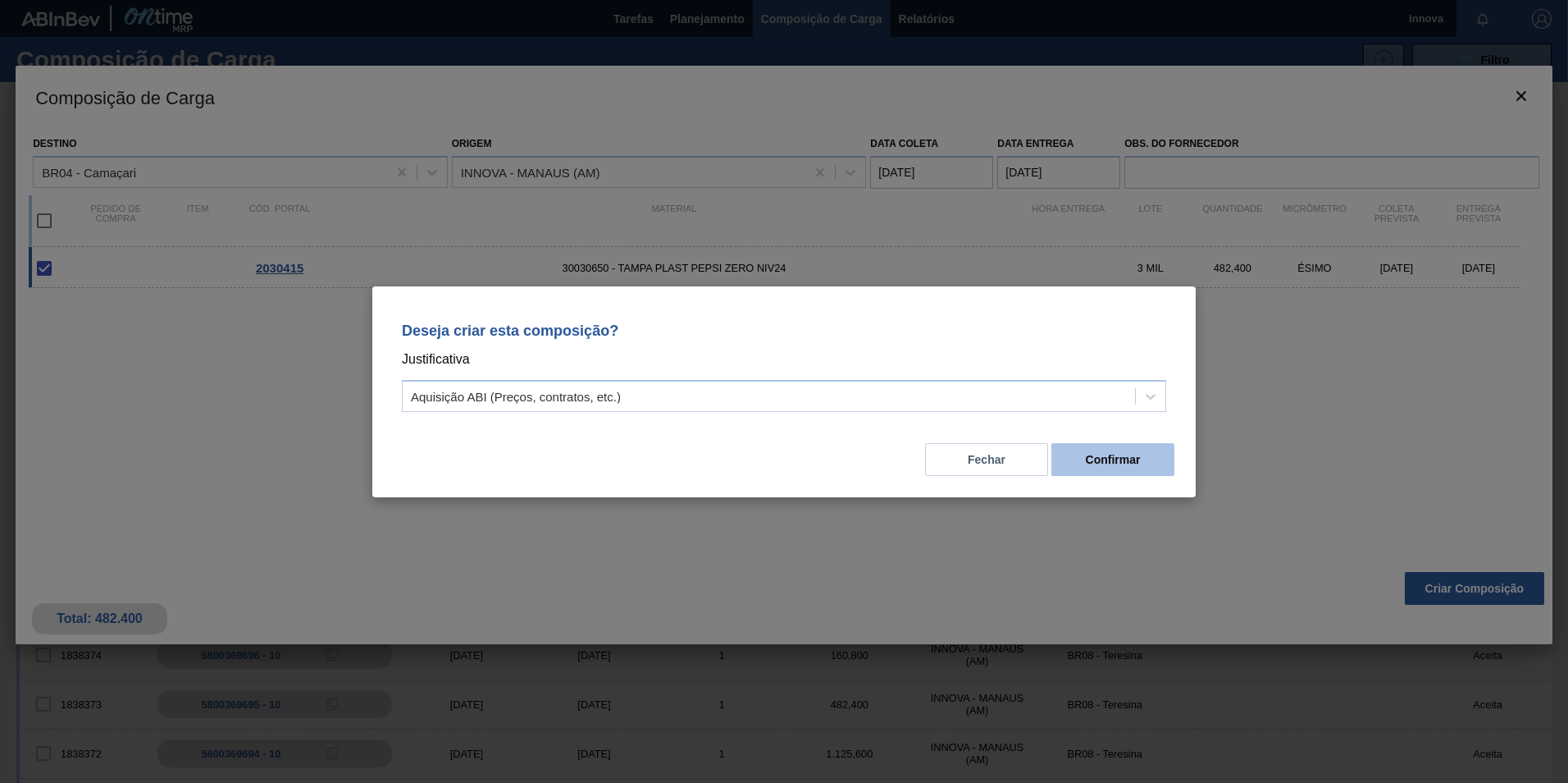
click at [1151, 472] on button "Confirmar" at bounding box center [1113, 460] width 123 height 33
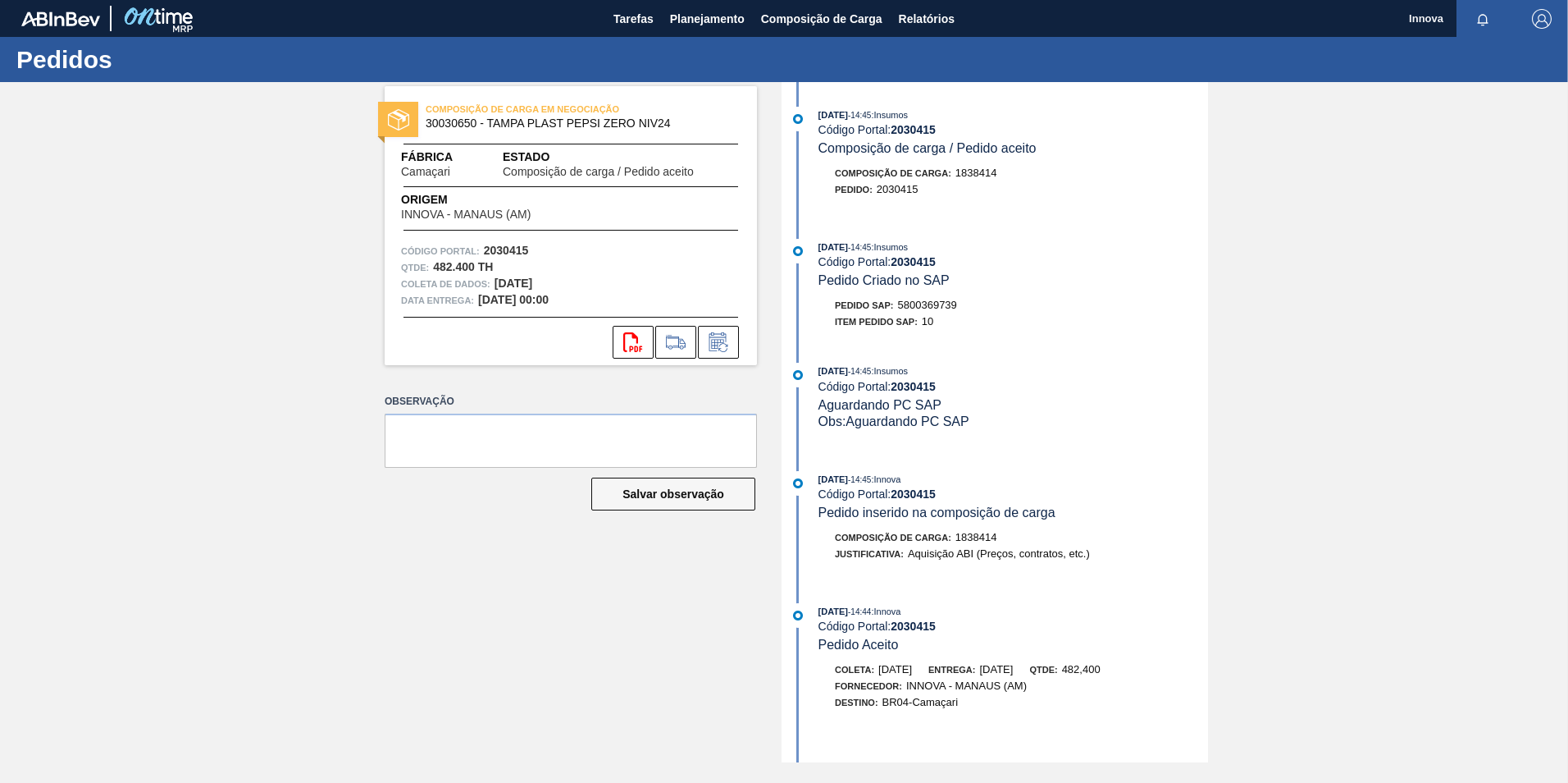
click at [908, 303] on span "5800369739" at bounding box center [928, 304] width 59 height 12
copy span "5800369739"
click at [920, 262] on strong "2030415" at bounding box center [913, 262] width 45 height 13
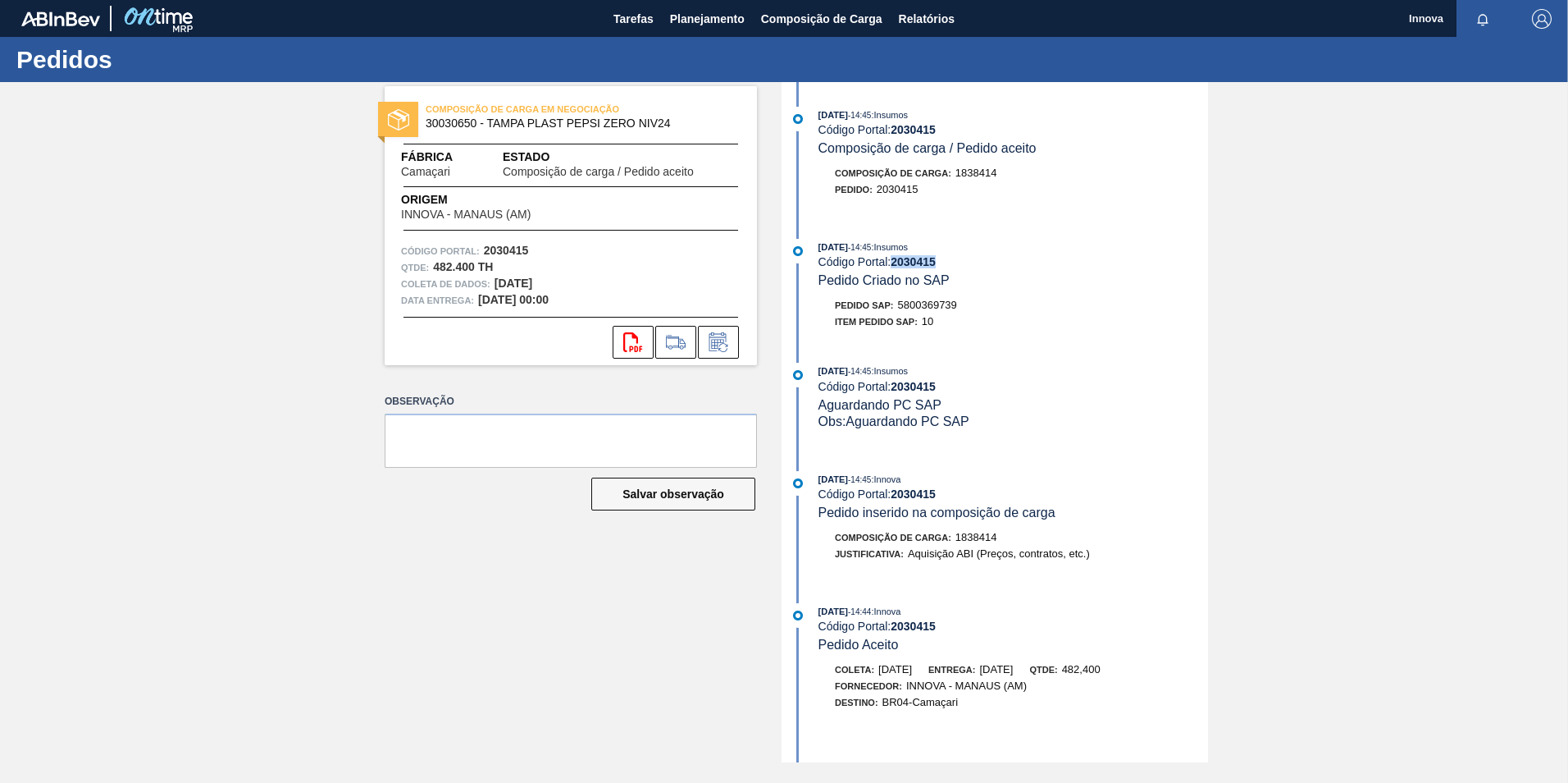
copy strong "2030415"
drag, startPoint x: 692, startPoint y: 19, endPoint x: 667, endPoint y: 44, distance: 35.4
click at [692, 19] on span "Planejamento" at bounding box center [707, 19] width 75 height 20
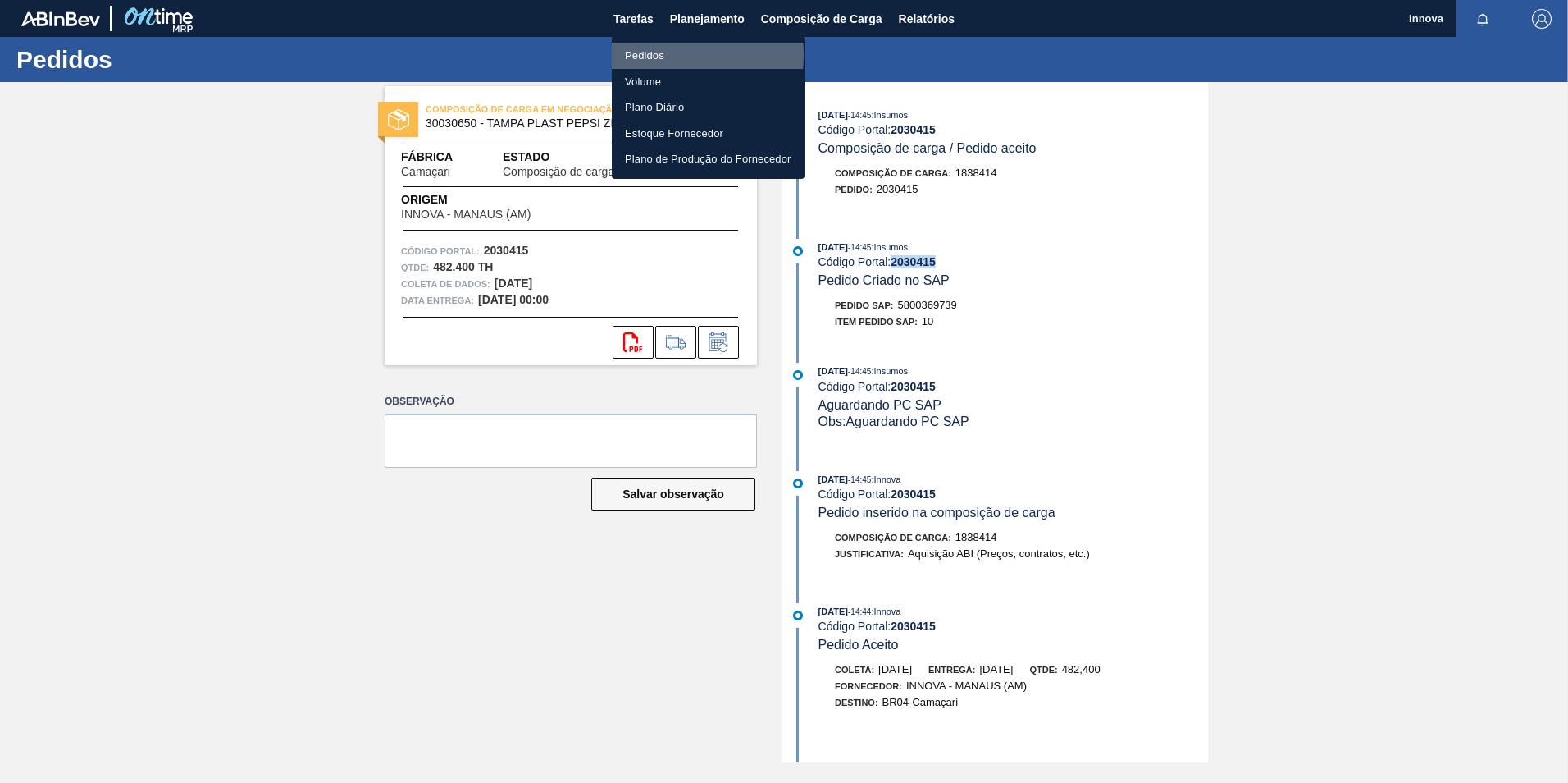
click at [651, 54] on li "Pedidos" at bounding box center [708, 56] width 193 height 26
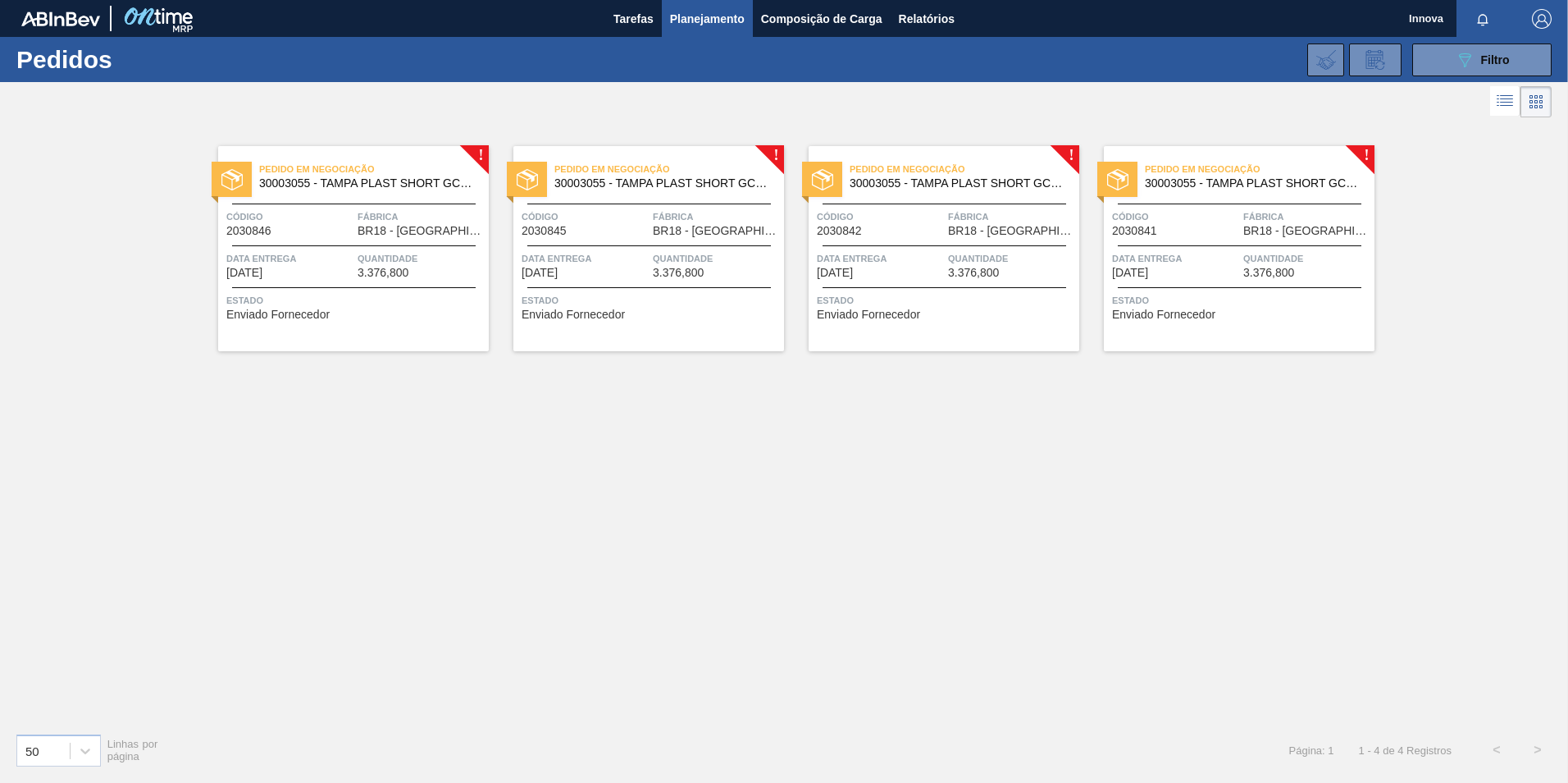
click at [324, 263] on span "Data entrega" at bounding box center [290, 259] width 127 height 16
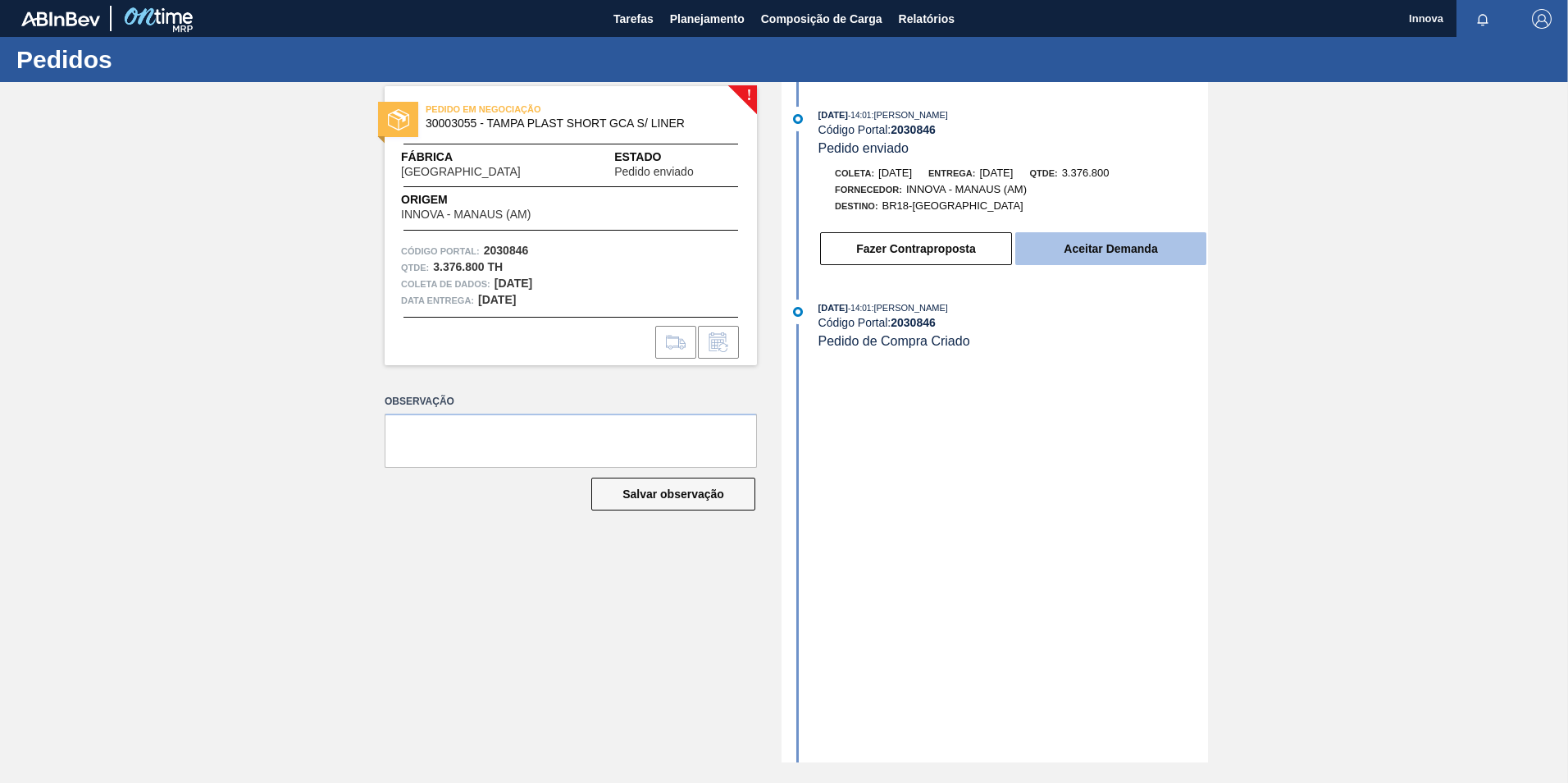
click at [1159, 252] on button "Aceitar Demanda" at bounding box center [1110, 249] width 191 height 33
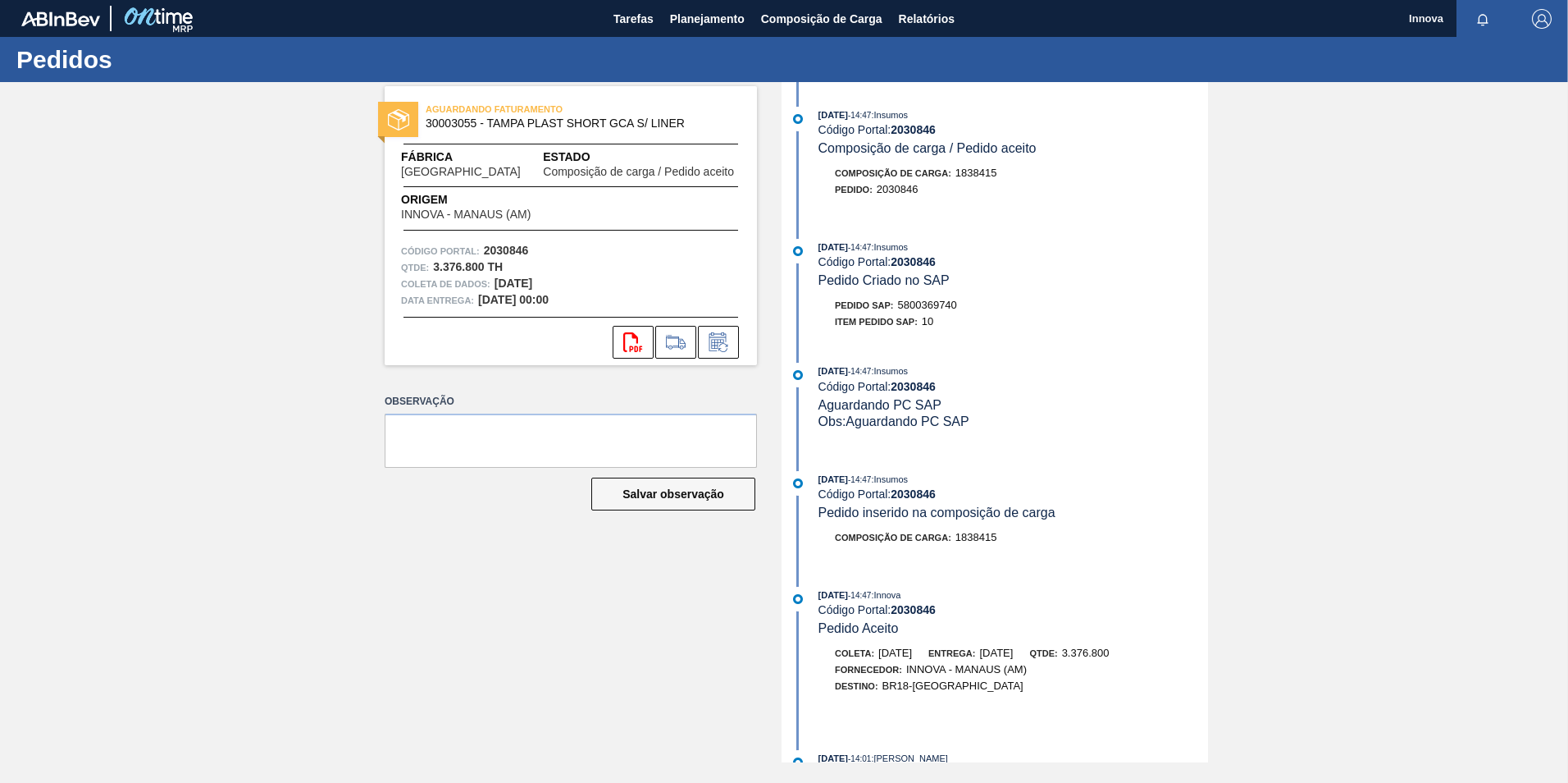
click at [926, 297] on div "Pedido SAP: 5800369740" at bounding box center [896, 305] width 122 height 16
copy span "5800369740"
click at [914, 264] on strong "2030846" at bounding box center [913, 262] width 45 height 13
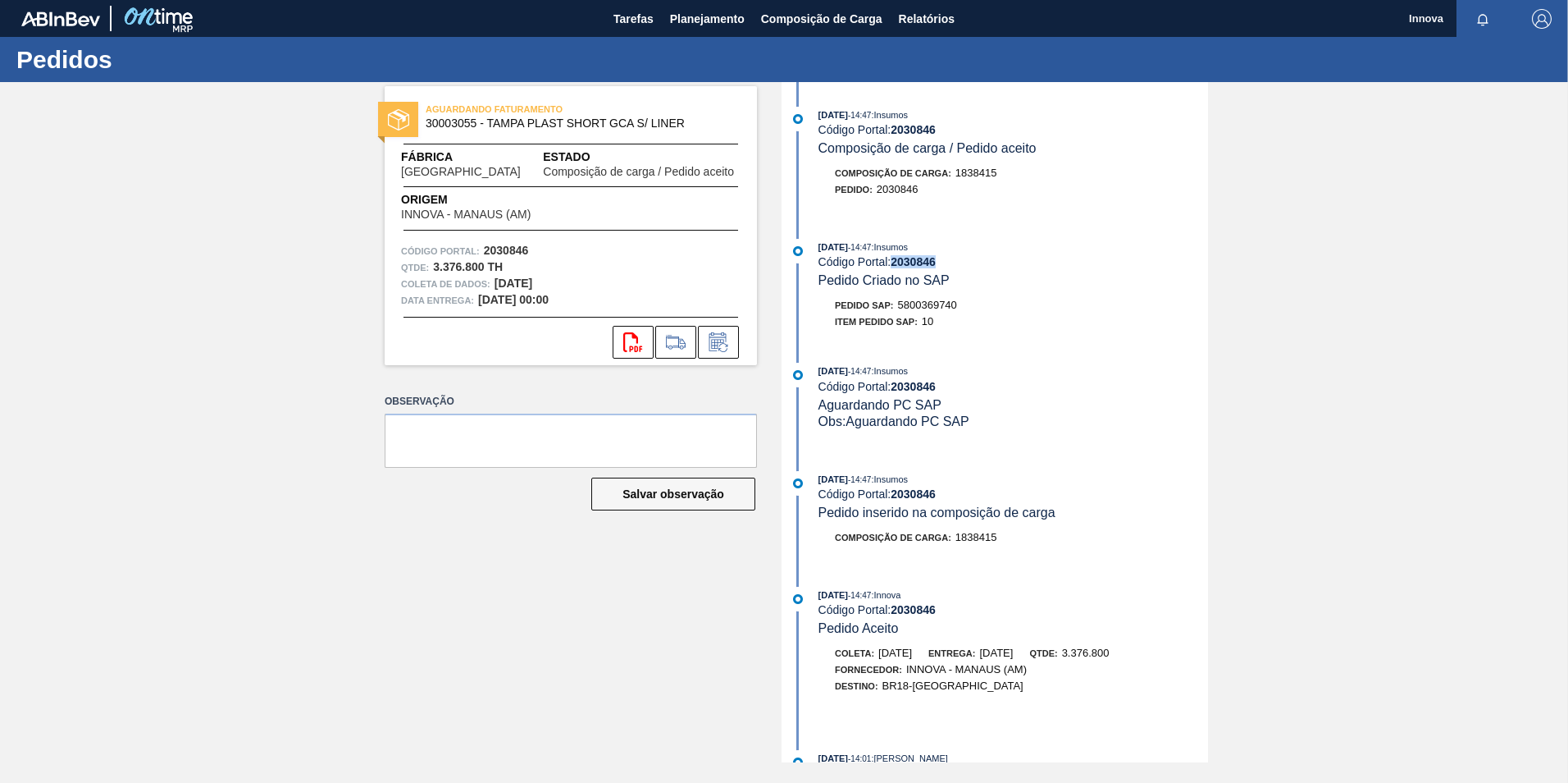
copy strong "2030846"
click at [423, 571] on div "AGUARDANDO FATURAMENTO 30003055 - TAMPA PLAST SHORT GCA S/ LINER Fábrica Pernam…" at bounding box center [559, 422] width 397 height 680
